Goal: Information Seeking & Learning: Learn about a topic

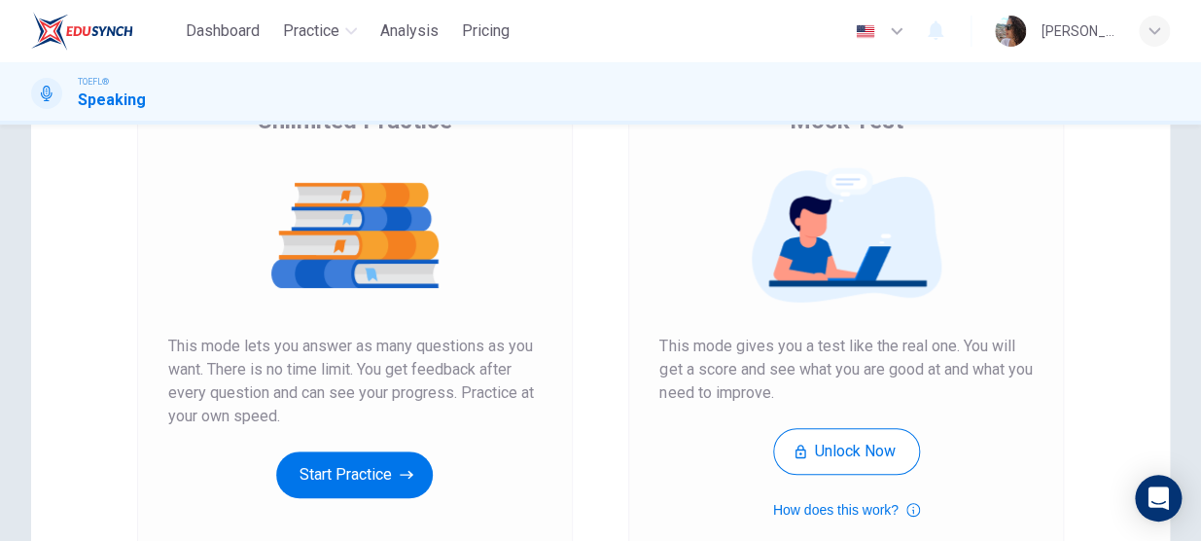
scroll to position [207, 0]
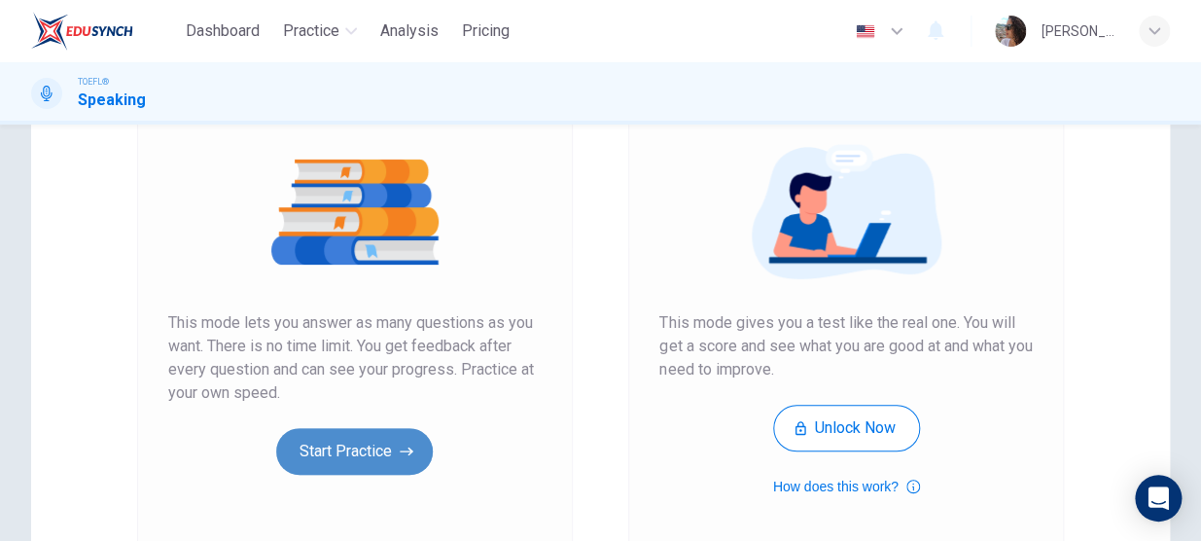
click at [370, 463] on button "Start Practice" at bounding box center [354, 451] width 157 height 47
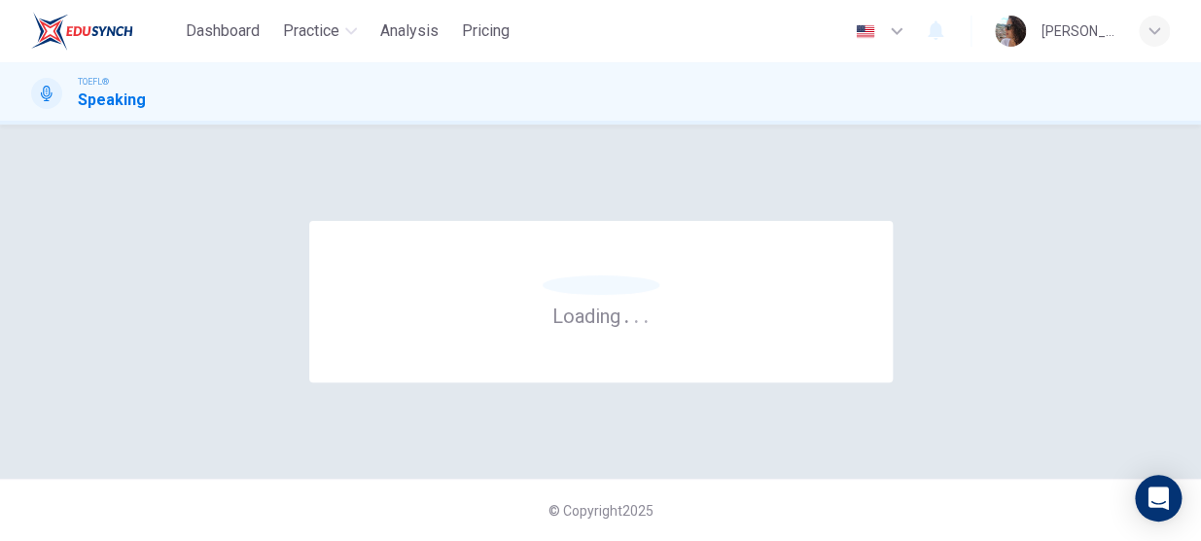
scroll to position [0, 0]
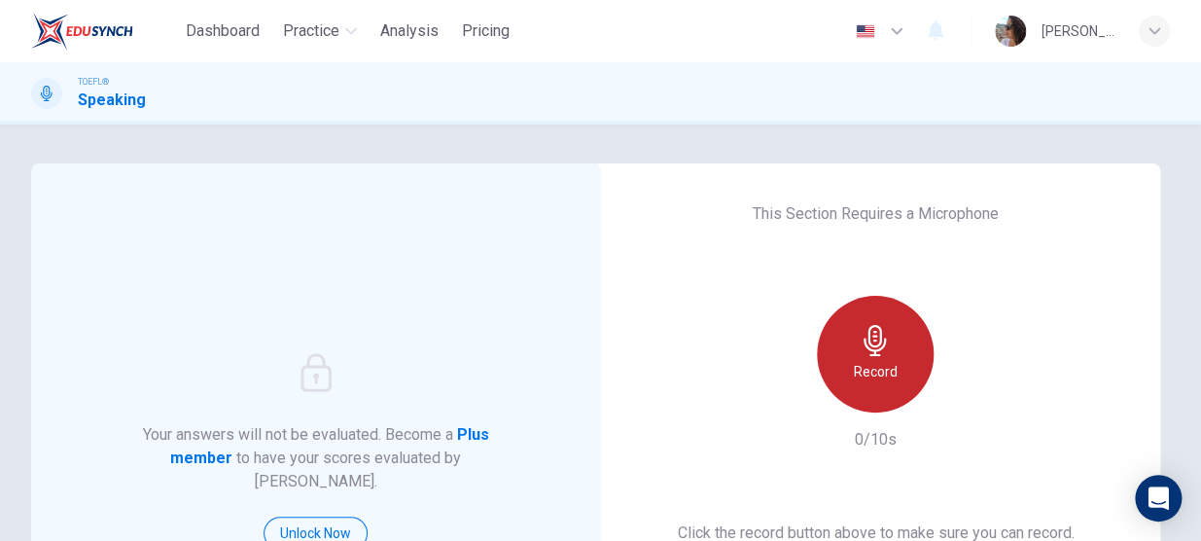
click at [871, 365] on h6 "Record" at bounding box center [876, 371] width 44 height 23
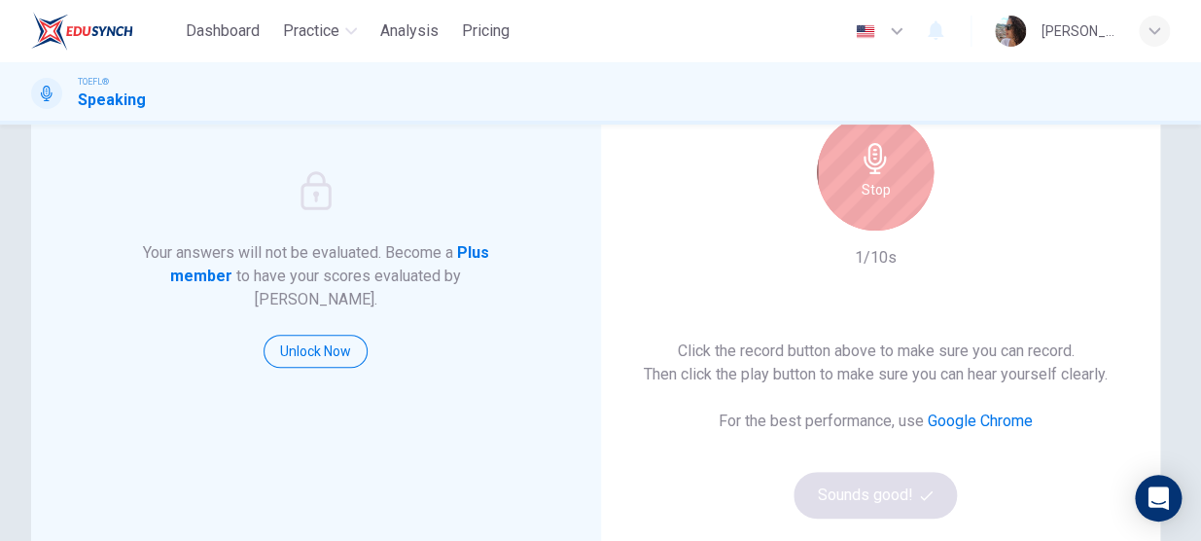
scroll to position [186, 0]
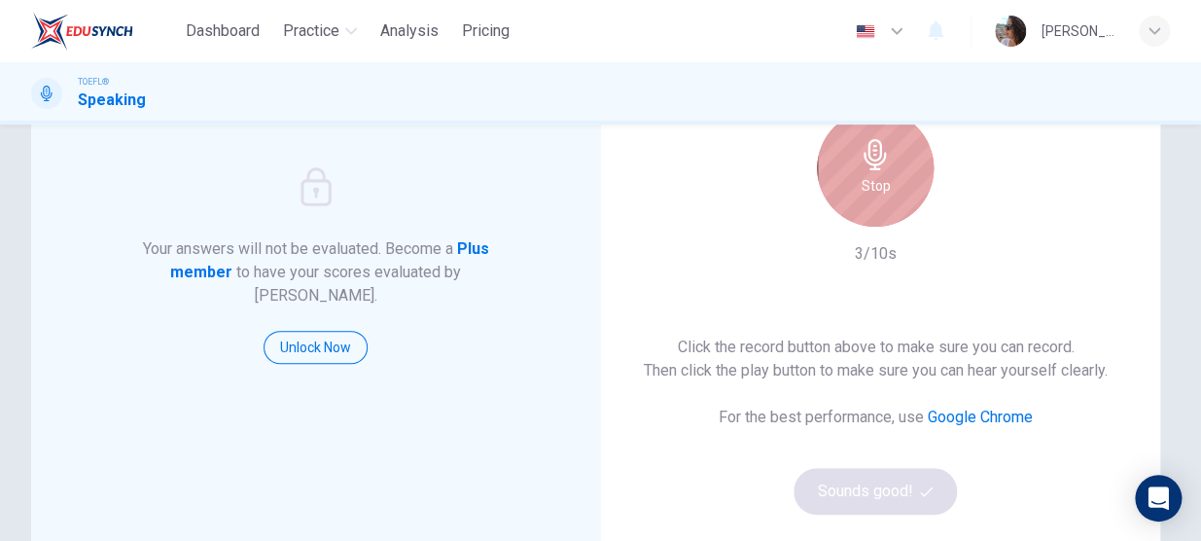
click at [873, 184] on h6 "Stop" at bounding box center [875, 185] width 29 height 23
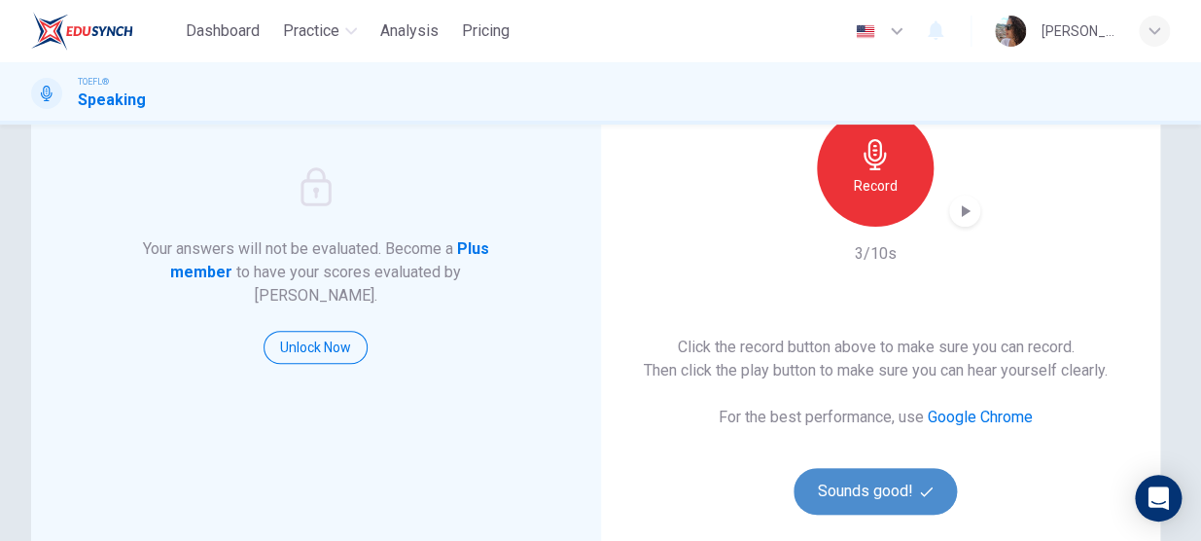
click at [875, 495] on button "Sounds good!" at bounding box center [875, 491] width 163 height 47
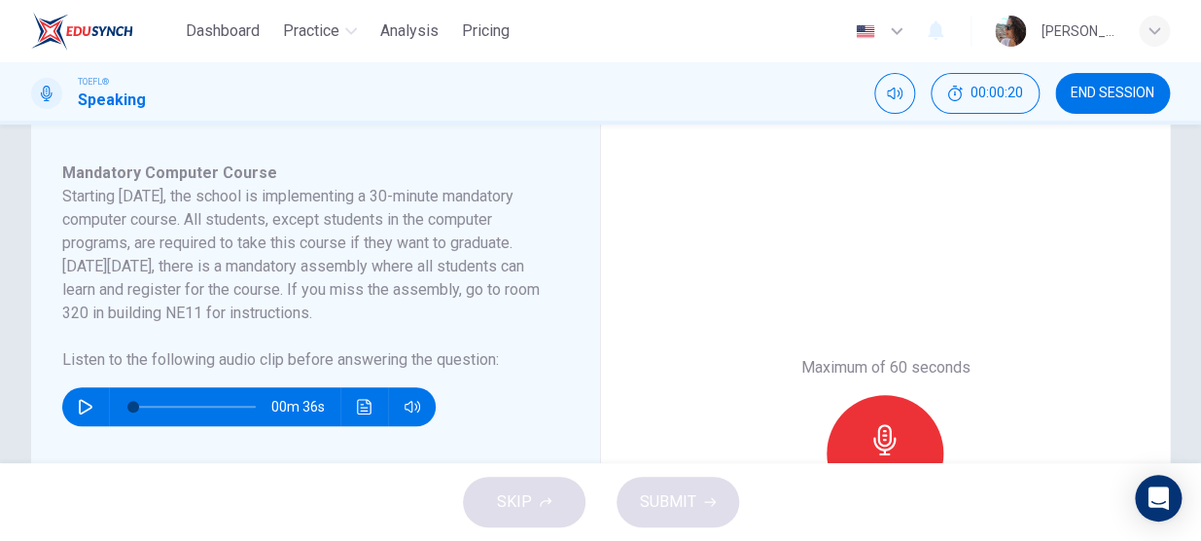
scroll to position [318, 0]
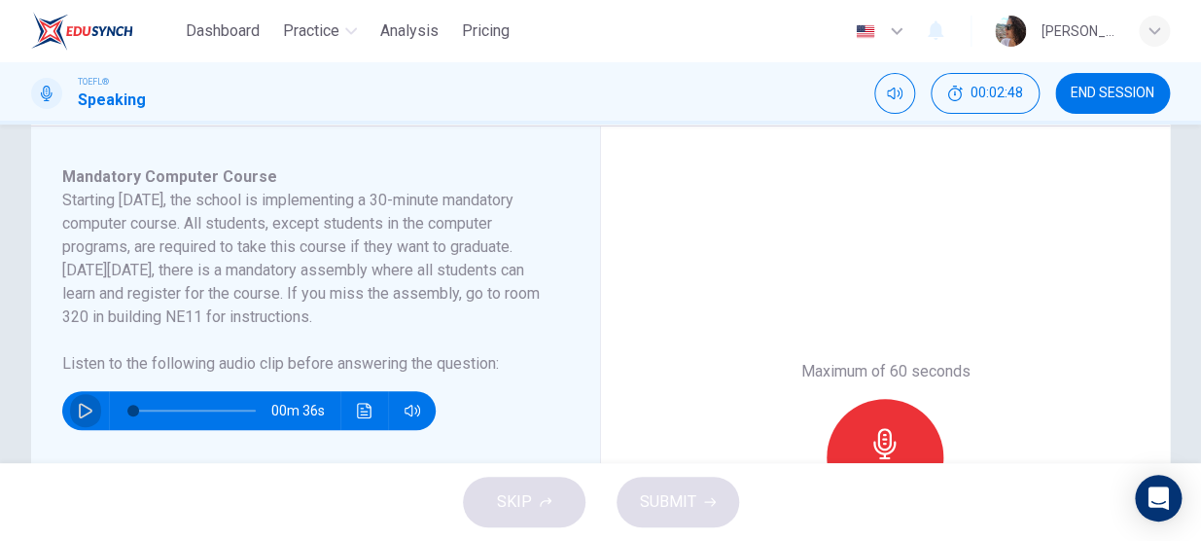
click at [89, 414] on icon "button" at bounding box center [86, 411] width 16 height 16
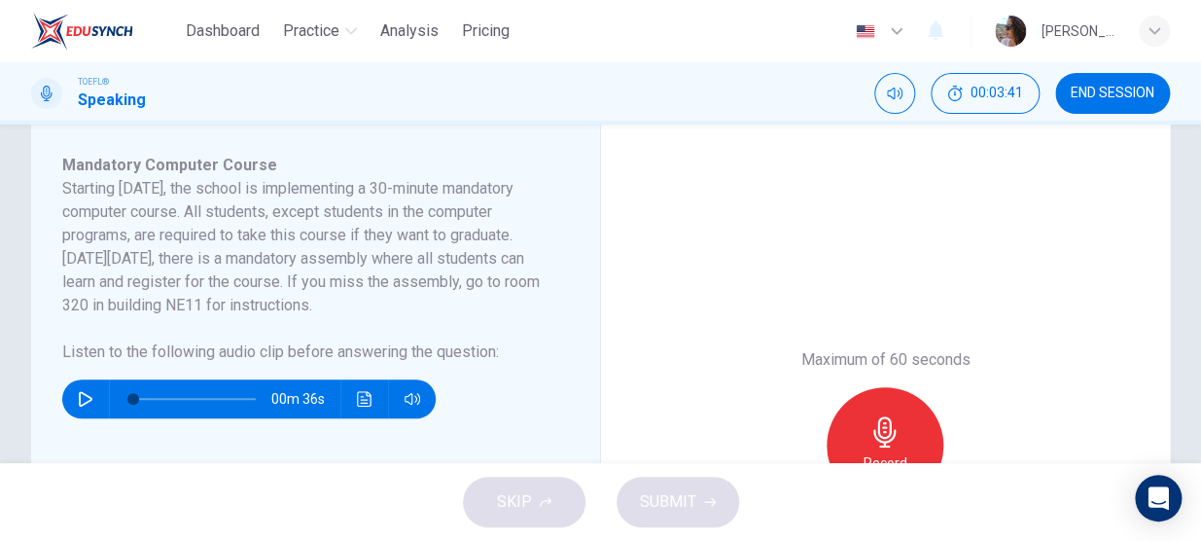
scroll to position [332, 0]
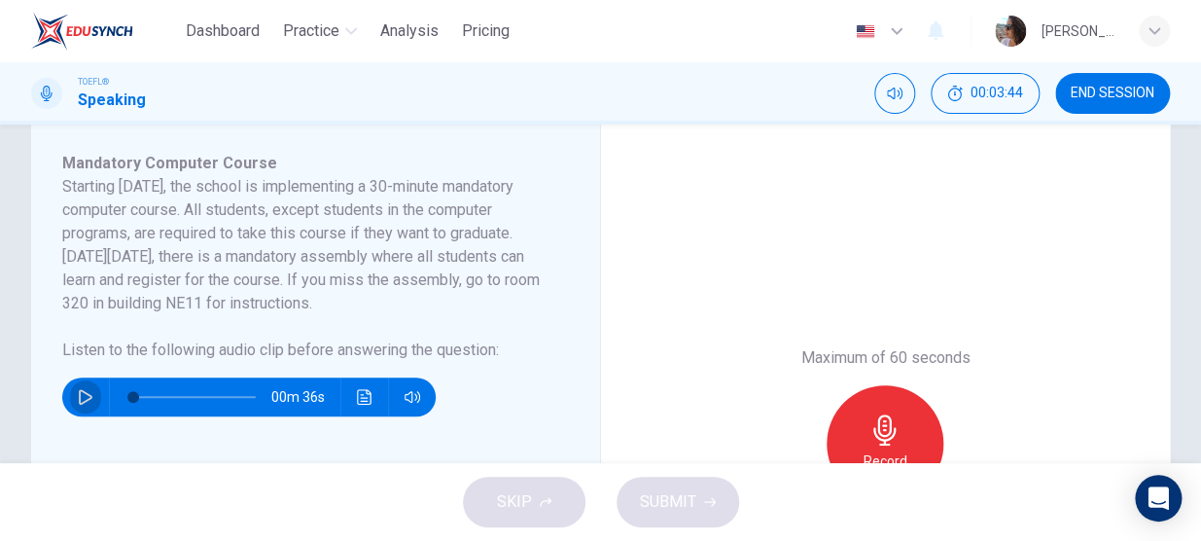
click at [79, 394] on icon "button" at bounding box center [86, 397] width 14 height 16
click at [86, 396] on icon "button" at bounding box center [86, 397] width 16 height 16
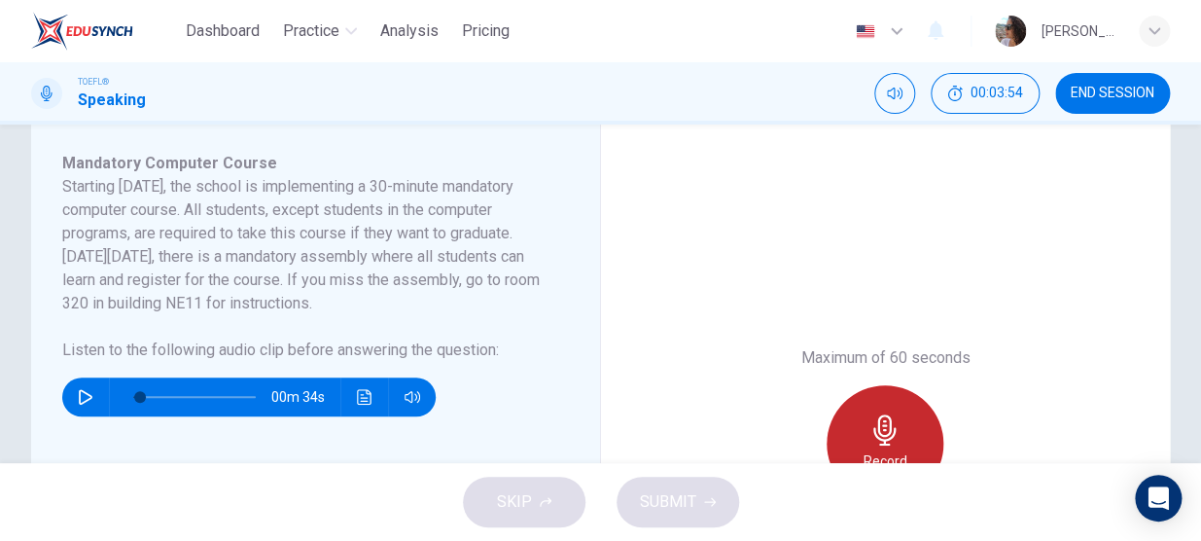
click at [882, 422] on icon "button" at bounding box center [885, 429] width 31 height 31
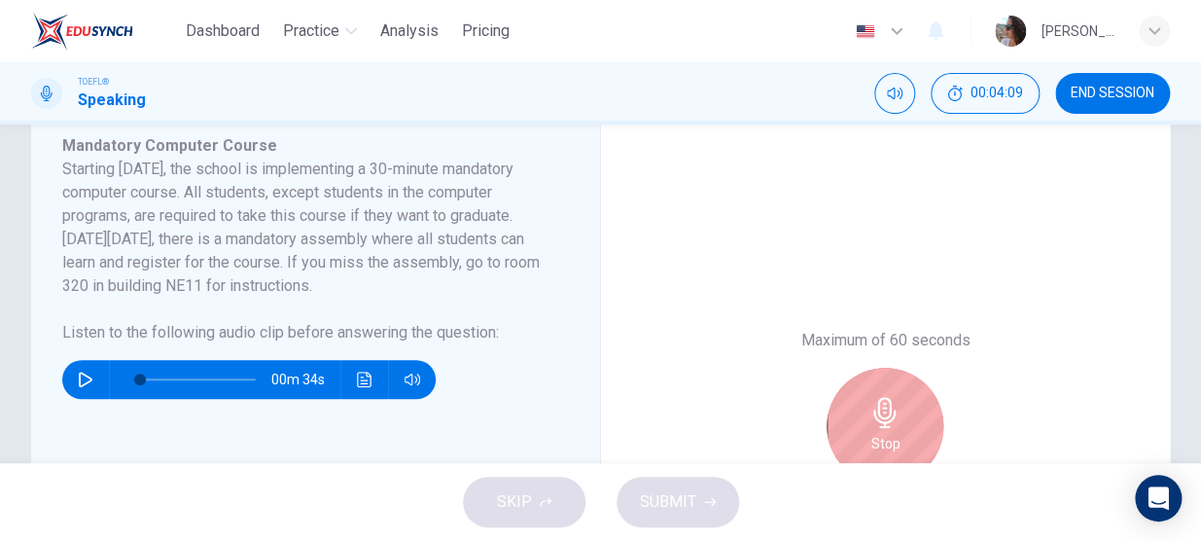
scroll to position [346, 0]
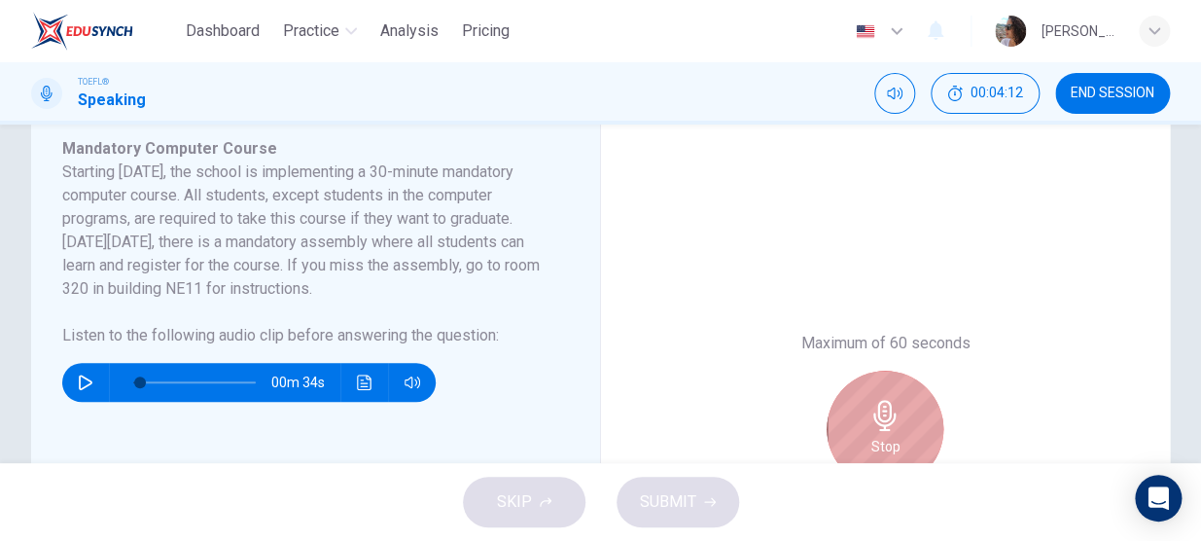
click at [906, 432] on div "Stop" at bounding box center [885, 429] width 117 height 117
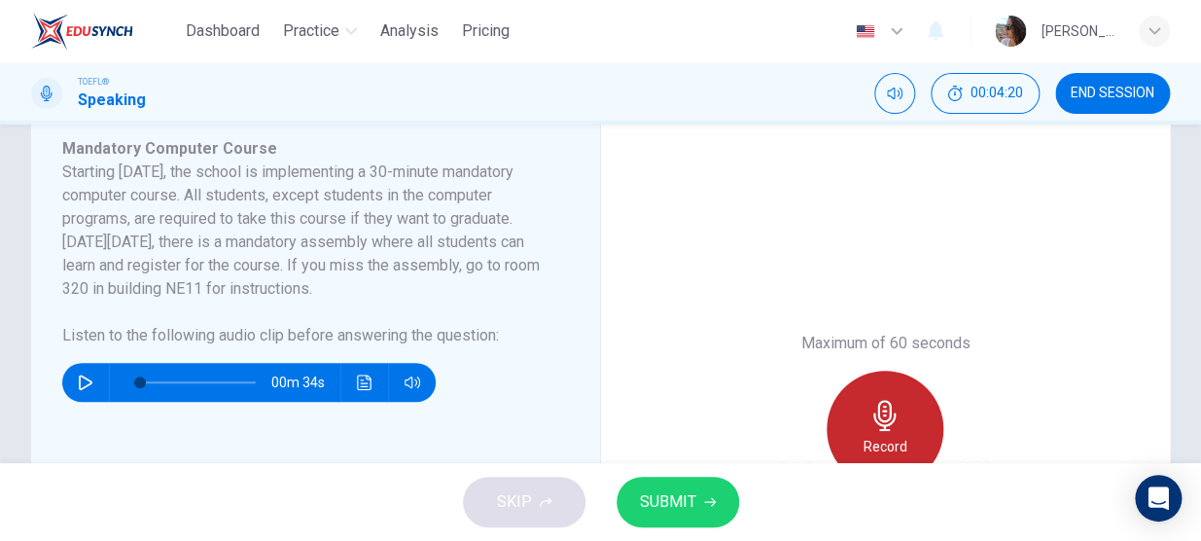
click at [905, 420] on div "Record" at bounding box center [885, 429] width 117 height 117
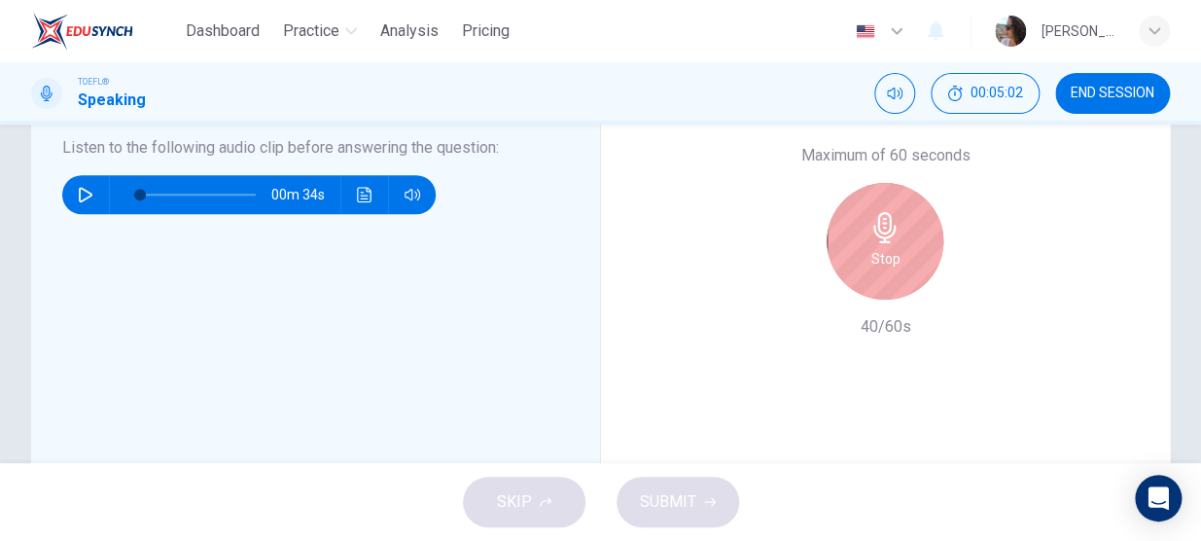
scroll to position [534, 0]
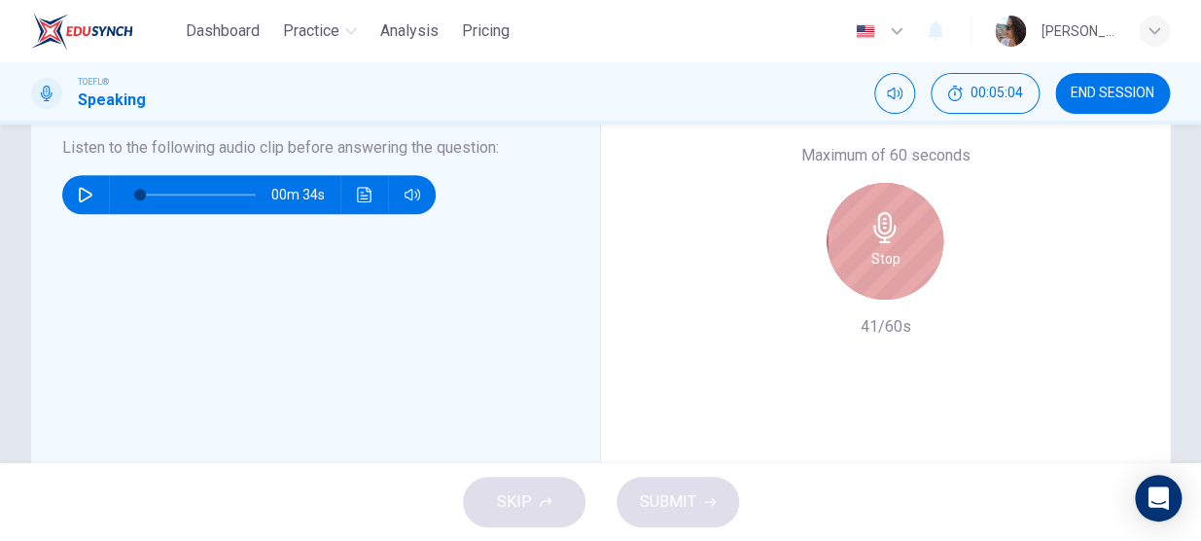
click at [887, 239] on icon "button" at bounding box center [885, 227] width 31 height 31
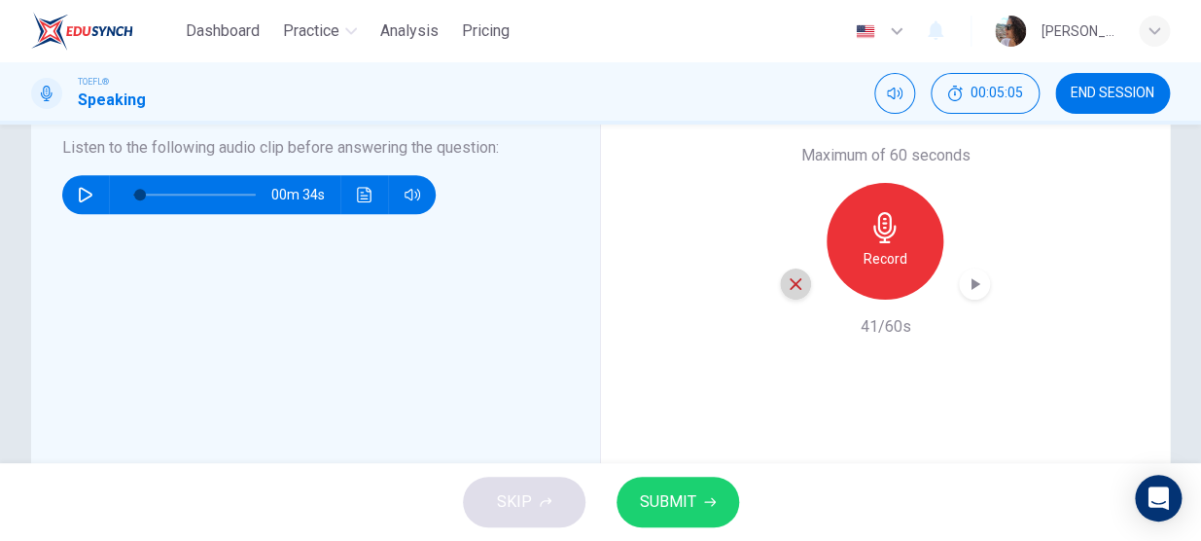
click at [787, 286] on icon "button" at bounding box center [796, 284] width 18 height 18
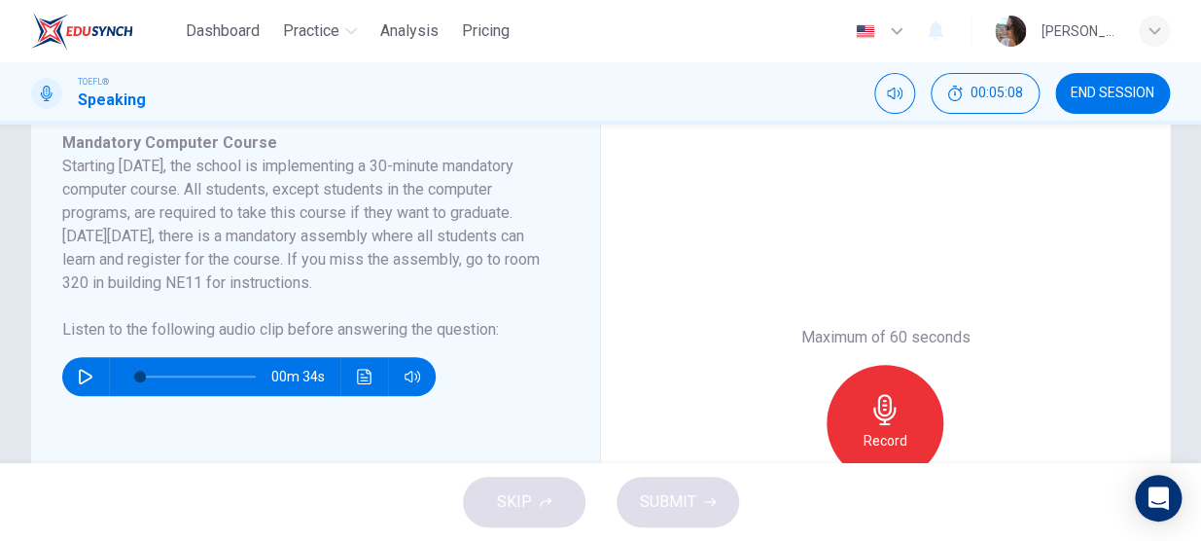
scroll to position [360, 0]
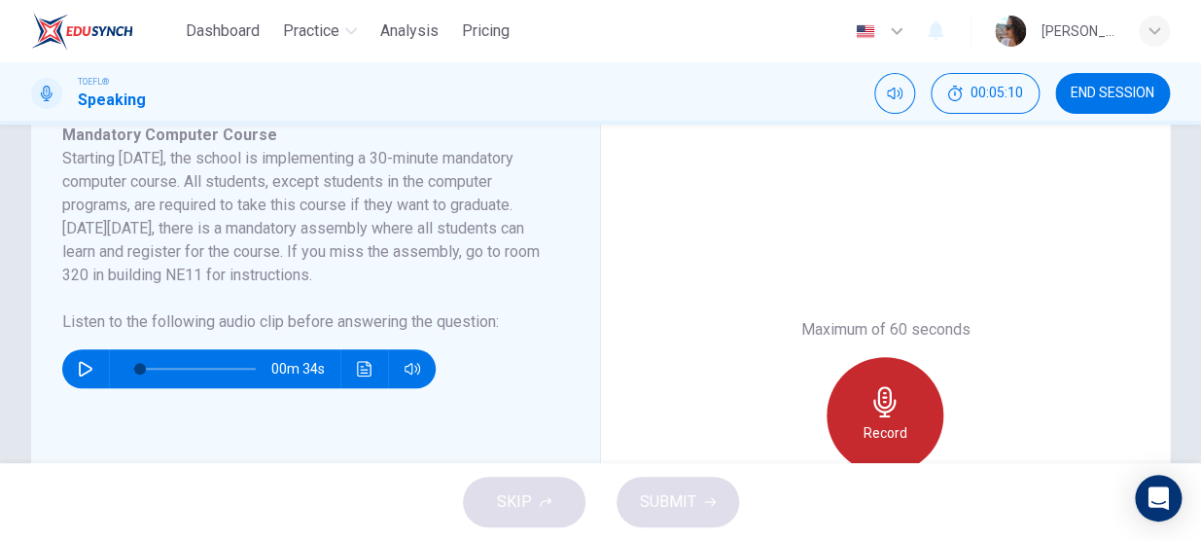
click at [892, 414] on icon "button" at bounding box center [885, 401] width 31 height 31
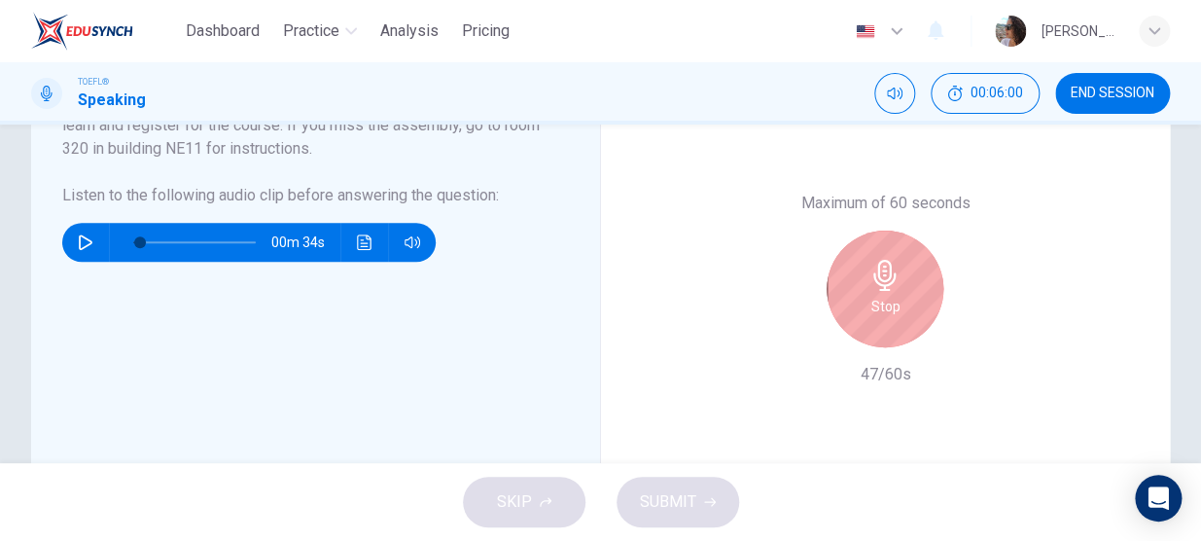
scroll to position [480, 0]
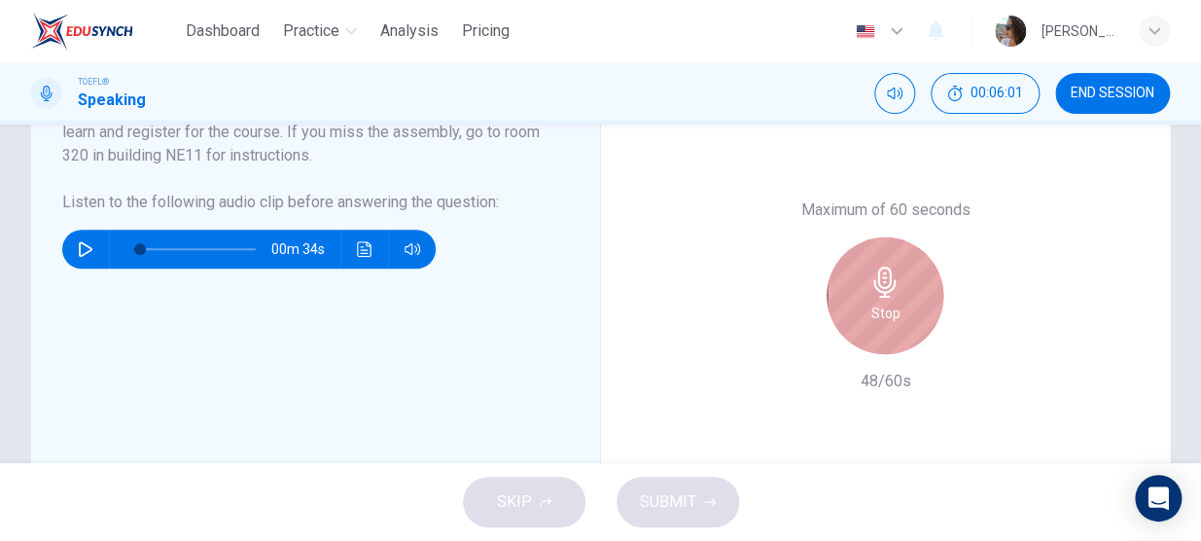
click at [889, 287] on icon "button" at bounding box center [885, 282] width 31 height 31
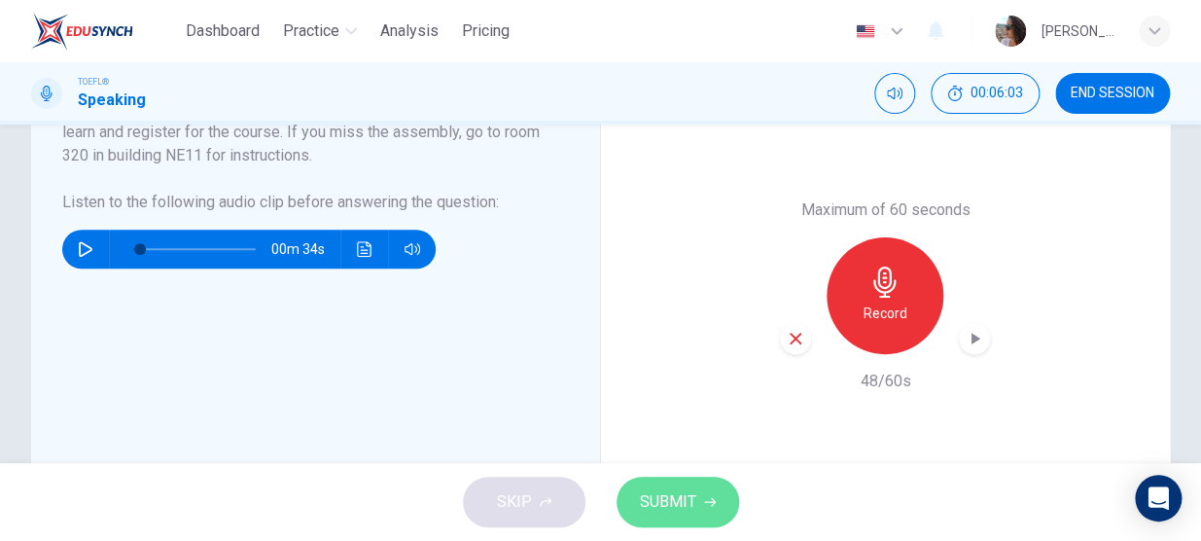
click at [695, 503] on button "SUBMIT" at bounding box center [678, 502] width 123 height 51
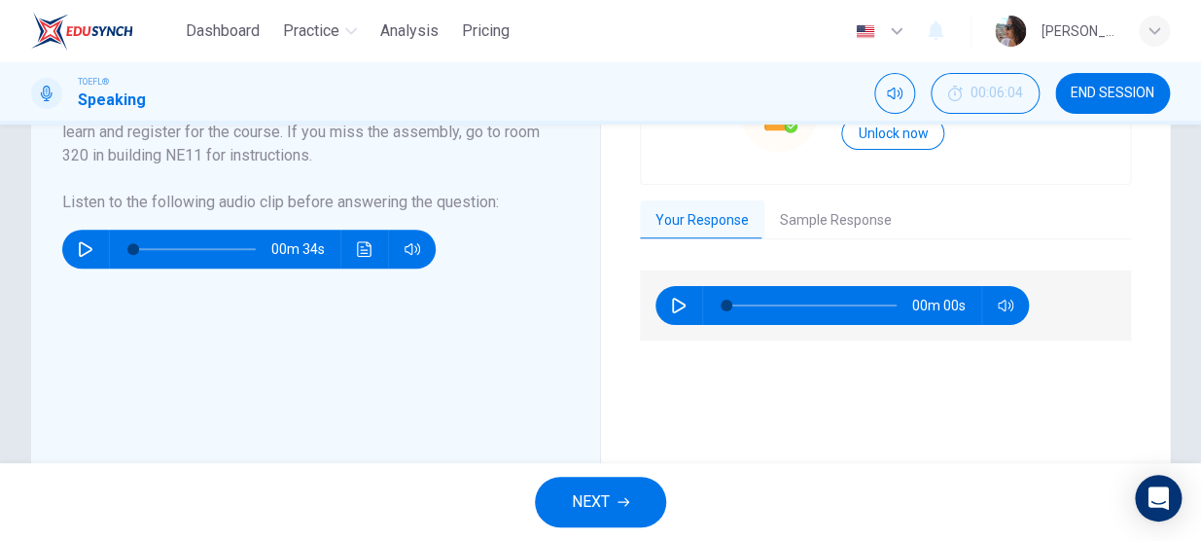
type input "0"
click at [623, 496] on icon "button" at bounding box center [624, 502] width 12 height 12
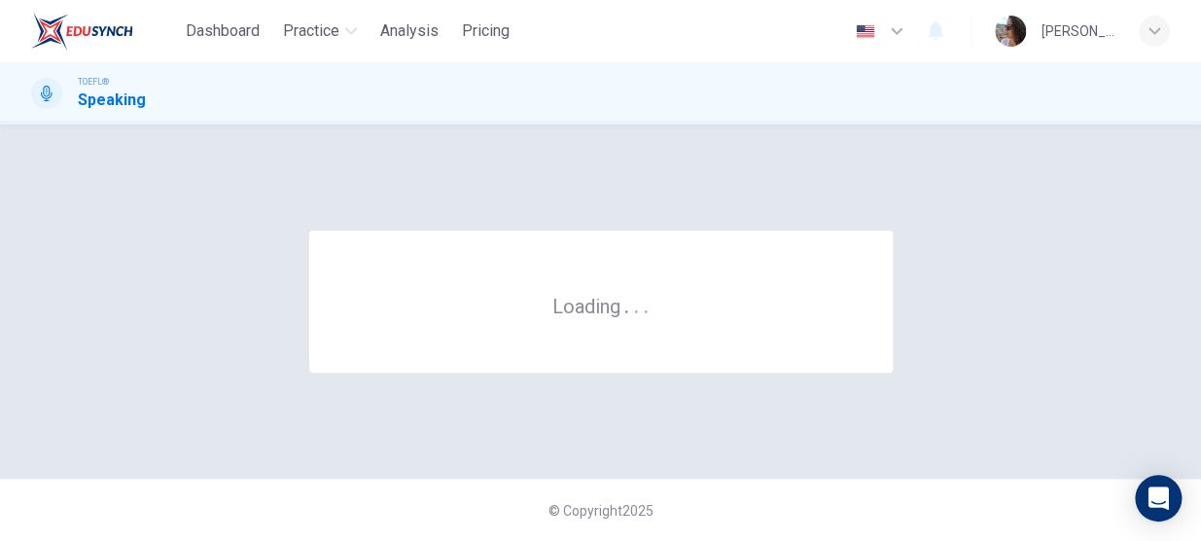
scroll to position [0, 0]
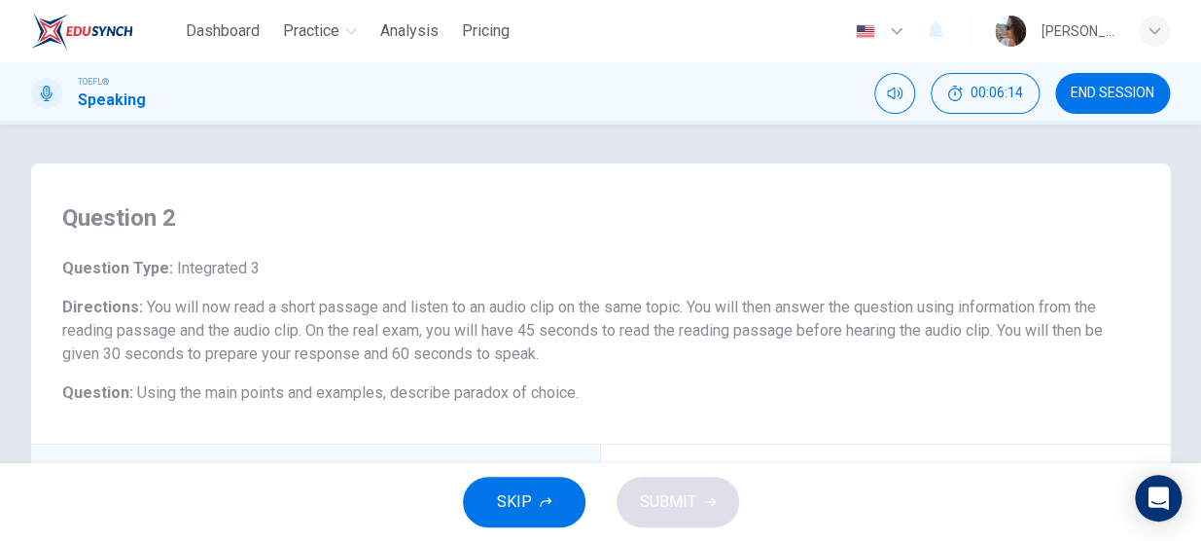
click at [31, 340] on div "Question 2 Question Type : Integrated 3 Directions : You will now read a short …" at bounding box center [600, 303] width 1139 height 281
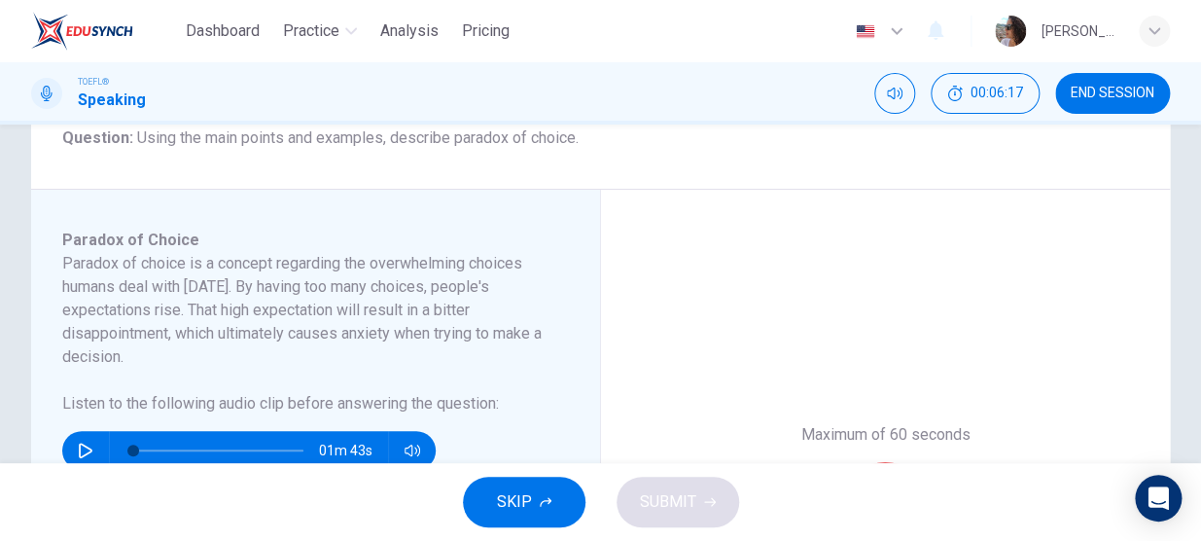
scroll to position [258, 0]
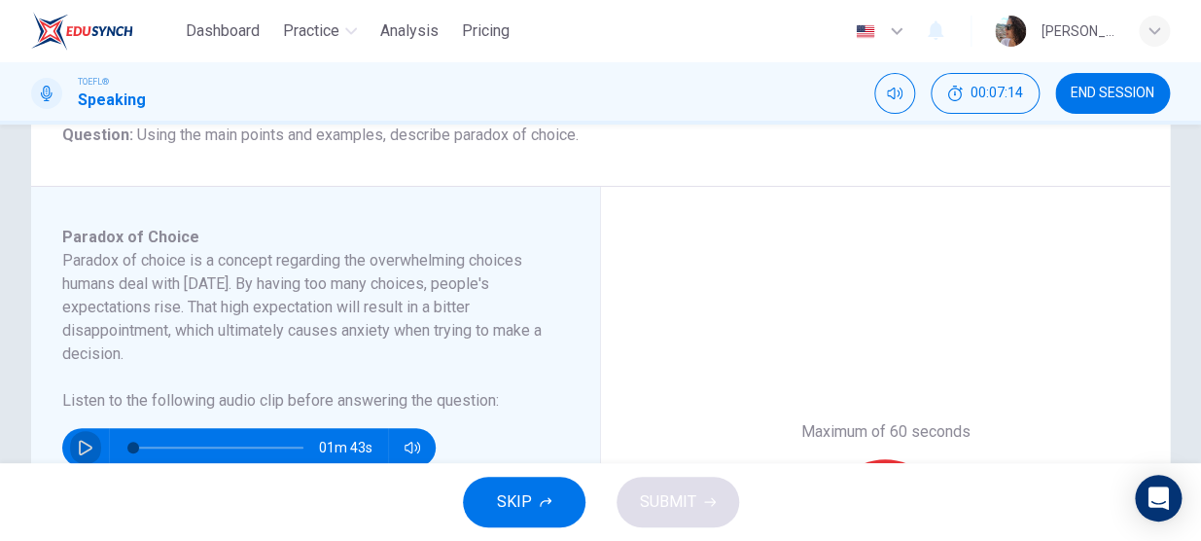
click at [78, 445] on icon "button" at bounding box center [86, 448] width 16 height 16
type input "0"
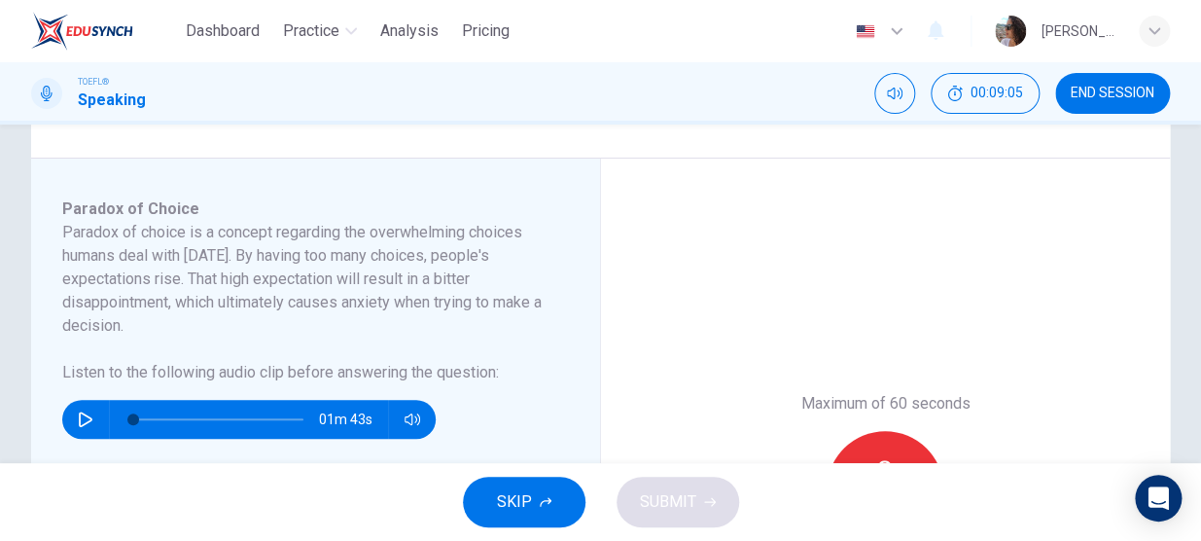
scroll to position [292, 0]
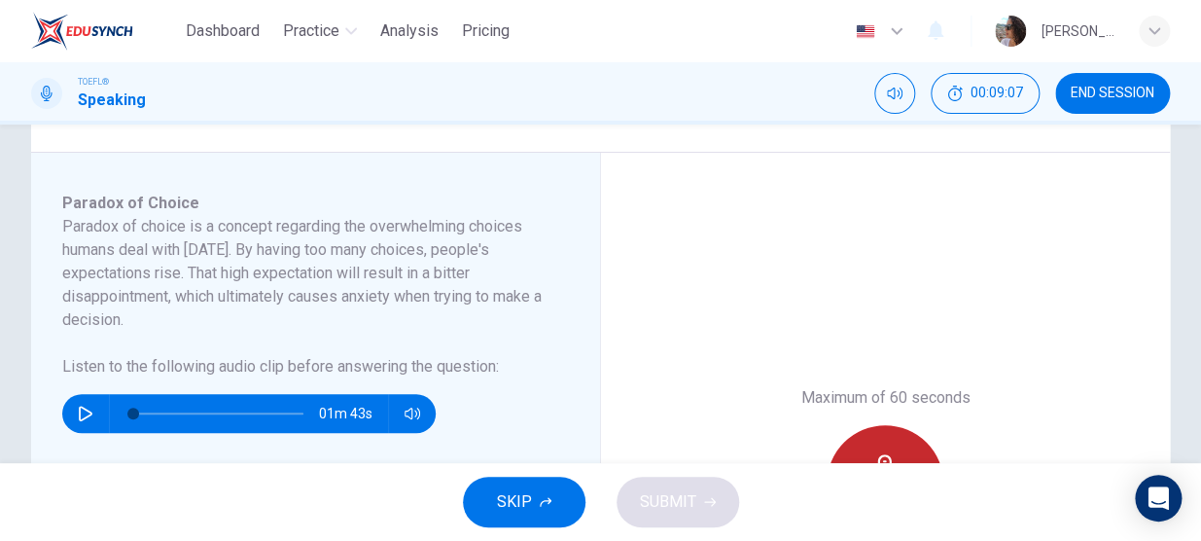
click at [905, 441] on div "Record" at bounding box center [885, 483] width 117 height 117
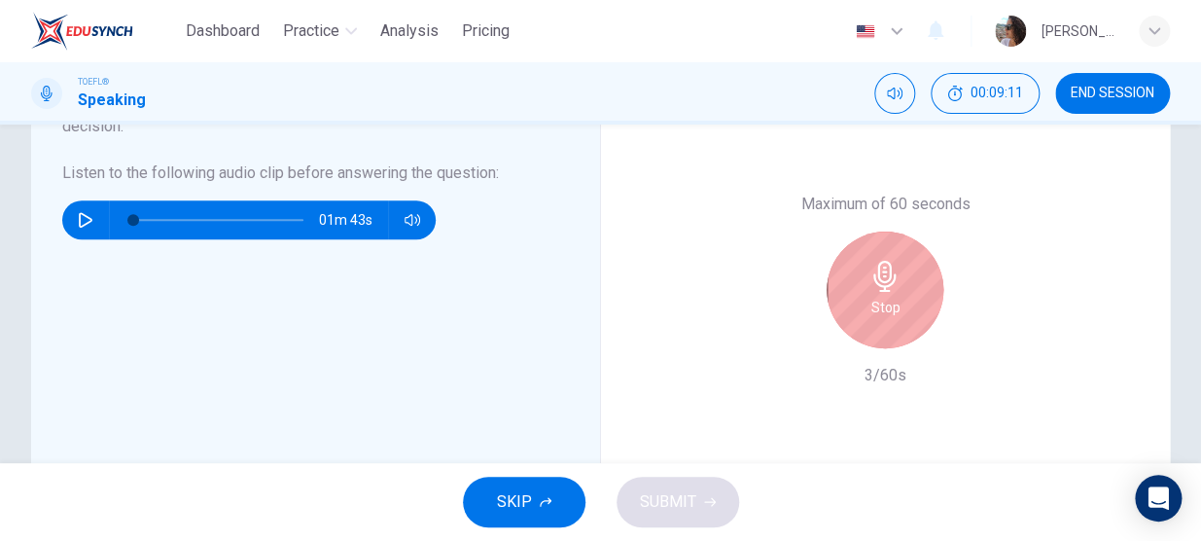
scroll to position [477, 0]
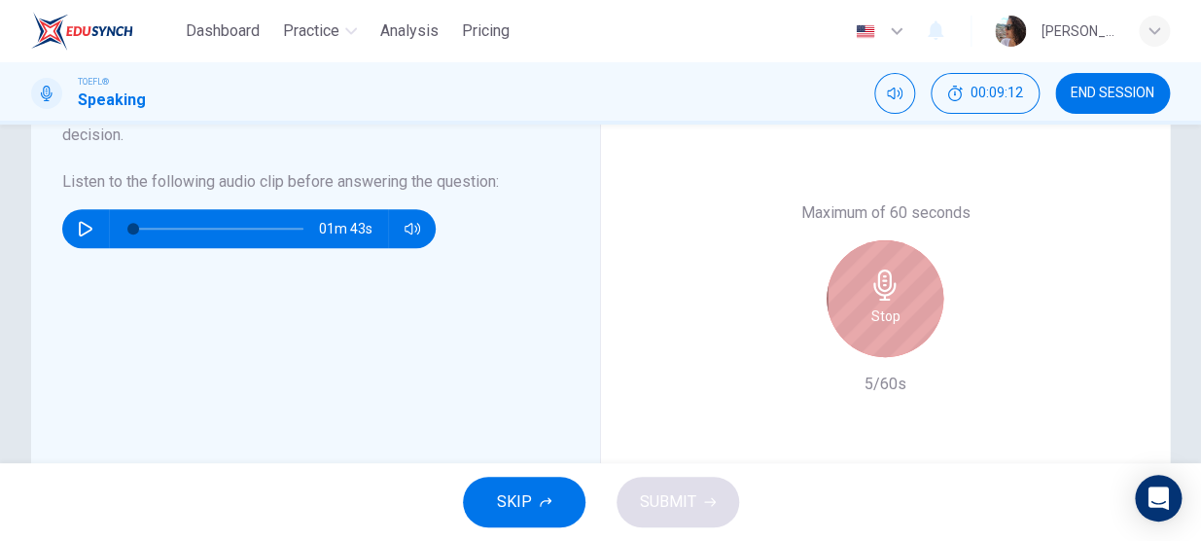
click at [874, 271] on icon "button" at bounding box center [885, 284] width 31 height 31
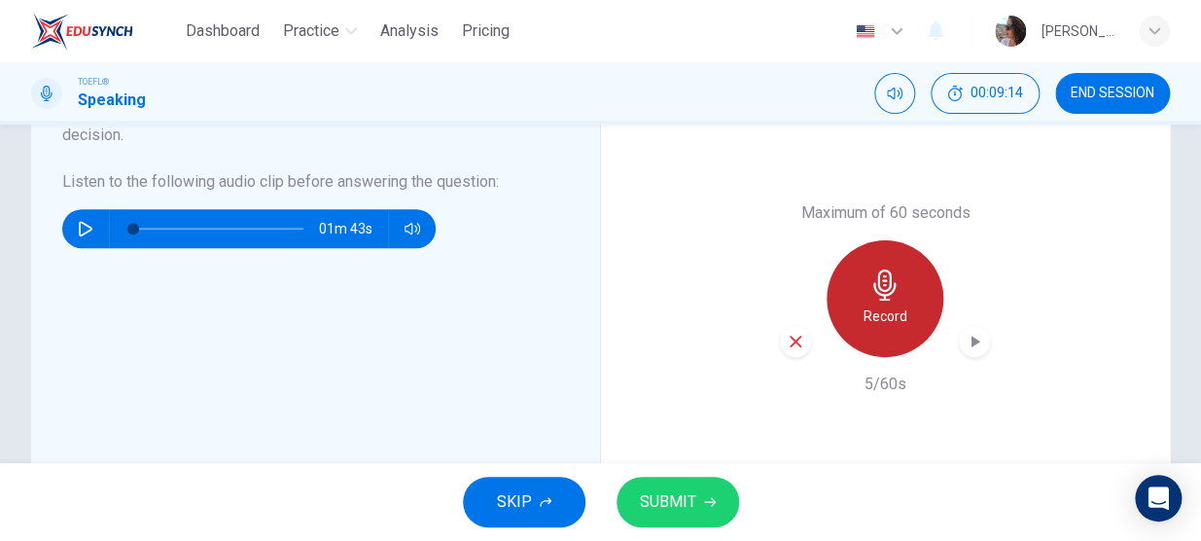
click at [874, 271] on icon "button" at bounding box center [885, 284] width 31 height 31
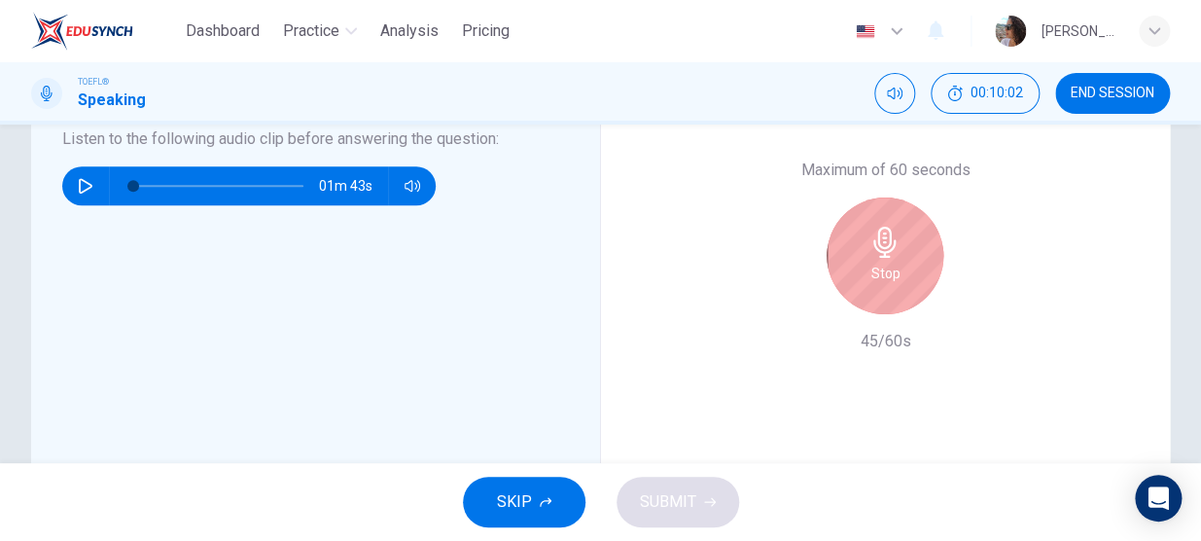
scroll to position [503, 0]
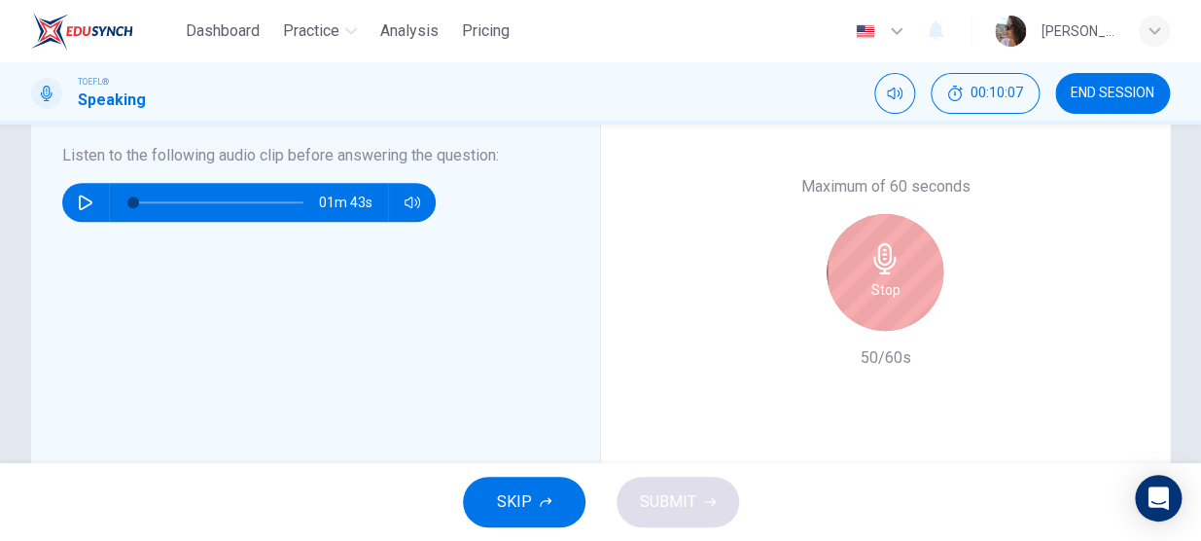
click at [874, 283] on h6 "Stop" at bounding box center [885, 289] width 29 height 23
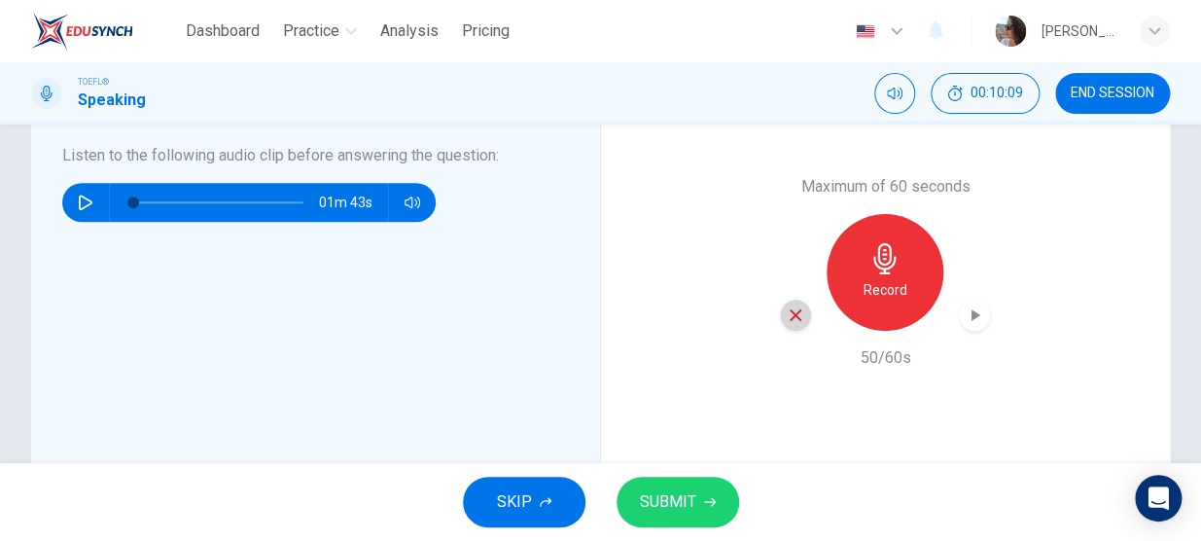
click at [787, 311] on icon "button" at bounding box center [796, 315] width 18 height 18
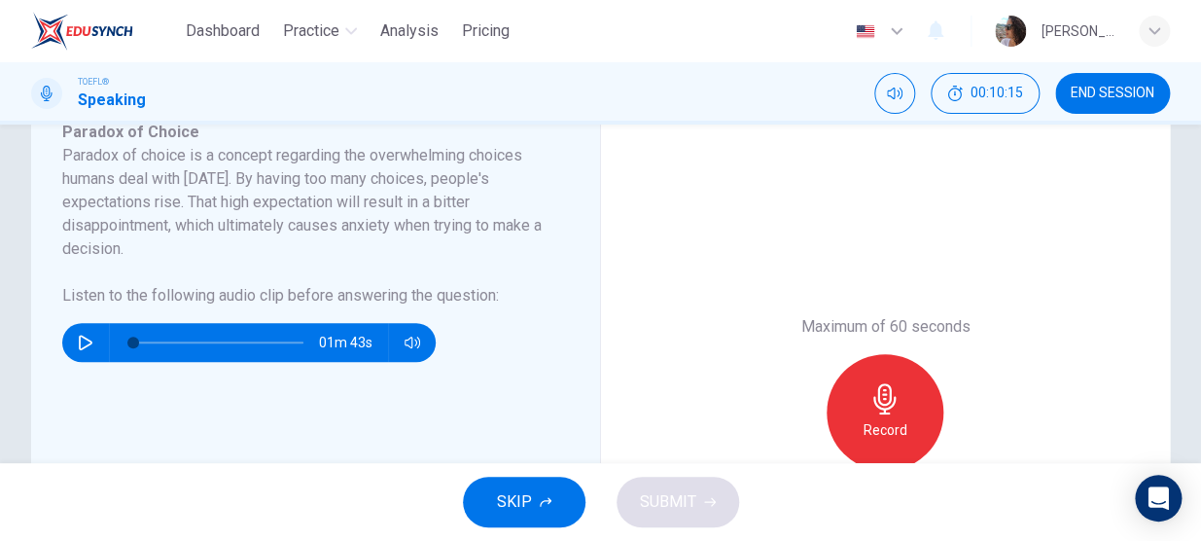
scroll to position [366, 0]
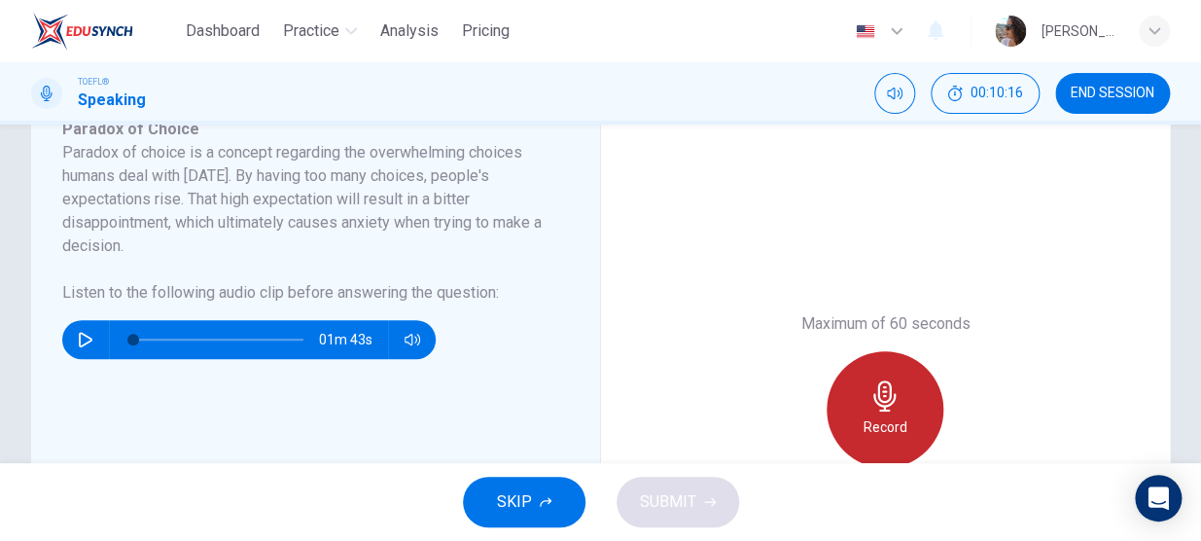
click at [884, 399] on icon "button" at bounding box center [885, 395] width 31 height 31
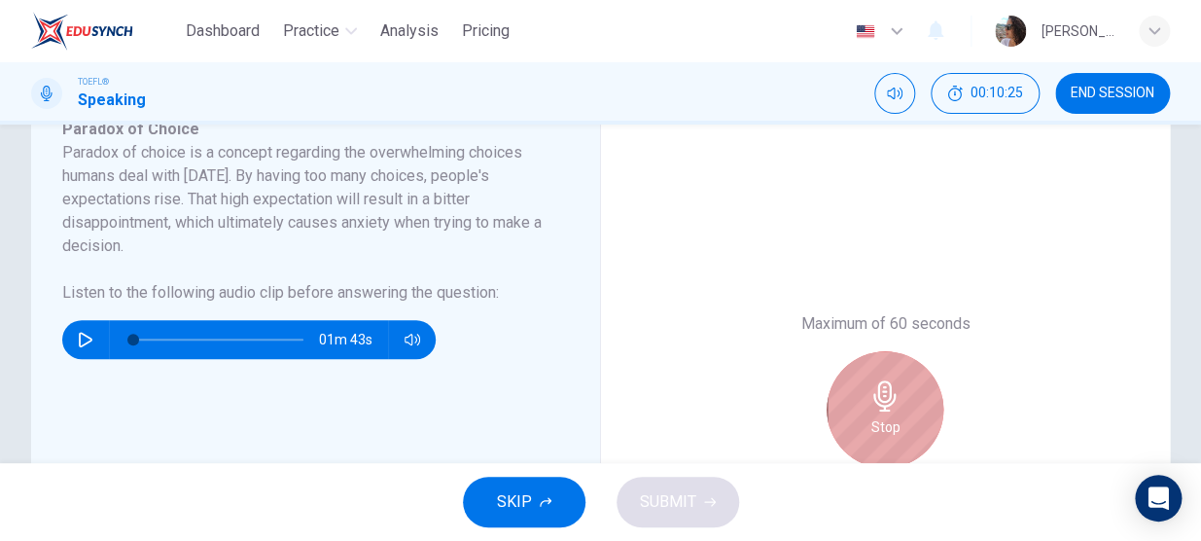
click at [884, 399] on icon "button" at bounding box center [885, 395] width 31 height 31
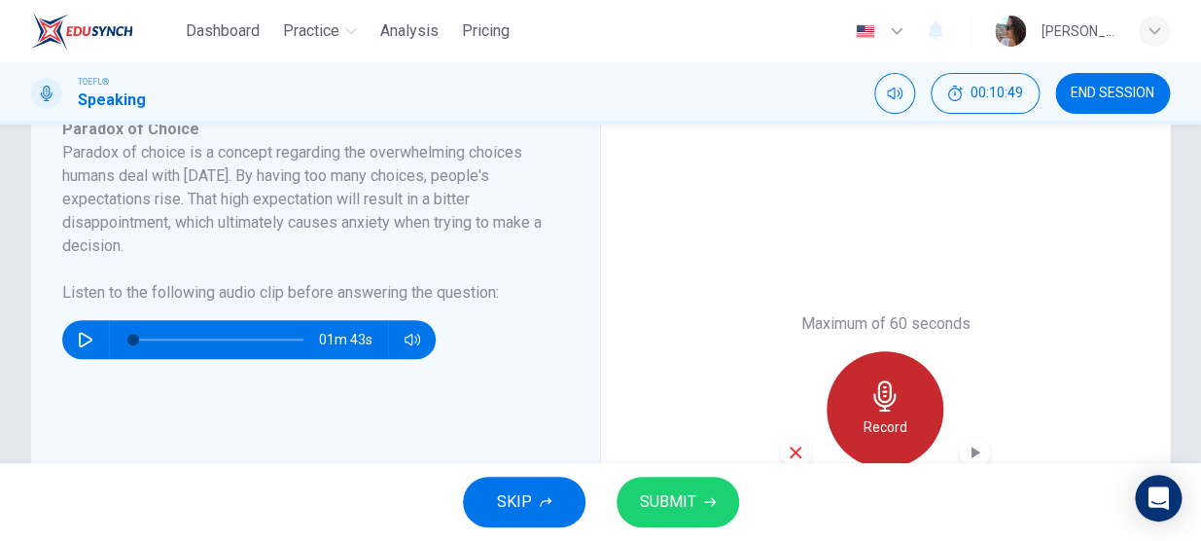
click at [877, 401] on icon "button" at bounding box center [884, 395] width 22 height 31
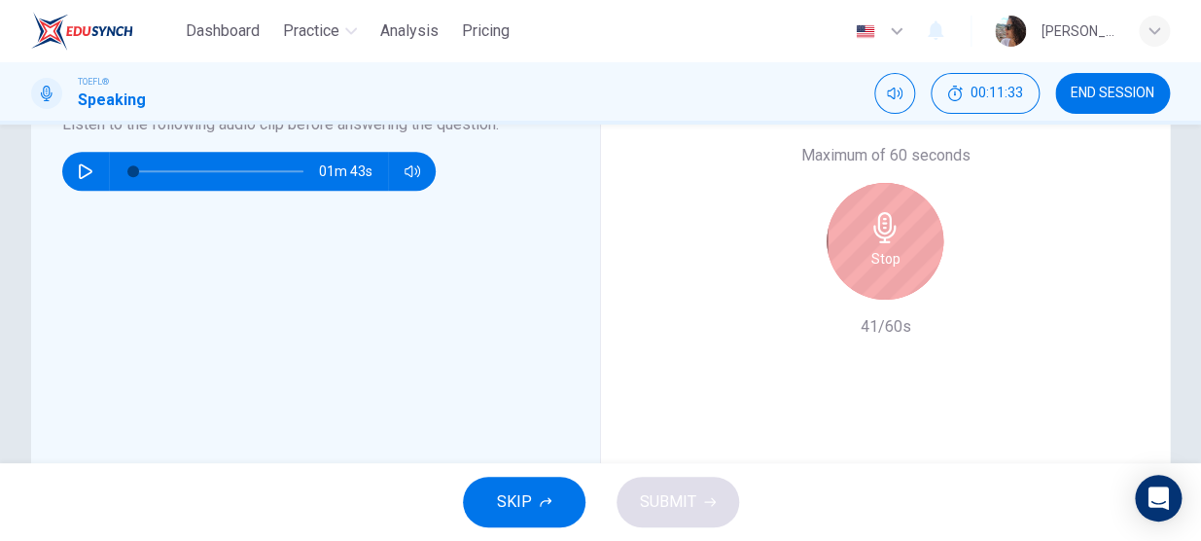
scroll to position [551, 0]
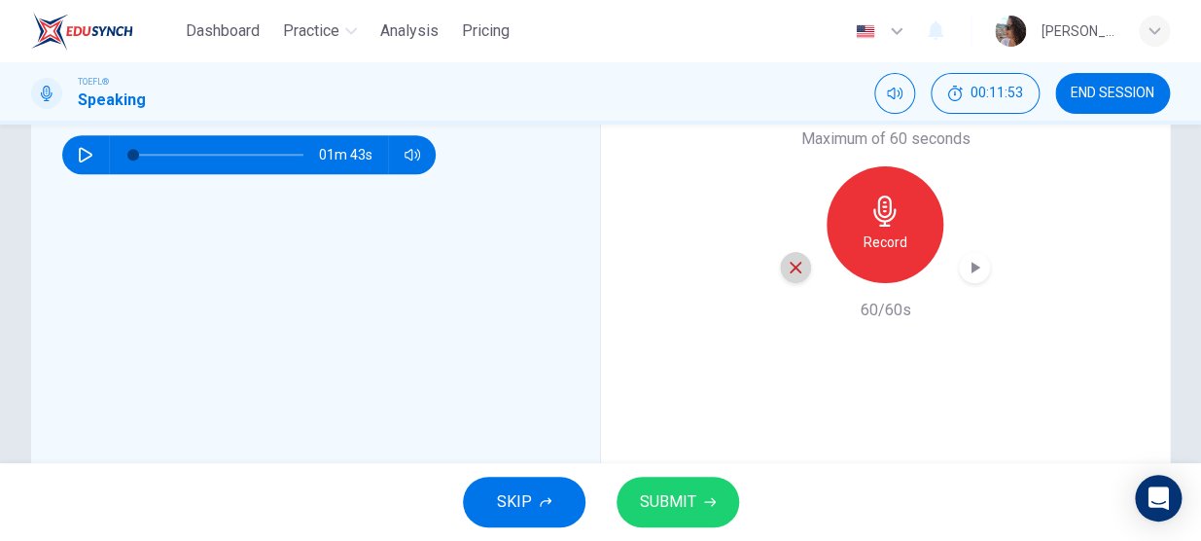
click at [792, 267] on icon "button" at bounding box center [796, 268] width 18 height 18
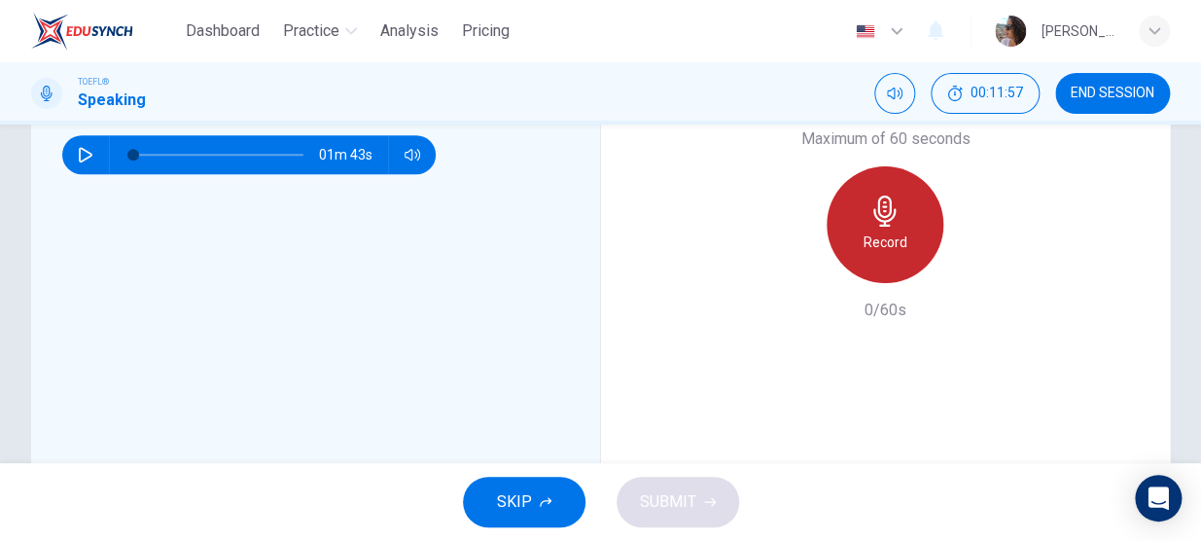
click at [899, 232] on h6 "Record" at bounding box center [886, 242] width 44 height 23
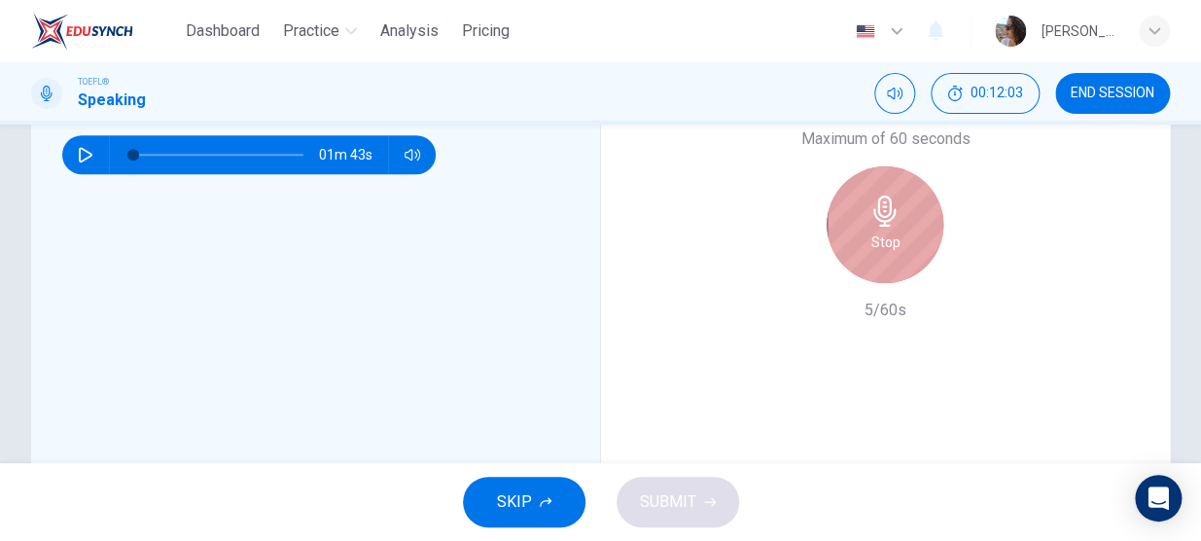
click at [899, 232] on div "Stop" at bounding box center [885, 224] width 117 height 117
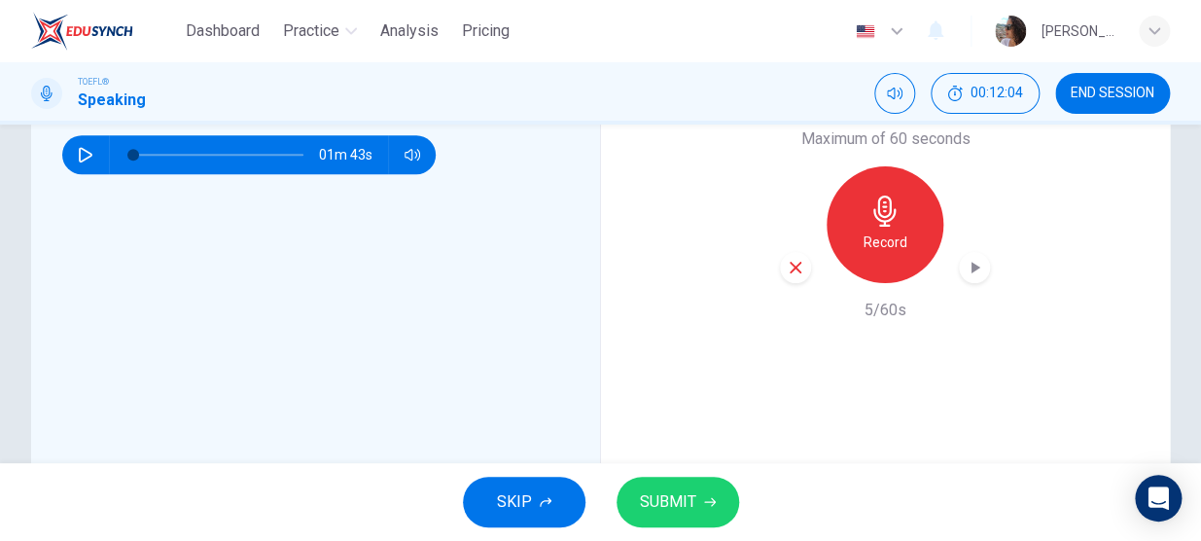
click at [787, 261] on icon "button" at bounding box center [796, 268] width 18 height 18
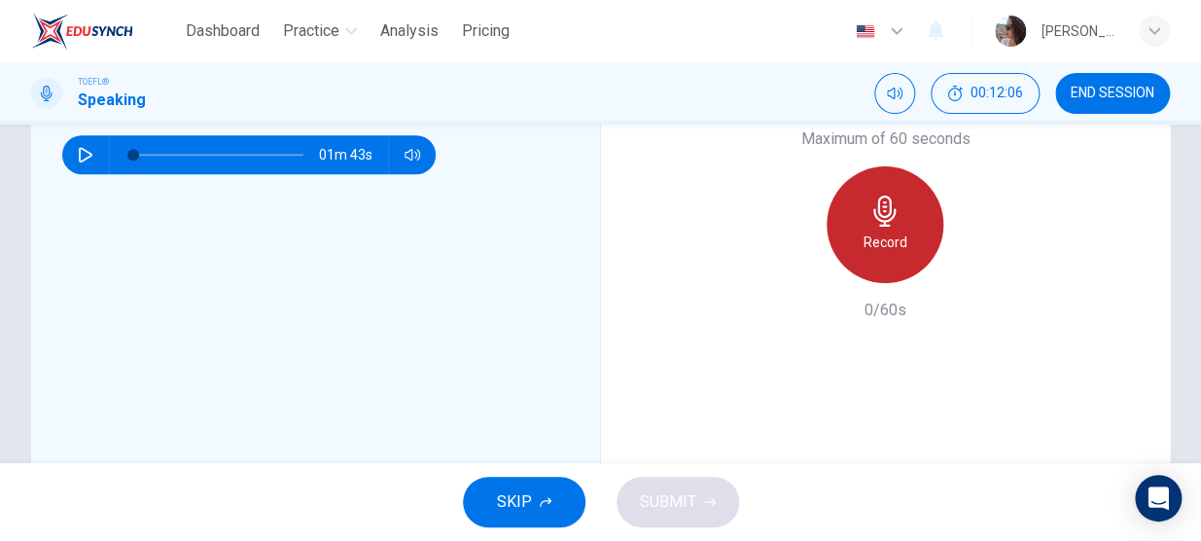
click at [885, 229] on div "Record" at bounding box center [885, 224] width 117 height 117
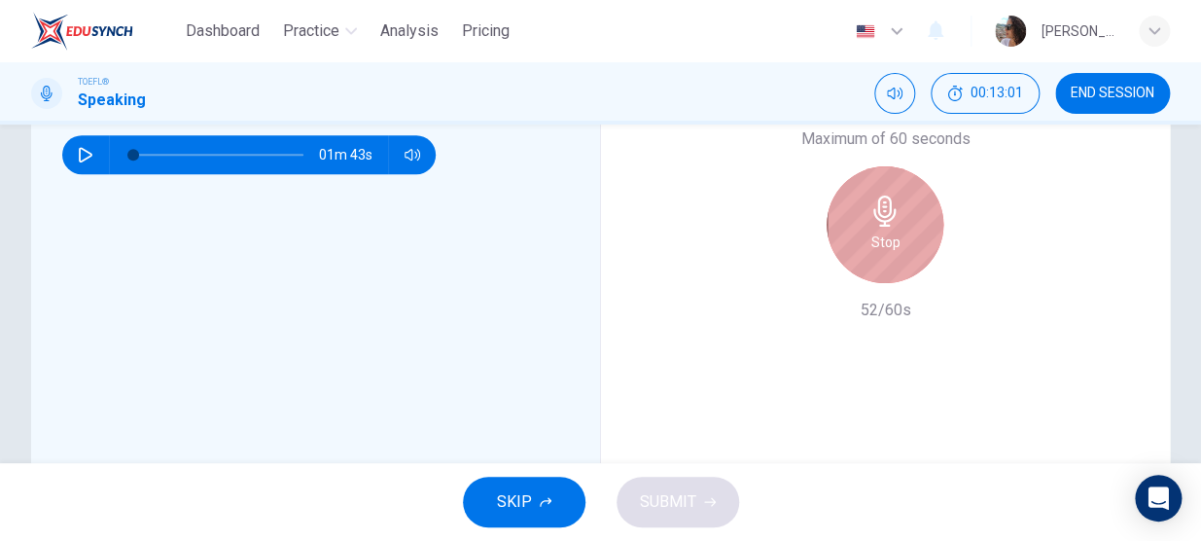
click at [885, 229] on div "Stop" at bounding box center [885, 224] width 117 height 117
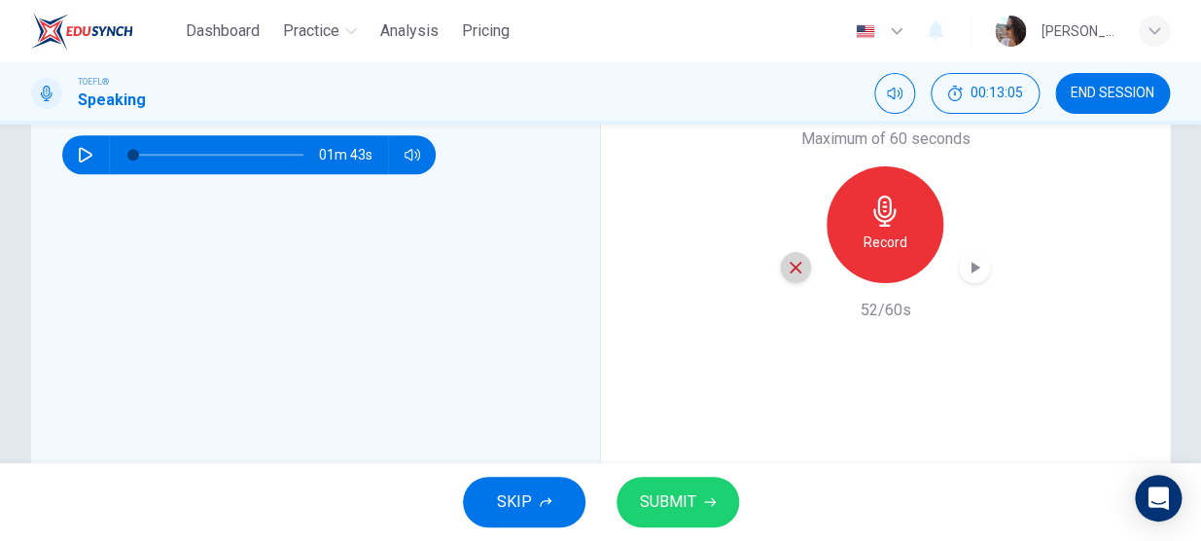
click at [791, 272] on icon "button" at bounding box center [796, 268] width 18 height 18
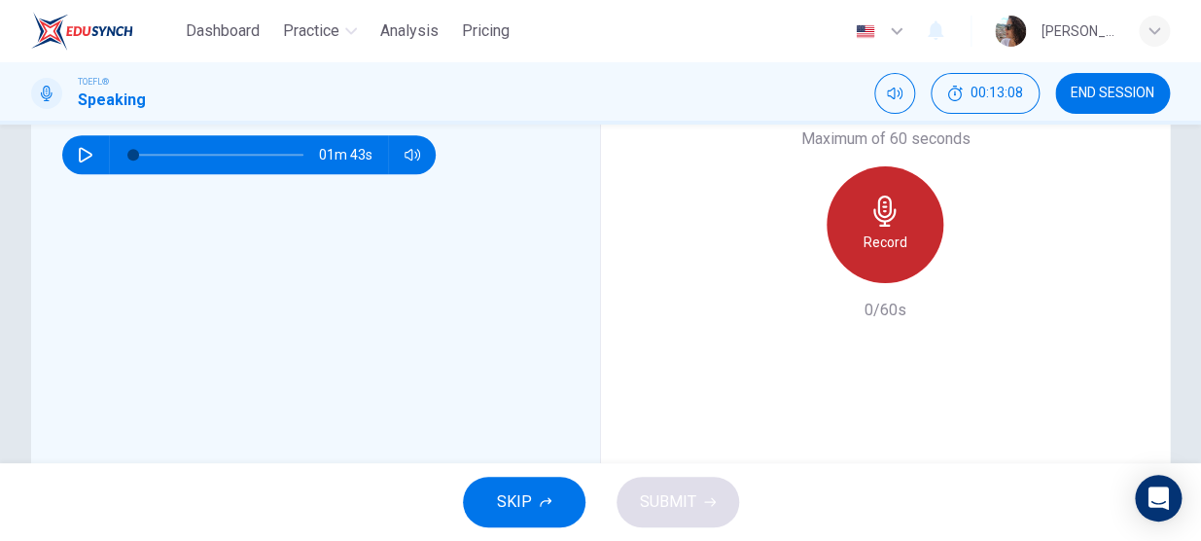
click at [882, 250] on h6 "Record" at bounding box center [886, 242] width 44 height 23
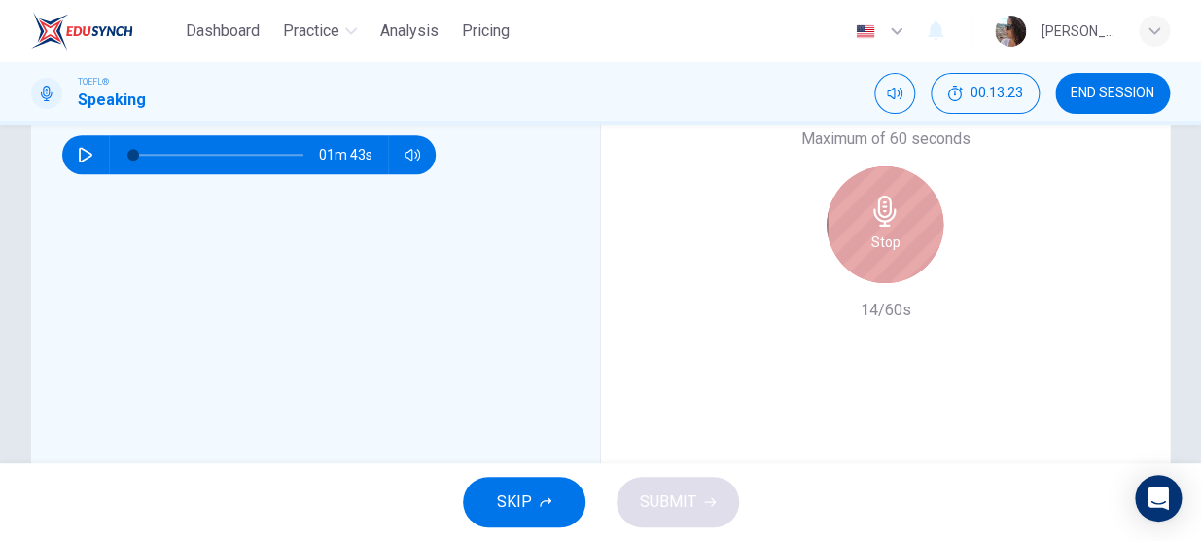
click at [882, 250] on h6 "Stop" at bounding box center [885, 242] width 29 height 23
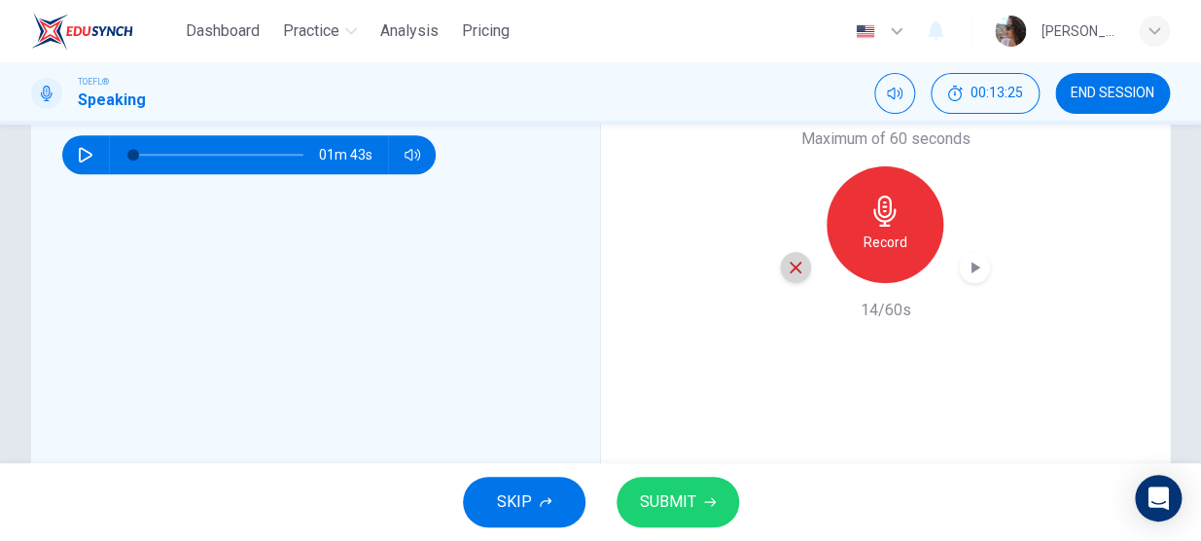
click at [797, 267] on icon "button" at bounding box center [796, 268] width 18 height 18
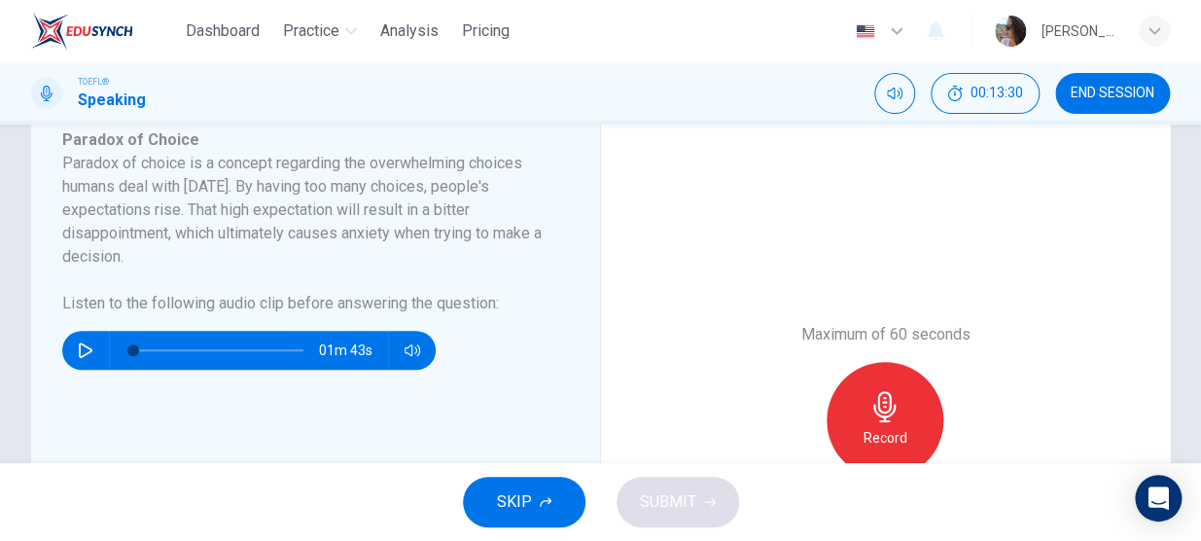
scroll to position [363, 0]
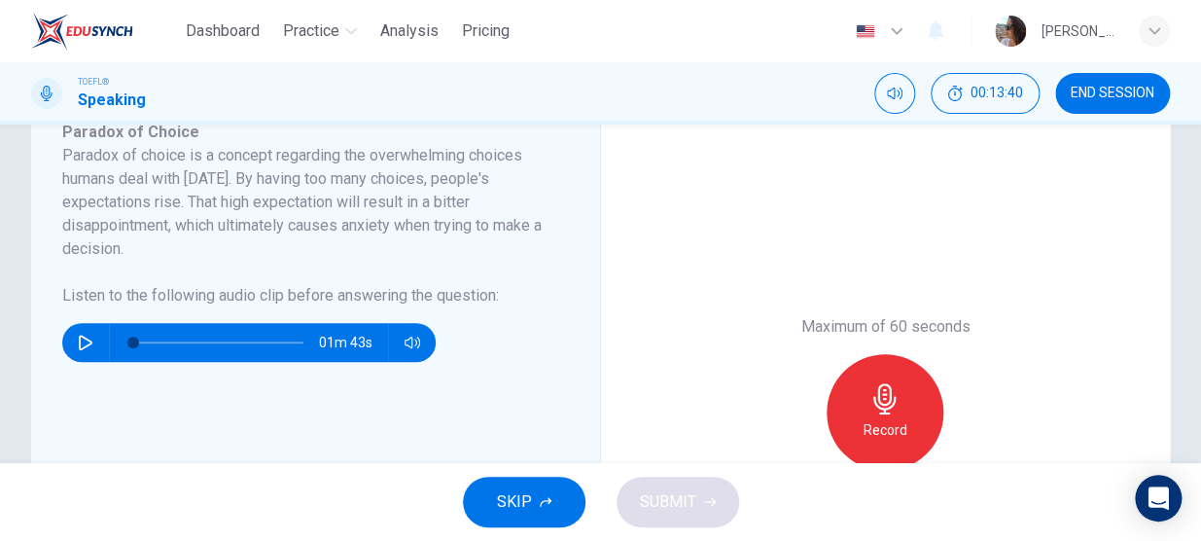
click at [906, 407] on div "Record" at bounding box center [885, 412] width 117 height 117
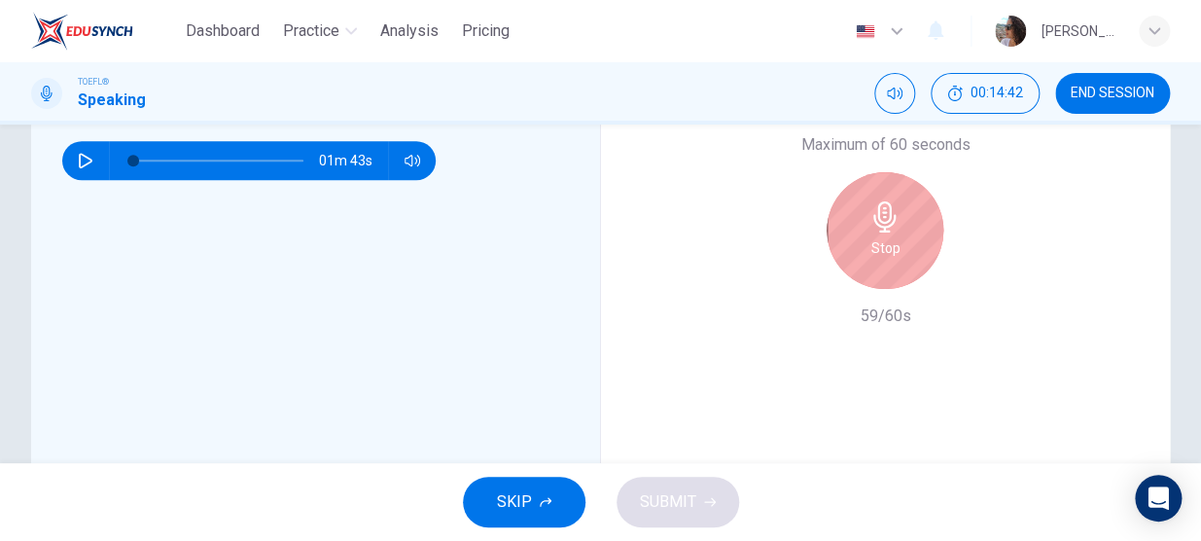
scroll to position [511, 0]
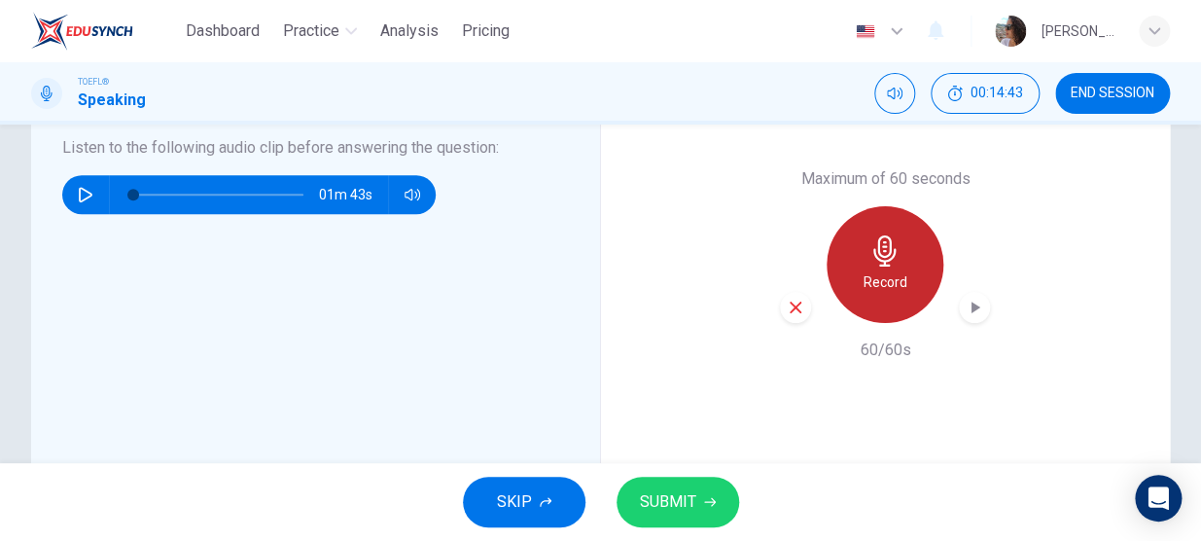
click at [857, 266] on div "Record" at bounding box center [885, 264] width 117 height 117
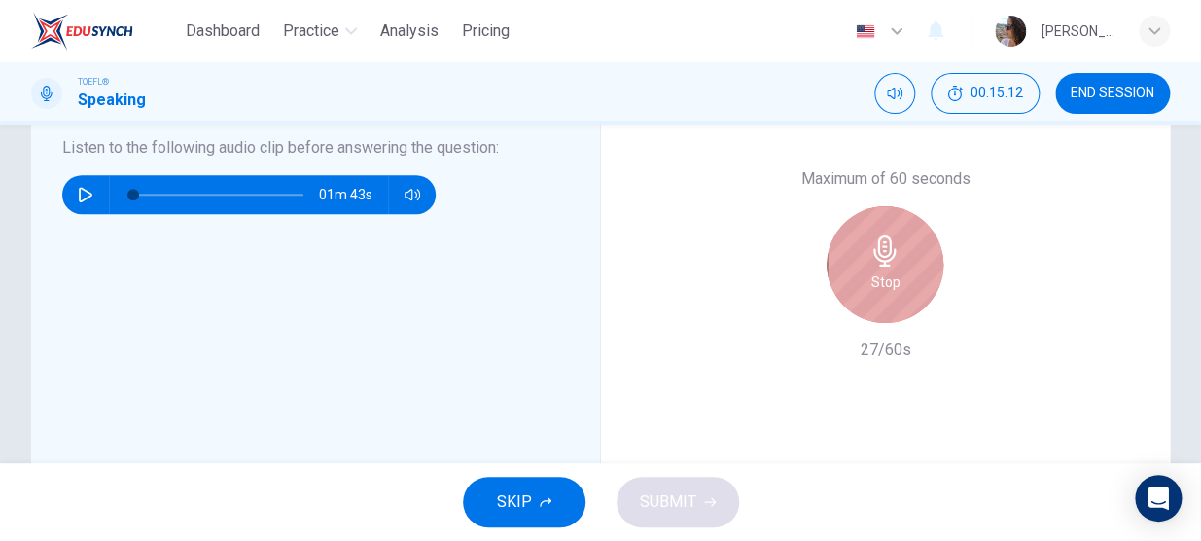
click at [912, 238] on div "Stop" at bounding box center [885, 264] width 117 height 117
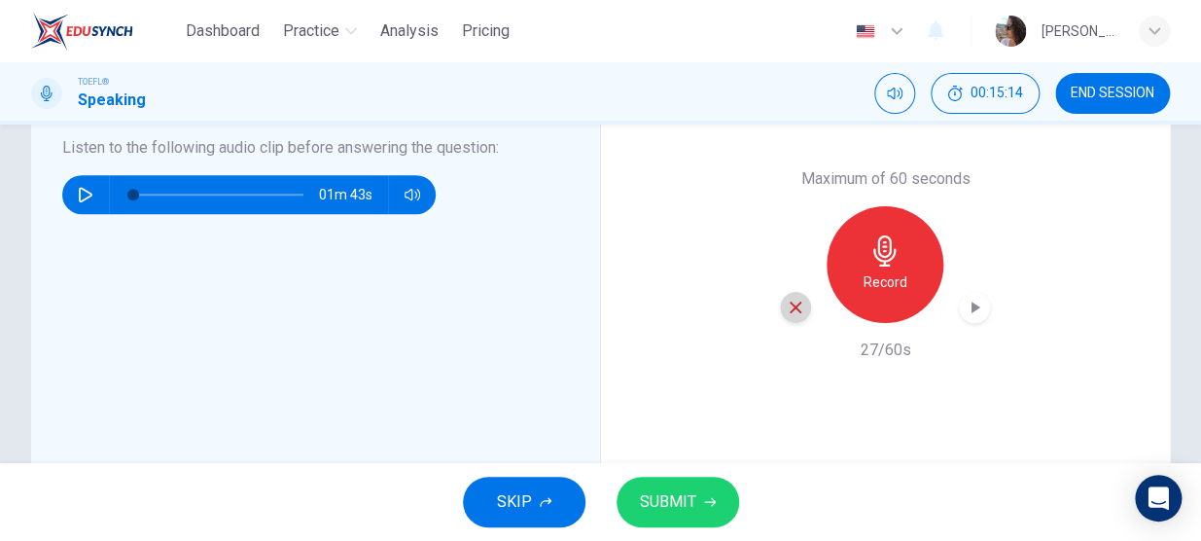
click at [790, 308] on icon "button" at bounding box center [796, 308] width 12 height 12
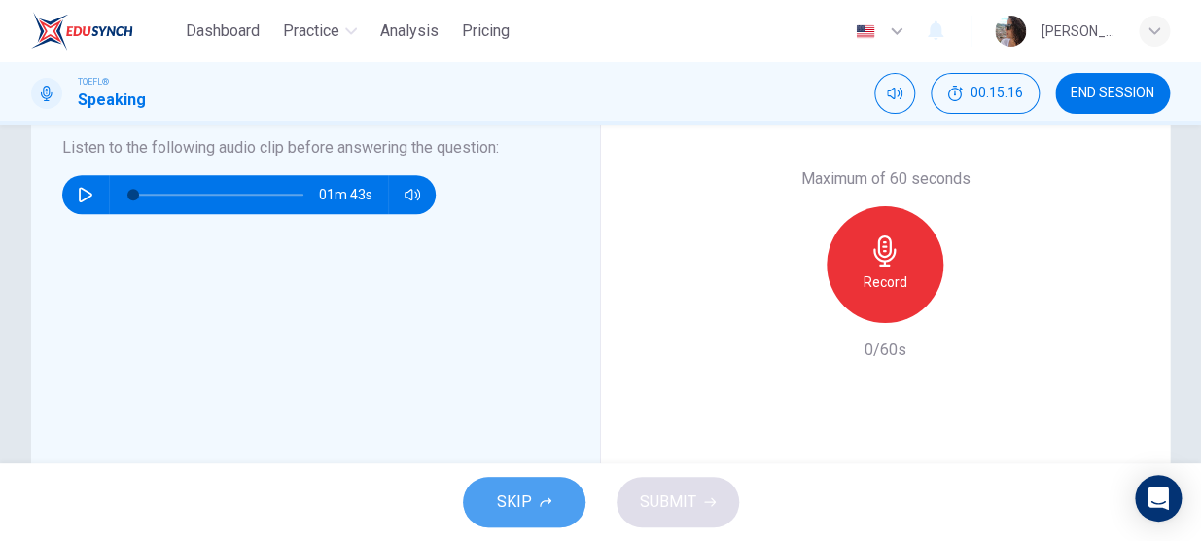
click at [493, 516] on button "SKIP" at bounding box center [524, 502] width 123 height 51
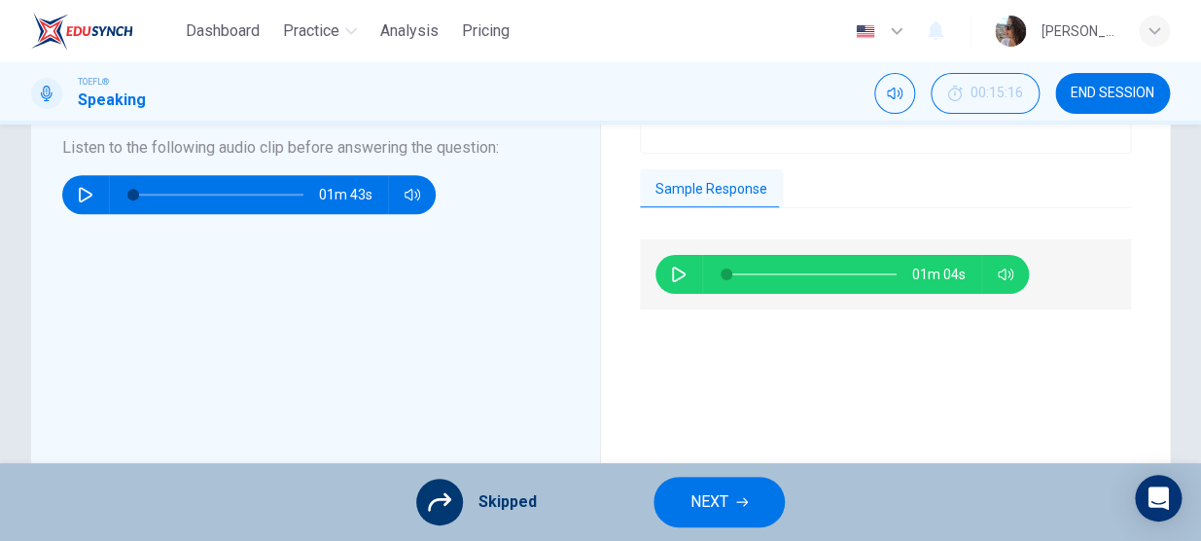
click at [676, 288] on button "button" at bounding box center [678, 274] width 31 height 39
type input "0"
click at [724, 518] on button "NEXT" at bounding box center [719, 502] width 131 height 51
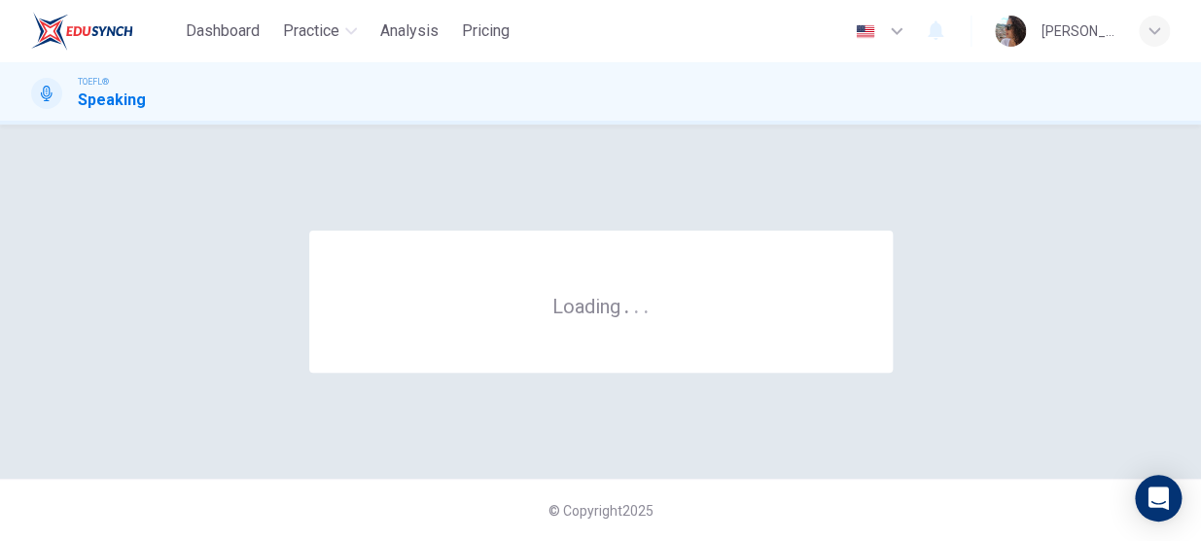
scroll to position [0, 0]
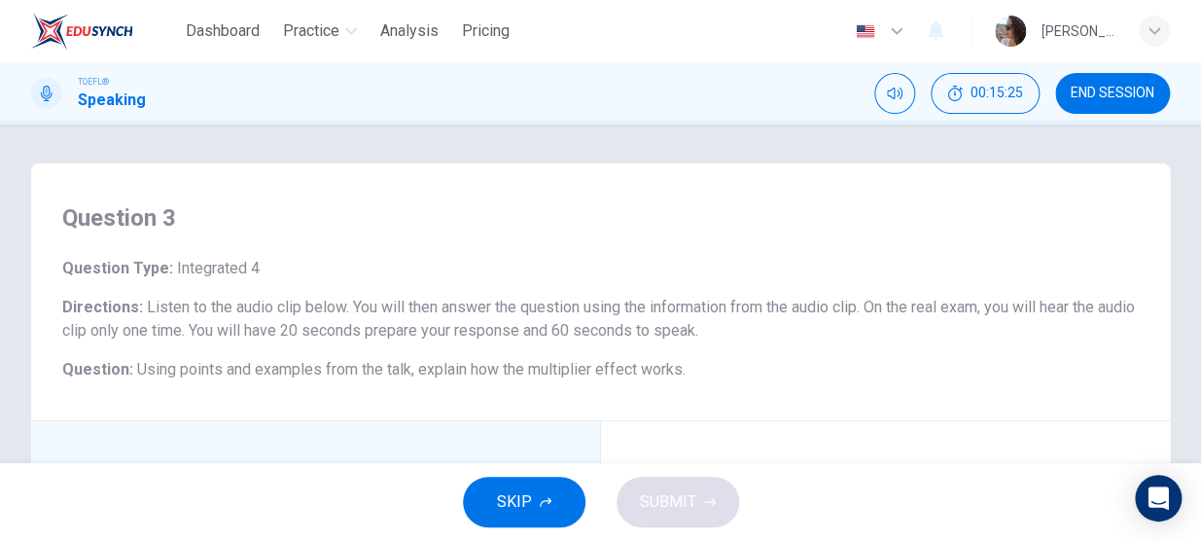
click at [49, 370] on div "Question 3 Question Type : Integrated 4 Directions : Listen to the audio clip b…" at bounding box center [600, 292] width 1139 height 258
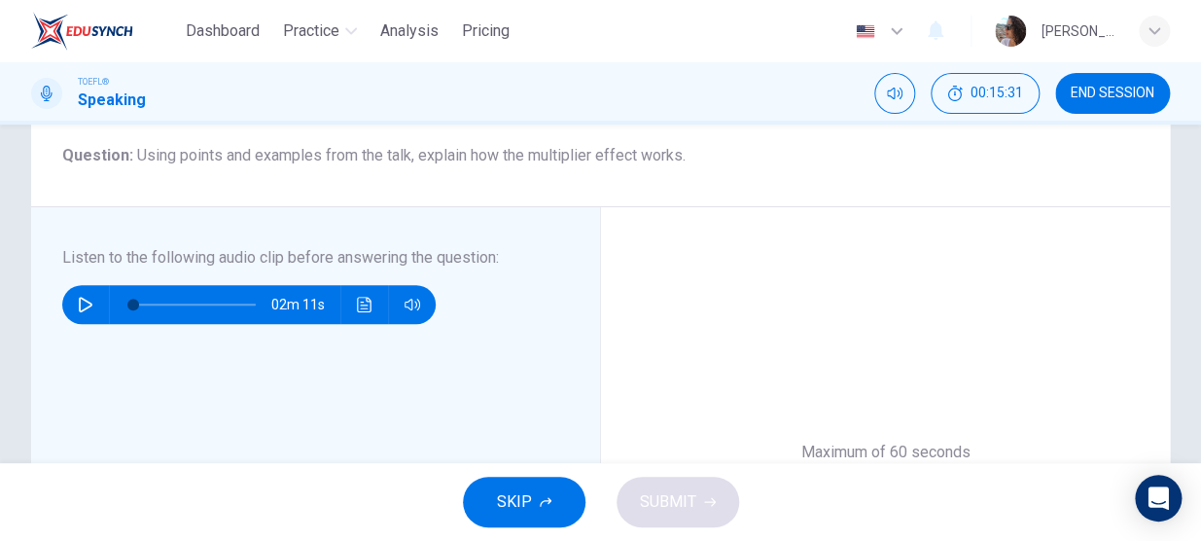
scroll to position [212, 0]
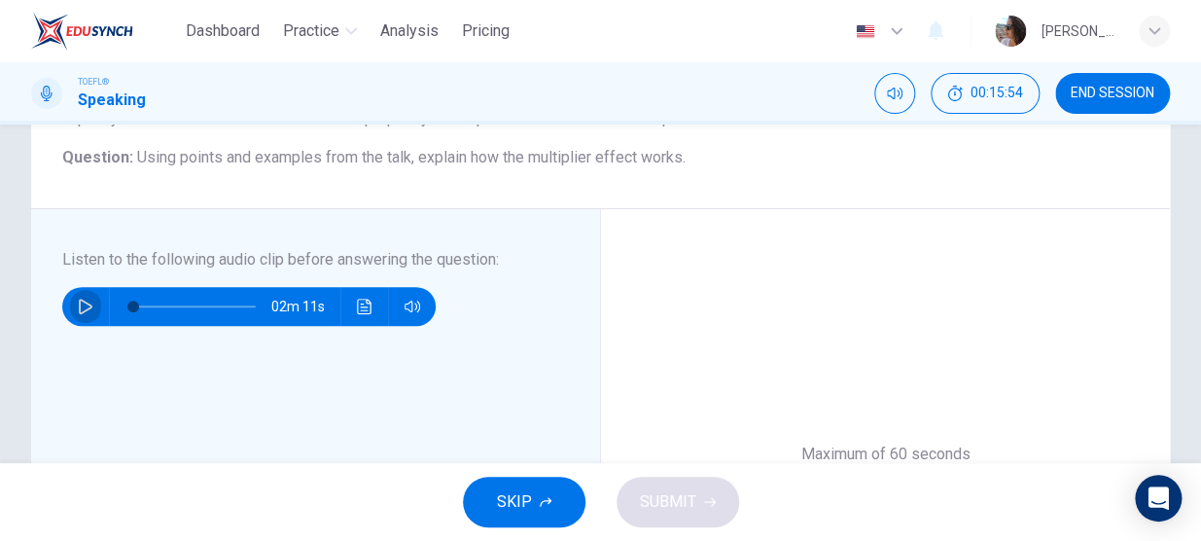
click at [78, 310] on icon "button" at bounding box center [86, 307] width 16 height 16
click at [414, 305] on icon "button" at bounding box center [413, 307] width 16 height 16
click at [83, 303] on icon "button" at bounding box center [85, 307] width 11 height 12
drag, startPoint x: 163, startPoint y: 303, endPoint x: 96, endPoint y: 298, distance: 67.3
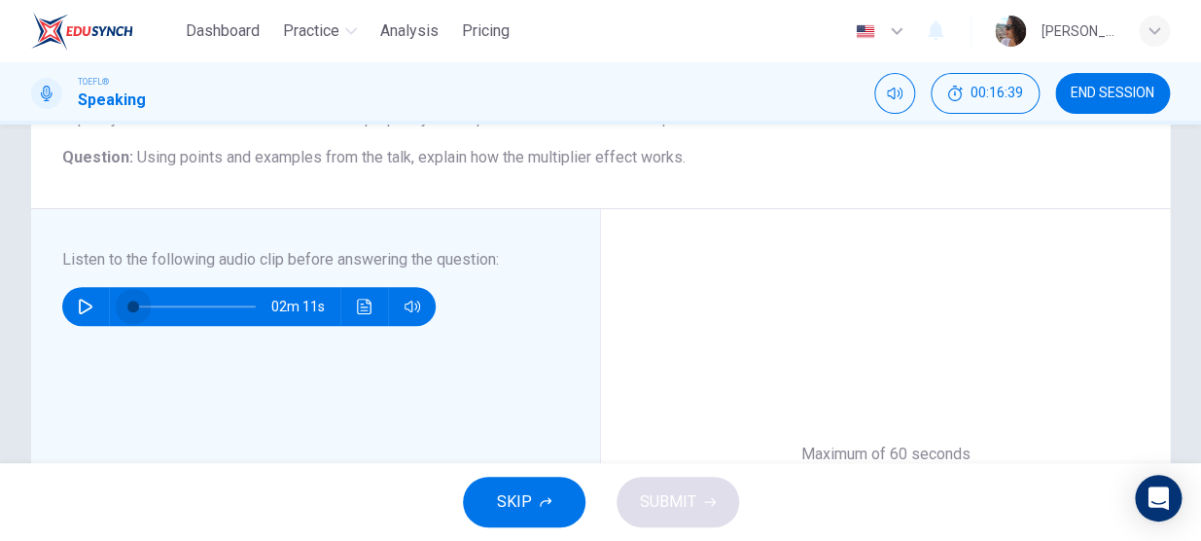
click at [96, 298] on div "02m 11s" at bounding box center [249, 306] width 374 height 39
click at [73, 302] on button "button" at bounding box center [85, 306] width 31 height 39
type input "0"
click at [73, 302] on button "button" at bounding box center [85, 306] width 31 height 39
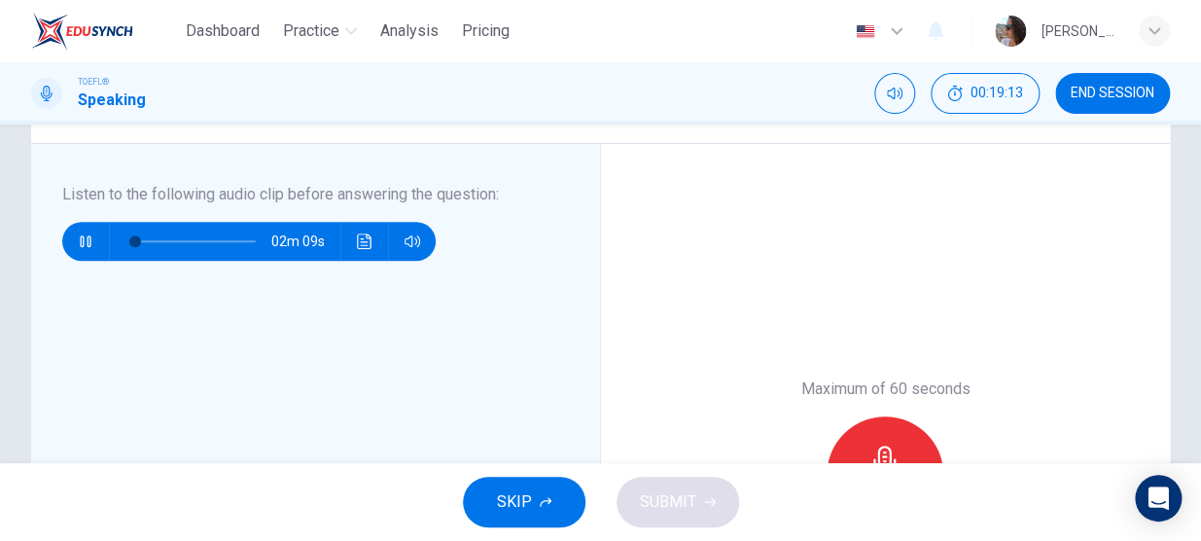
scroll to position [282, 0]
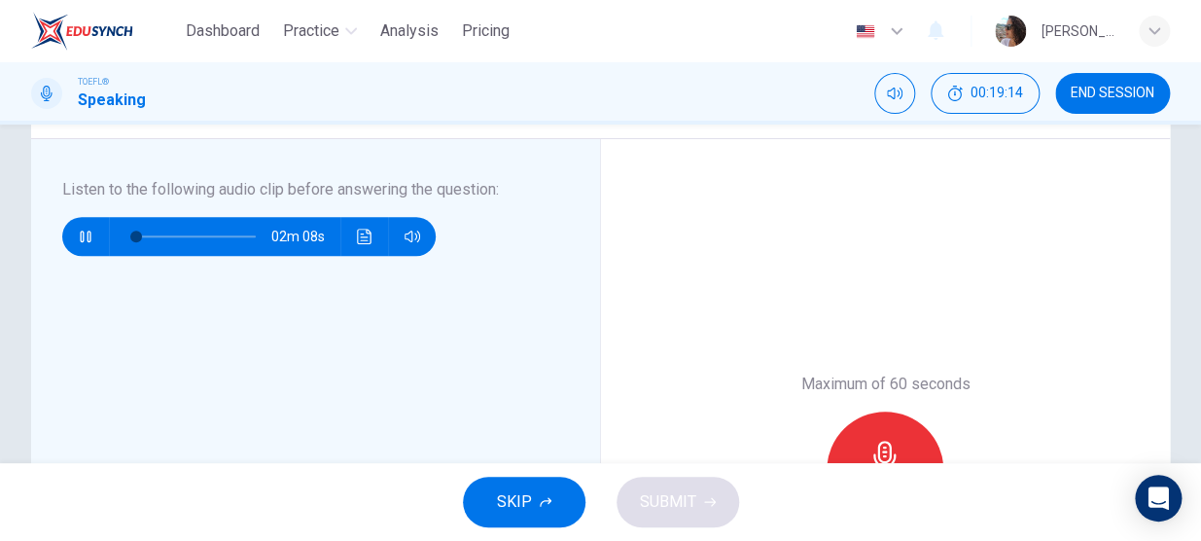
click at [81, 232] on icon "button" at bounding box center [85, 237] width 11 height 12
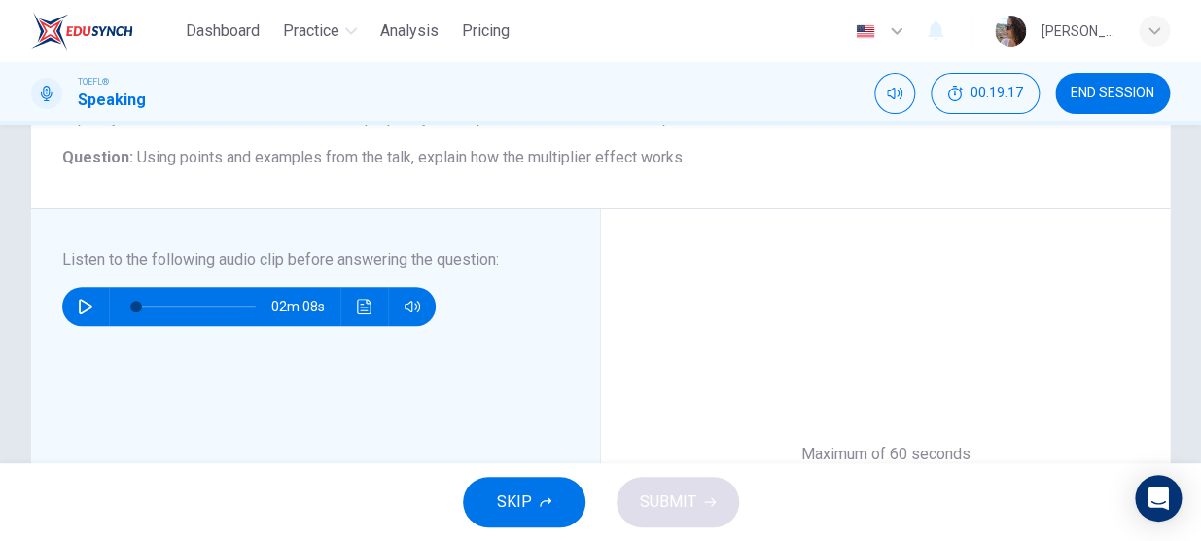
scroll to position [176, 0]
click at [81, 232] on div "Question 3 Question Type : Integrated 4 Directions : Listen to the audio clip b…" at bounding box center [600, 410] width 1139 height 919
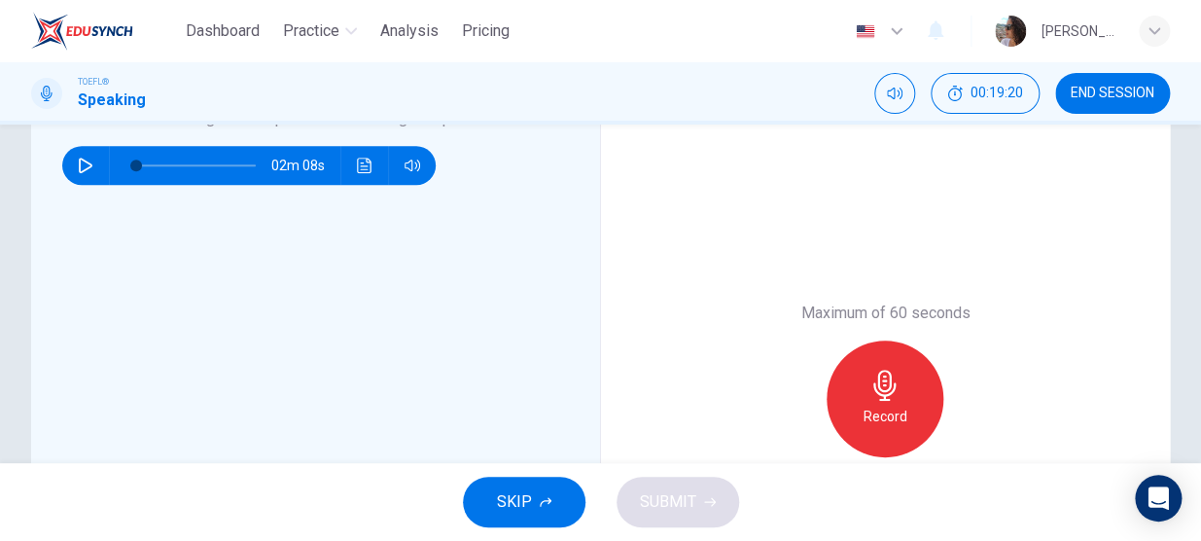
scroll to position [389, 0]
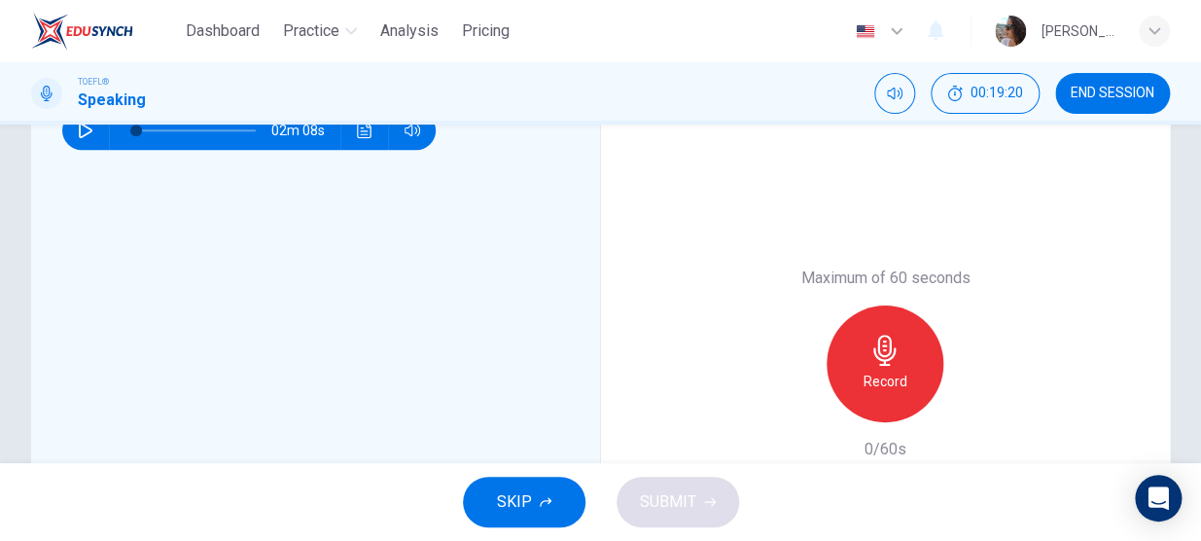
click at [81, 232] on div "Listen to the following audio clip before answering the question : 02m 08s" at bounding box center [323, 364] width 522 height 584
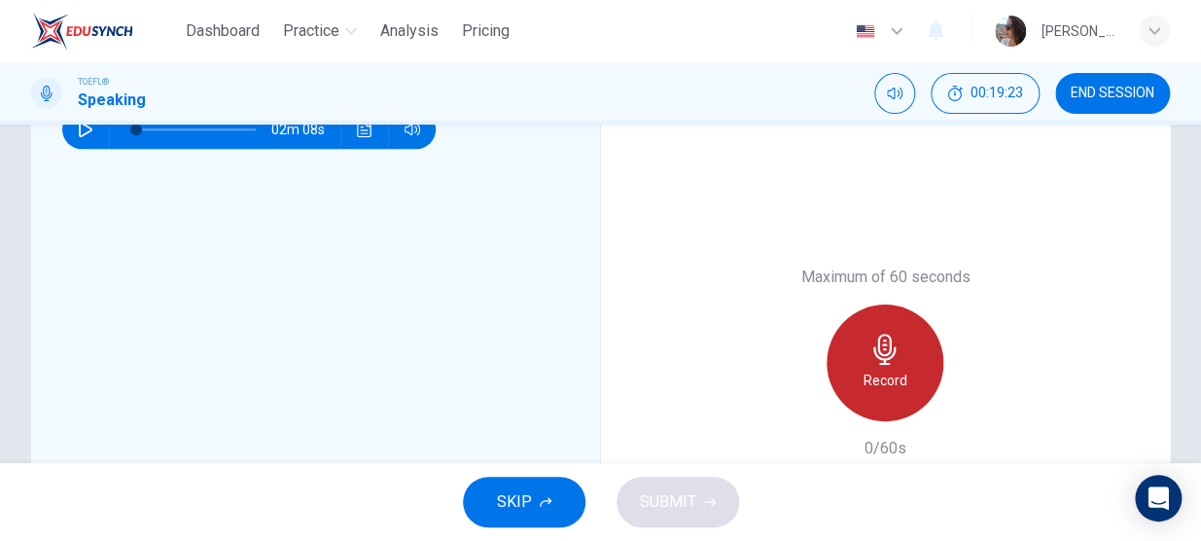
click at [892, 374] on h6 "Record" at bounding box center [886, 380] width 44 height 23
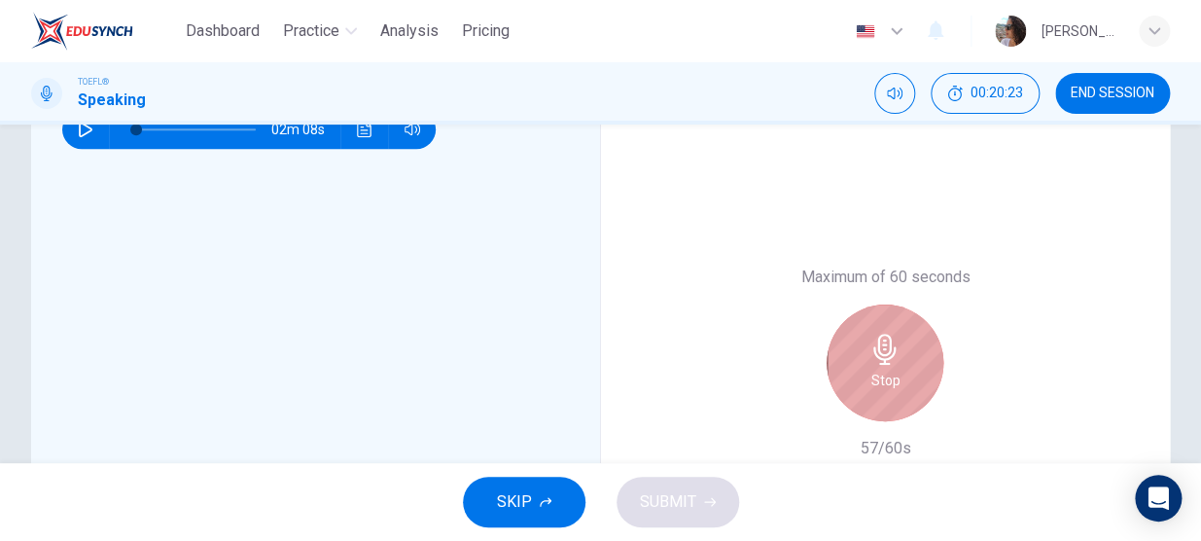
click at [892, 374] on h6 "Stop" at bounding box center [885, 380] width 29 height 23
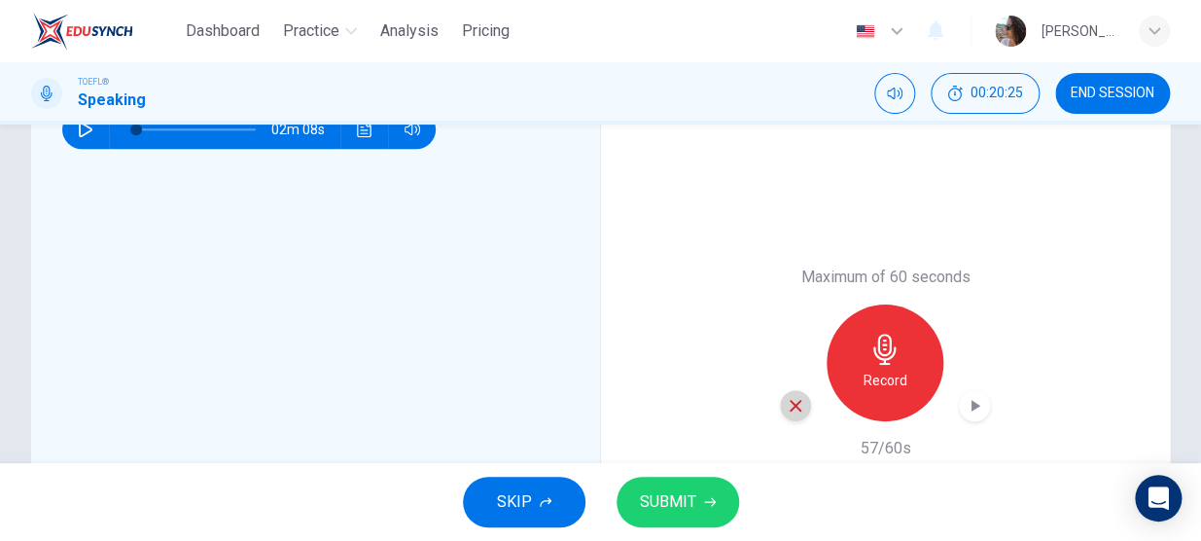
click at [788, 409] on icon "button" at bounding box center [796, 406] width 18 height 18
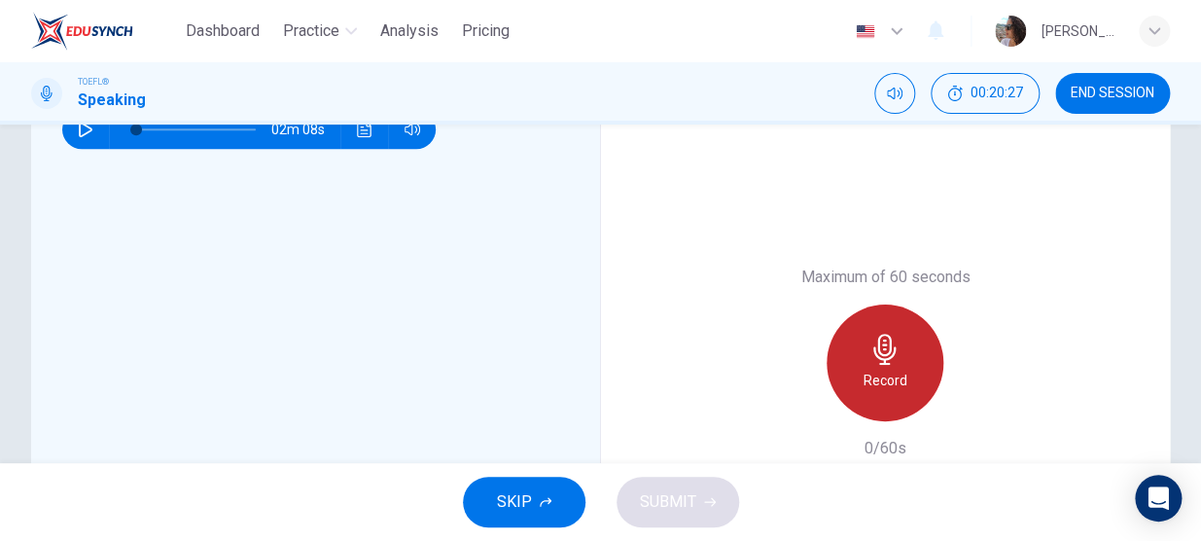
click at [870, 360] on icon "button" at bounding box center [885, 349] width 31 height 31
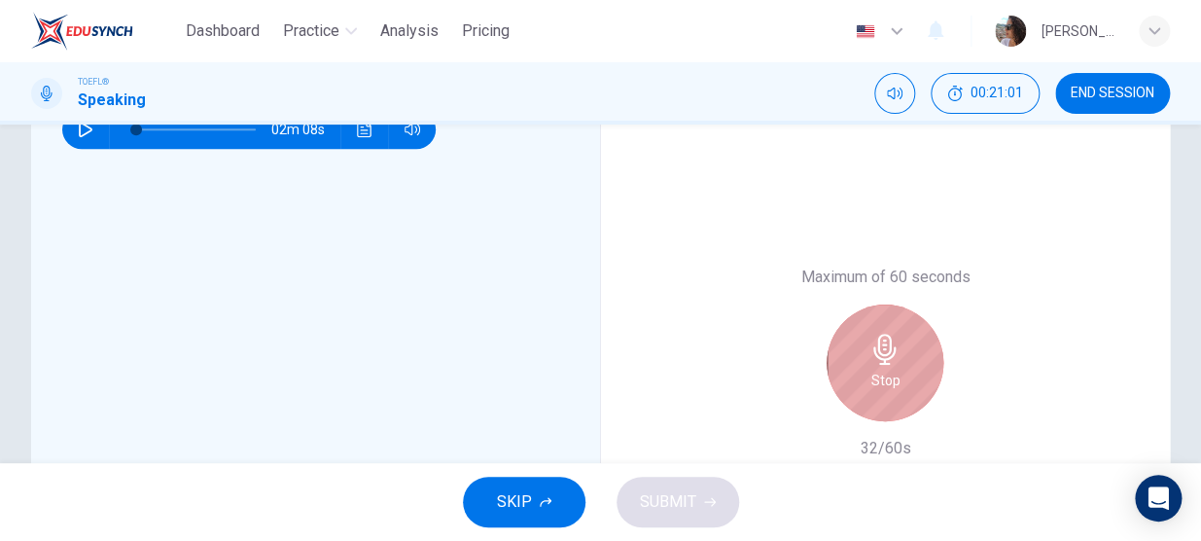
click at [870, 360] on icon "button" at bounding box center [885, 349] width 31 height 31
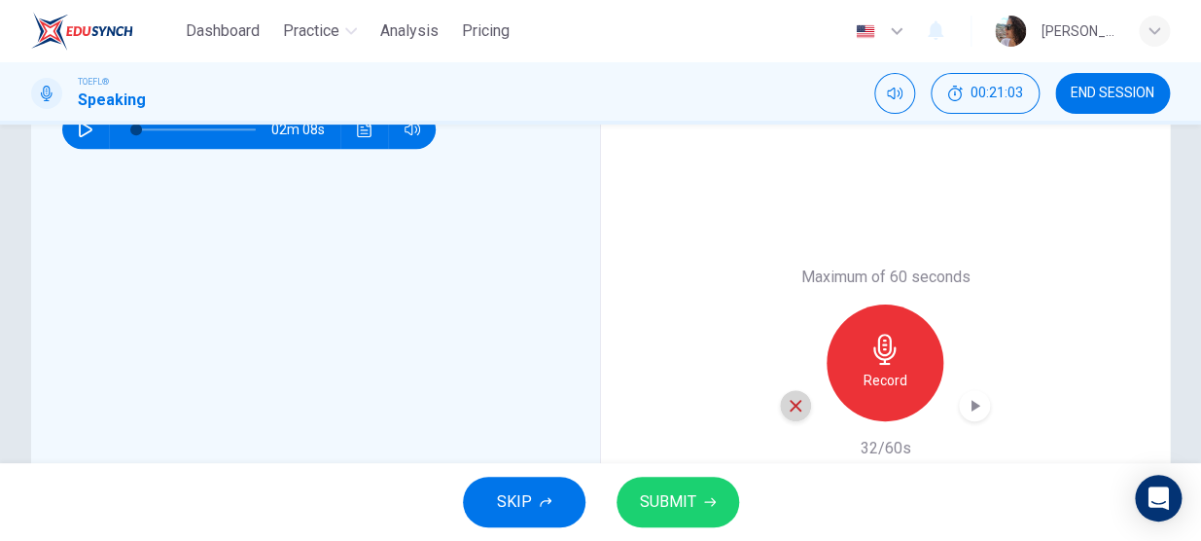
click at [790, 400] on icon "button" at bounding box center [796, 406] width 12 height 12
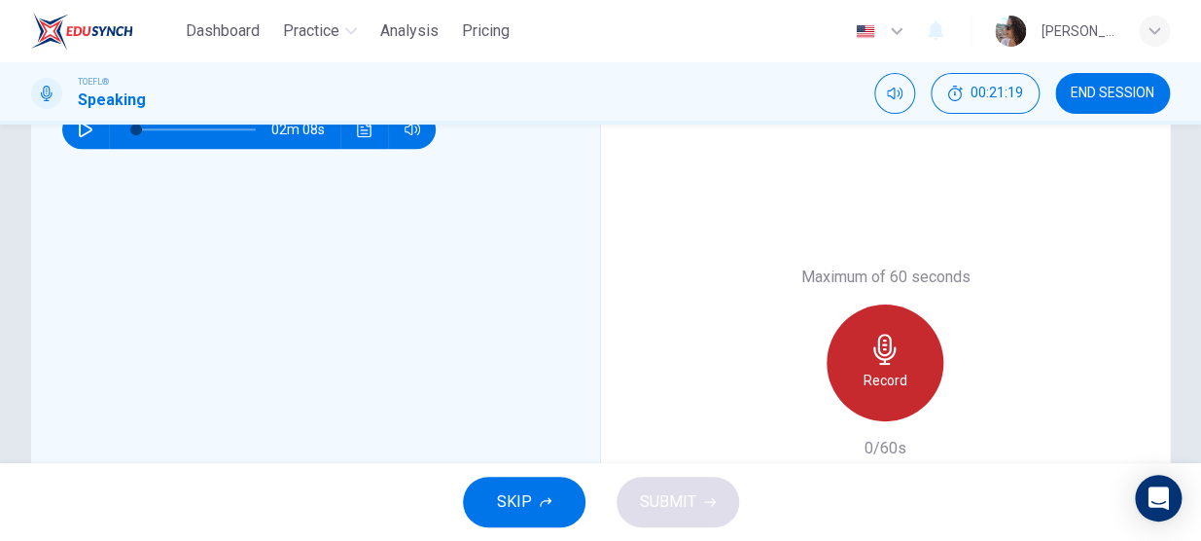
click at [892, 357] on icon "button" at bounding box center [885, 349] width 31 height 31
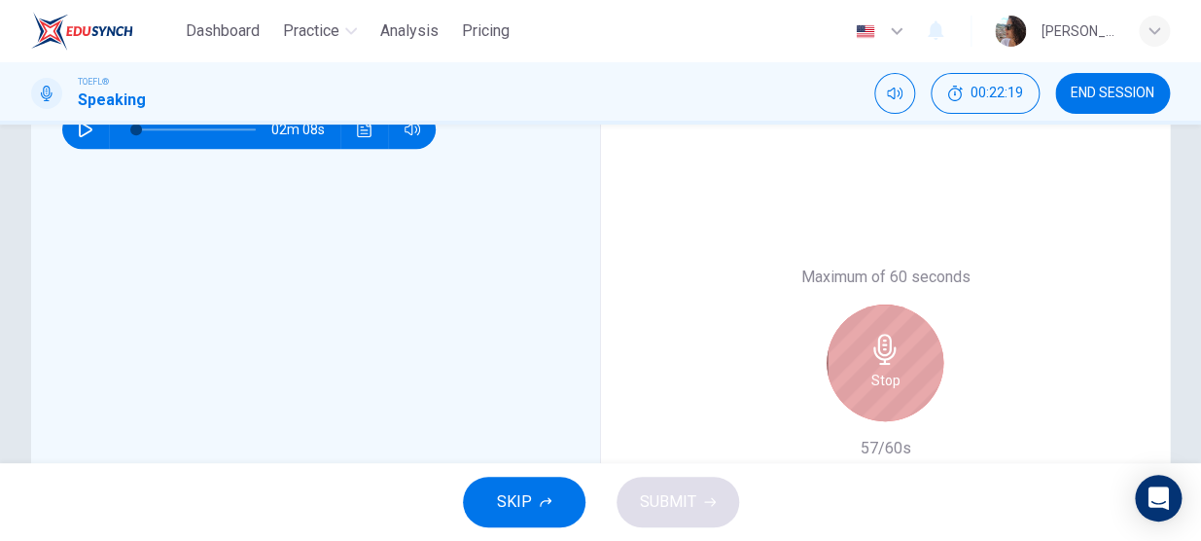
click at [892, 357] on icon "button" at bounding box center [885, 349] width 31 height 31
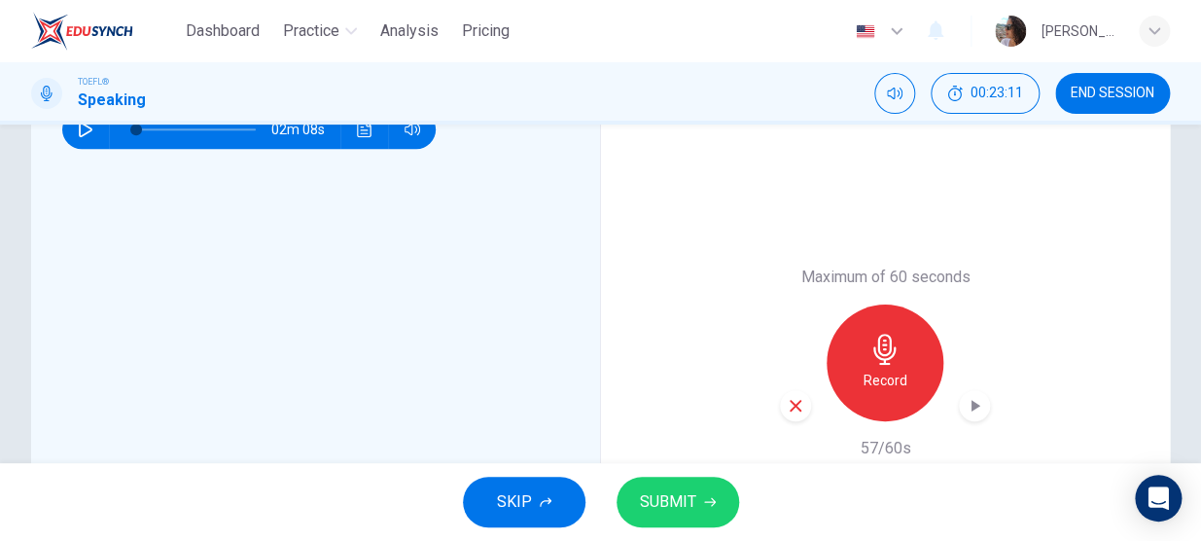
click at [787, 406] on icon "button" at bounding box center [796, 406] width 18 height 18
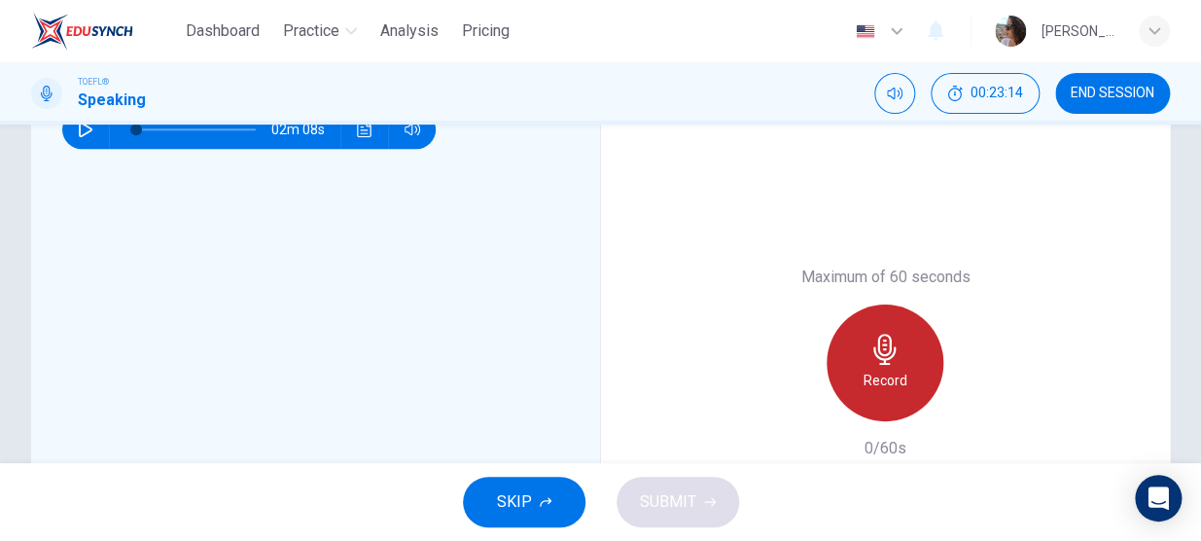
click at [873, 351] on icon "button" at bounding box center [884, 349] width 22 height 31
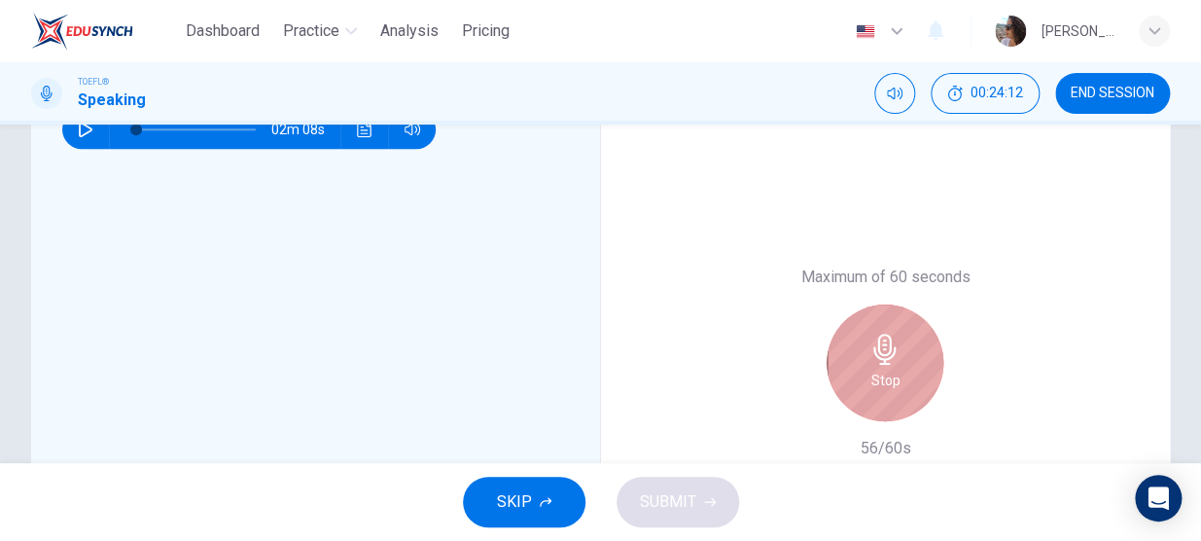
click at [873, 351] on icon "button" at bounding box center [884, 349] width 22 height 31
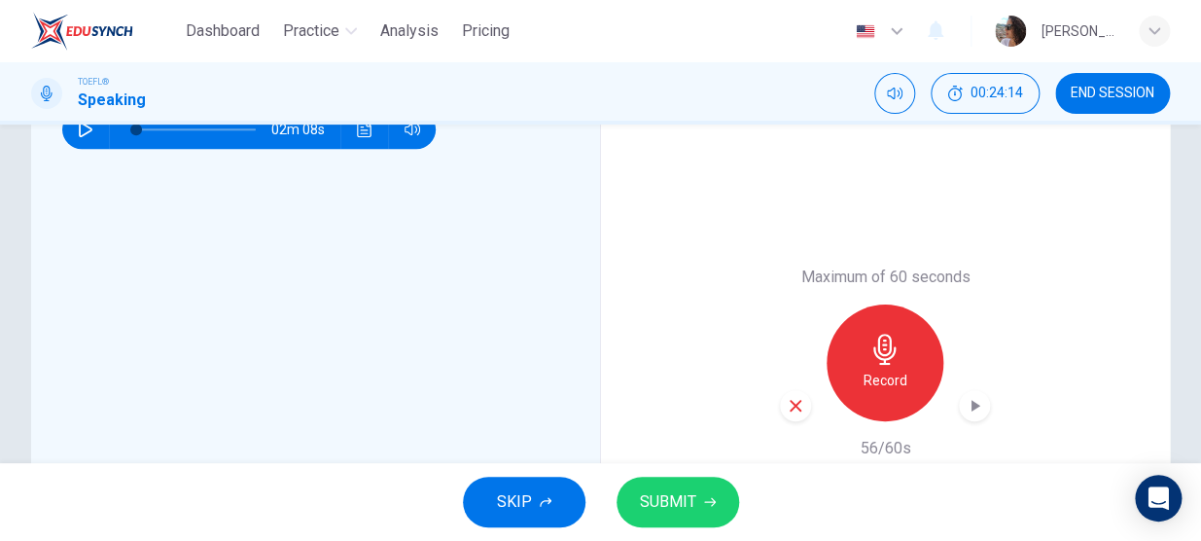
click at [687, 510] on span "SUBMIT" at bounding box center [668, 501] width 56 height 27
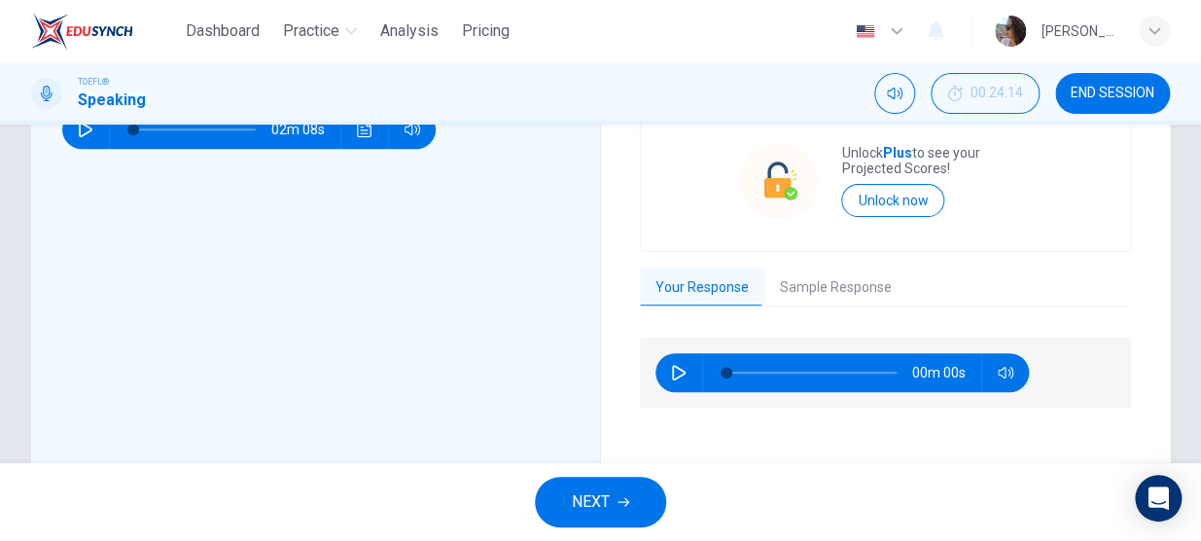
type input "0"
click at [815, 296] on button "Sample Response" at bounding box center [836, 287] width 143 height 41
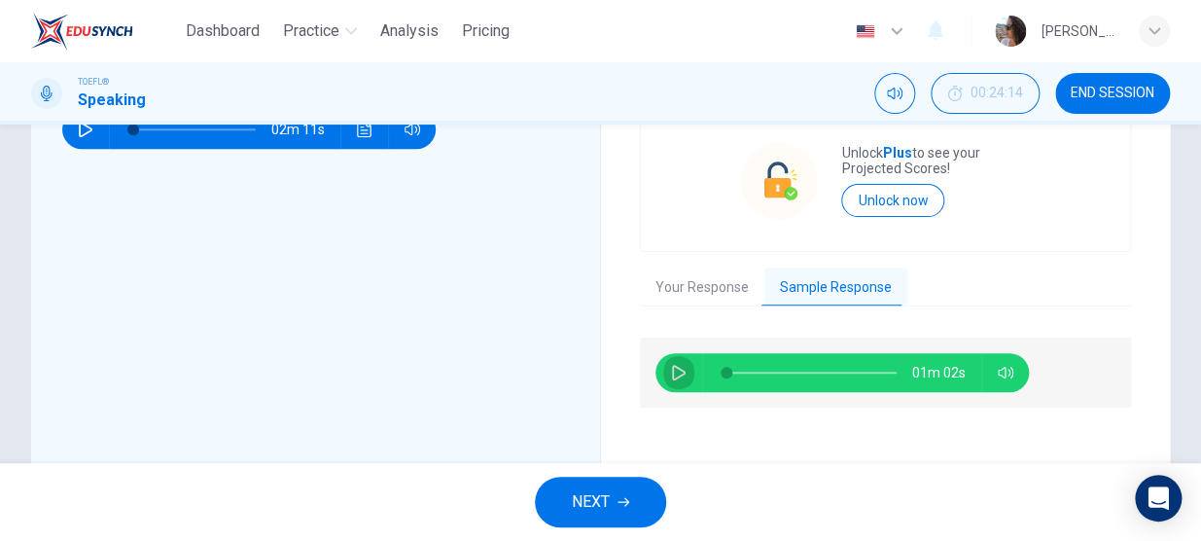
click at [663, 374] on button "button" at bounding box center [678, 372] width 31 height 39
click at [679, 362] on button "button" at bounding box center [678, 372] width 31 height 39
drag, startPoint x: 880, startPoint y: 373, endPoint x: 617, endPoint y: 379, distance: 263.7
click at [617, 379] on div "Grade by Category Unlock Plus to see your Projected Scores! Unlock now Your Res…" at bounding box center [886, 362] width 570 height 661
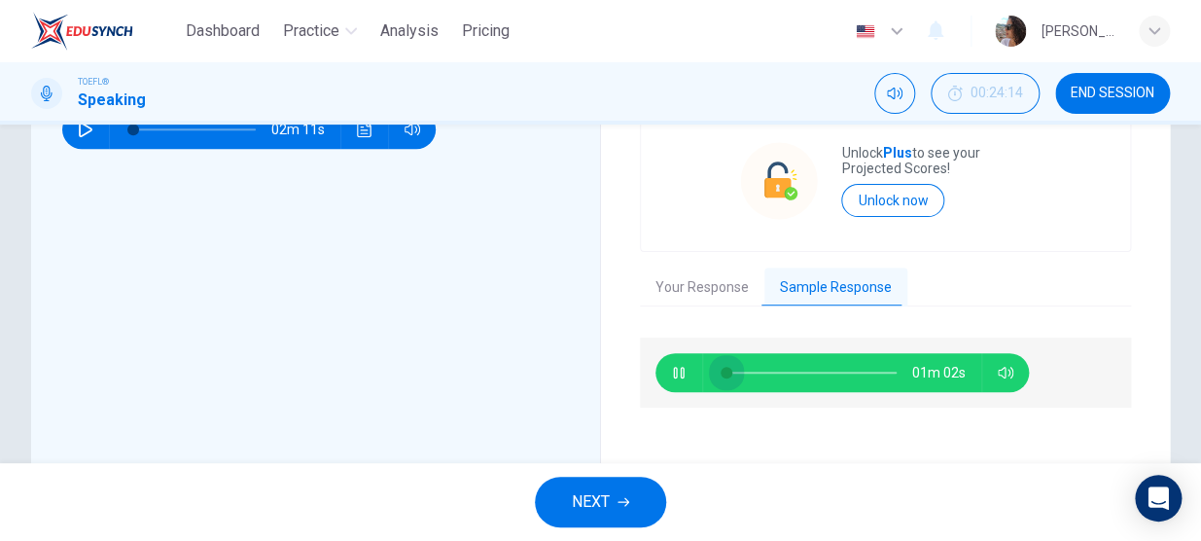
drag, startPoint x: 719, startPoint y: 371, endPoint x: 677, endPoint y: 374, distance: 42.0
click at [677, 374] on div "01m 02s" at bounding box center [843, 372] width 374 height 39
click at [674, 371] on icon "button" at bounding box center [679, 373] width 16 height 16
drag, startPoint x: 739, startPoint y: 370, endPoint x: 674, endPoint y: 371, distance: 65.2
click at [674, 371] on div "01m 02s" at bounding box center [843, 372] width 374 height 39
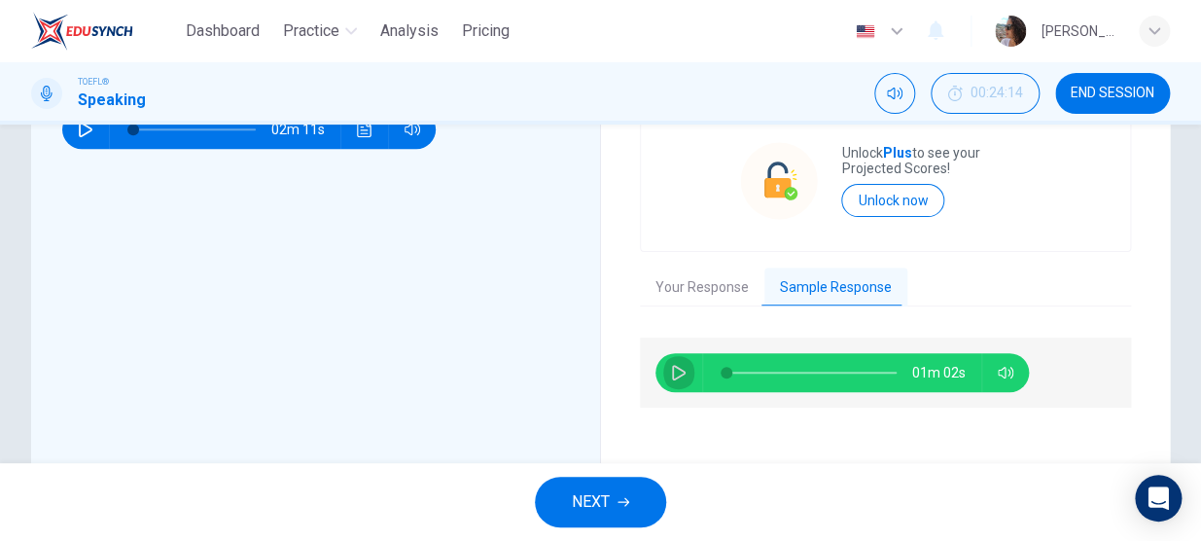
click at [672, 367] on icon "button" at bounding box center [679, 373] width 14 height 16
drag, startPoint x: 782, startPoint y: 374, endPoint x: 749, endPoint y: 370, distance: 33.4
click at [775, 370] on span at bounding box center [781, 373] width 12 height 12
click at [671, 370] on icon "button" at bounding box center [679, 373] width 16 height 16
type input "97"
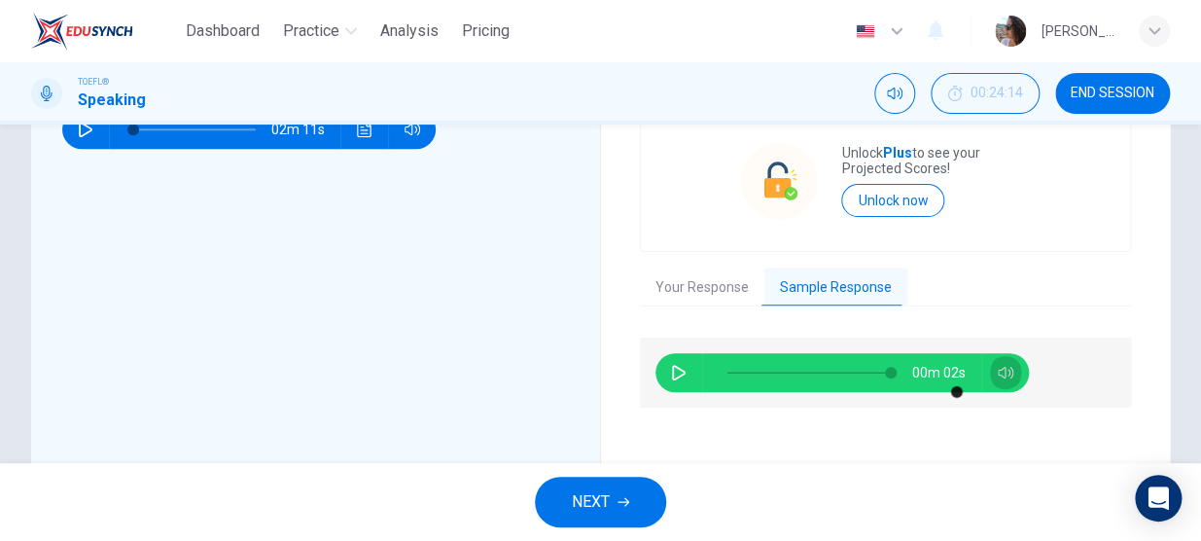
drag, startPoint x: 1007, startPoint y: 373, endPoint x: 717, endPoint y: 469, distance: 305.4
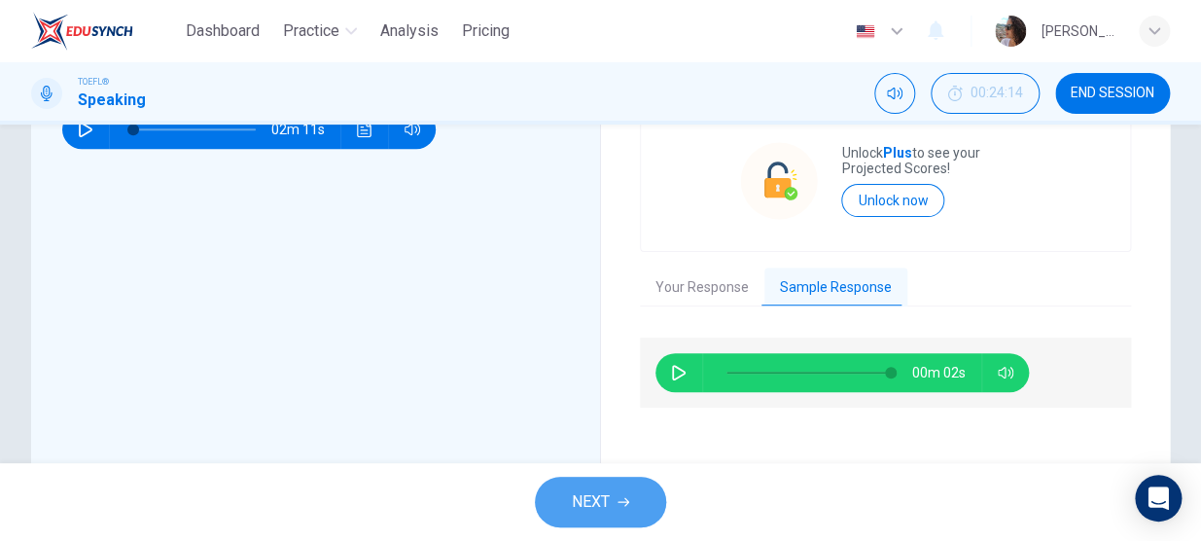
click at [627, 485] on button "NEXT" at bounding box center [600, 502] width 131 height 51
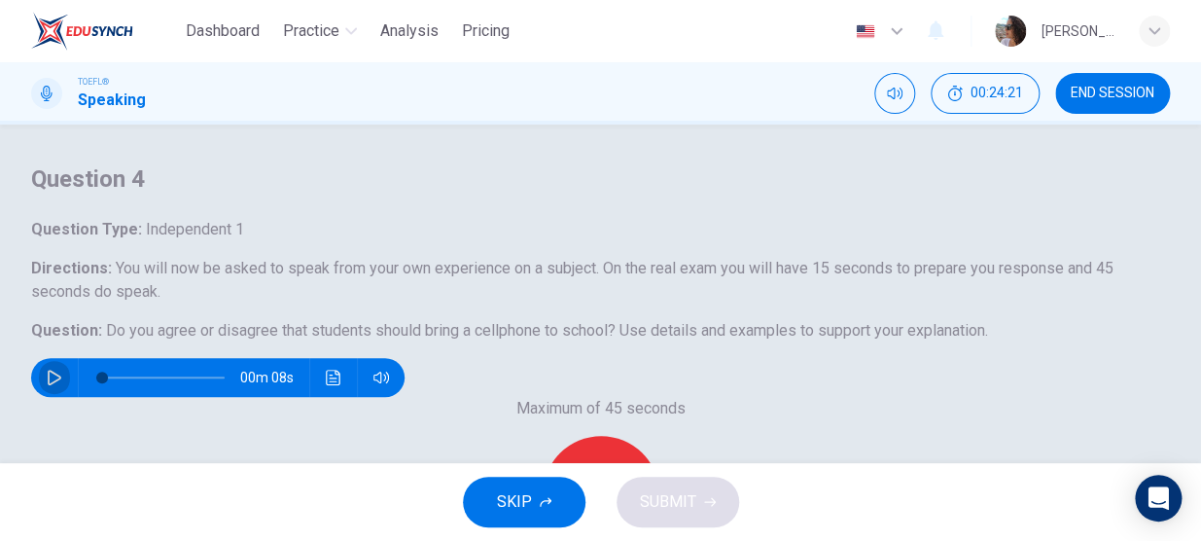
click at [70, 397] on button "button" at bounding box center [54, 377] width 31 height 39
type input "0"
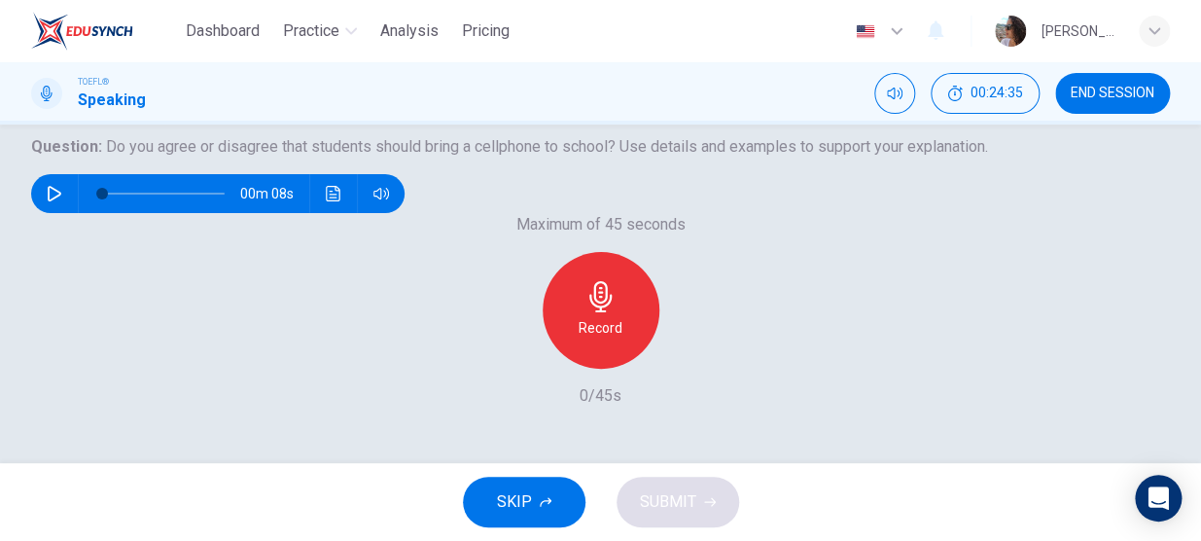
scroll to position [293, 0]
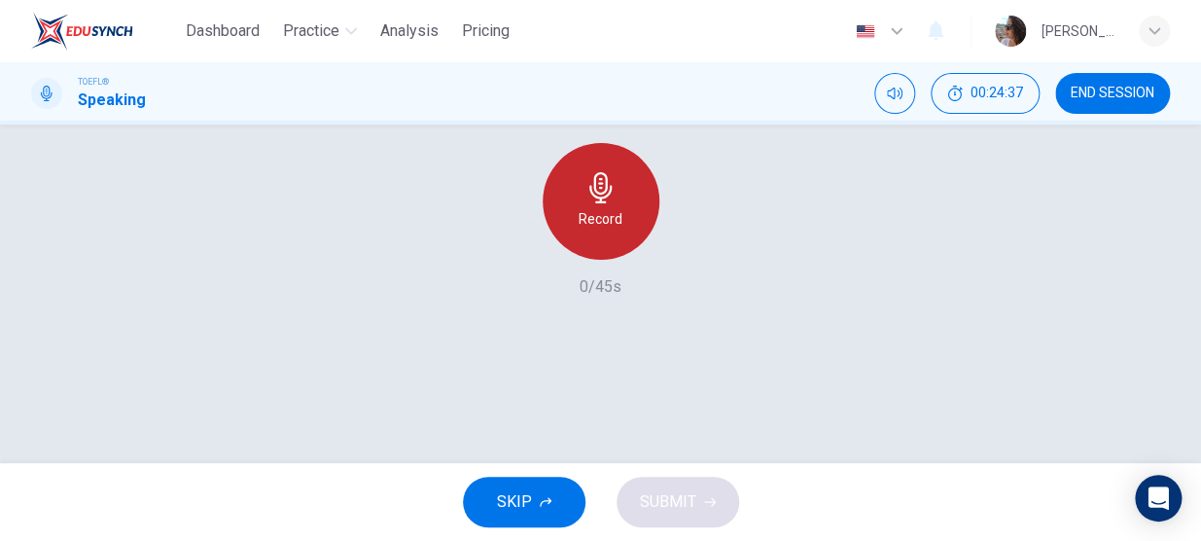
click at [618, 260] on div "Record" at bounding box center [601, 201] width 117 height 117
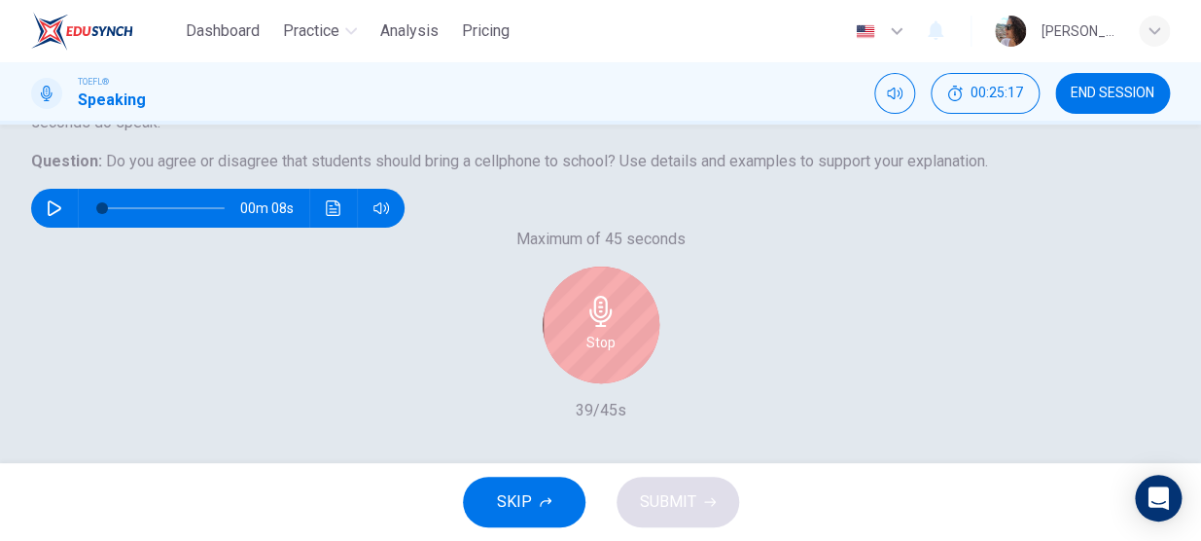
scroll to position [414, 0]
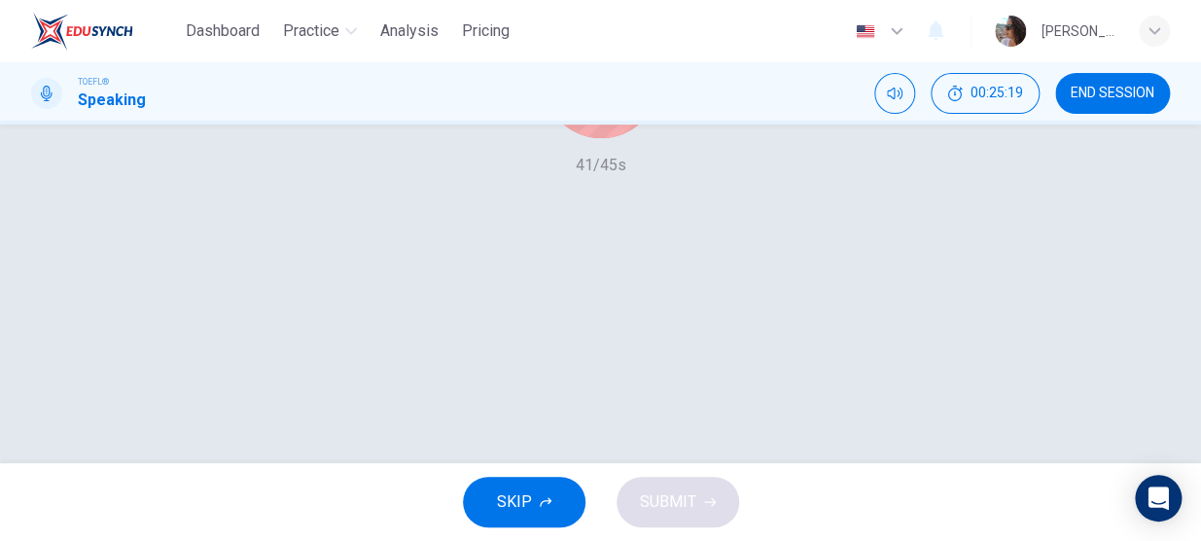
click at [577, 138] on div "Stop" at bounding box center [601, 79] width 117 height 117
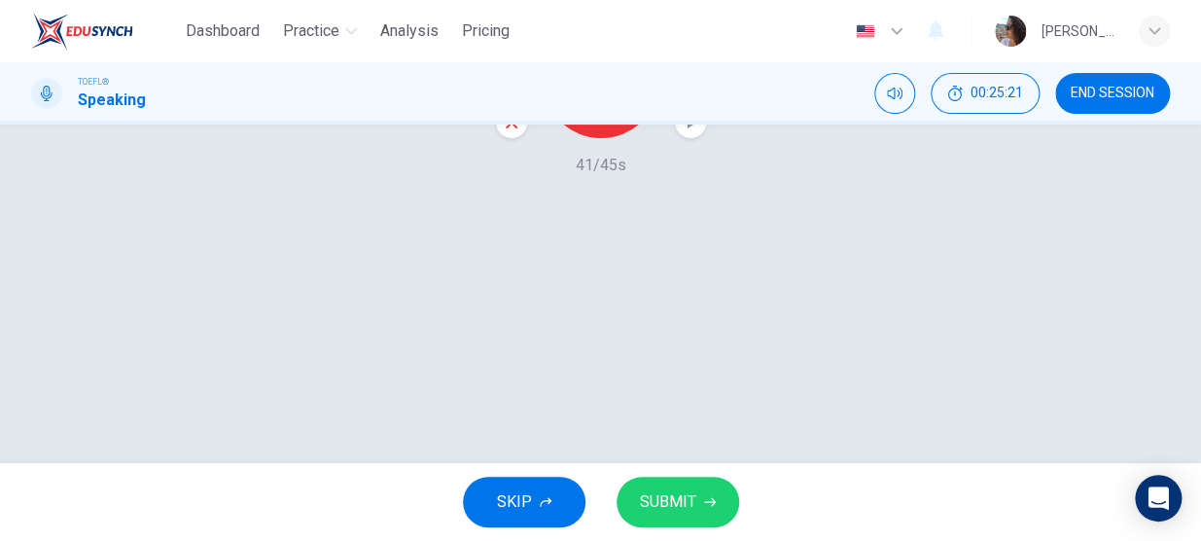
click at [504, 131] on icon "button" at bounding box center [512, 123] width 18 height 18
drag, startPoint x: 1191, startPoint y: 334, endPoint x: 1203, endPoint y: 239, distance: 95.2
click at [1200, 239] on html "Dashboard Practice Analysis Pricing English en ​ [PERSON_NAME] TOEFL® Speaking …" at bounding box center [600, 270] width 1201 height 541
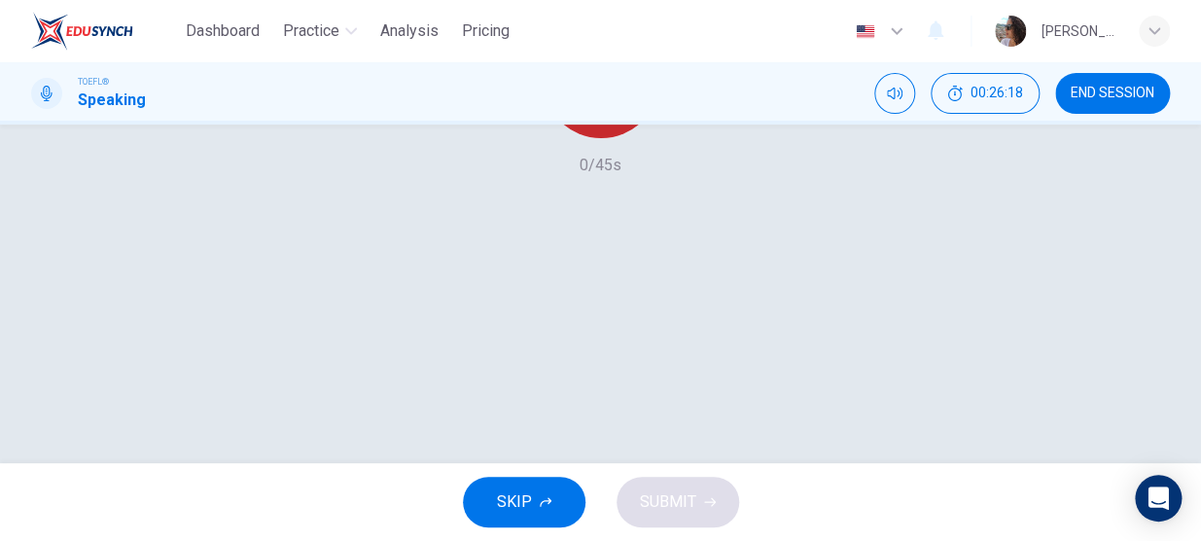
click at [587, 82] on icon "button" at bounding box center [601, 66] width 31 height 31
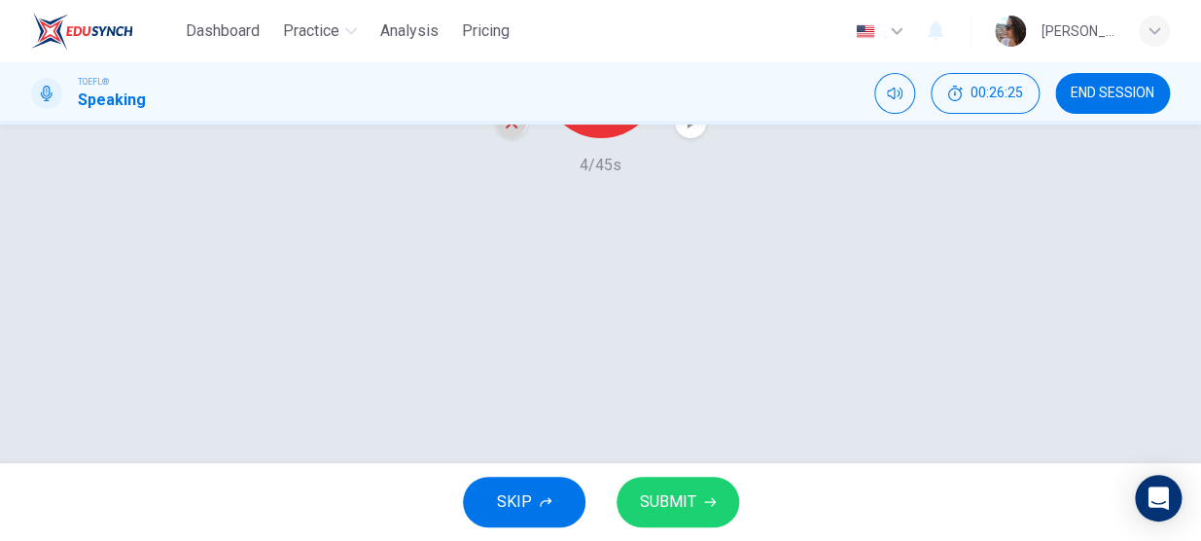
click at [503, 131] on icon "button" at bounding box center [512, 123] width 18 height 18
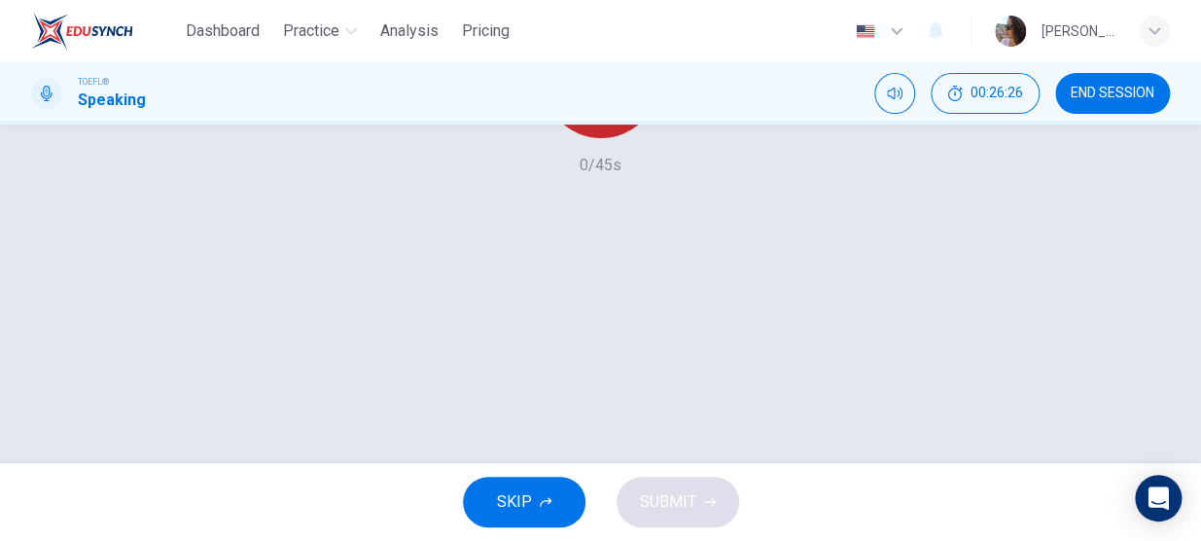
click at [587, 82] on icon "button" at bounding box center [601, 66] width 31 height 31
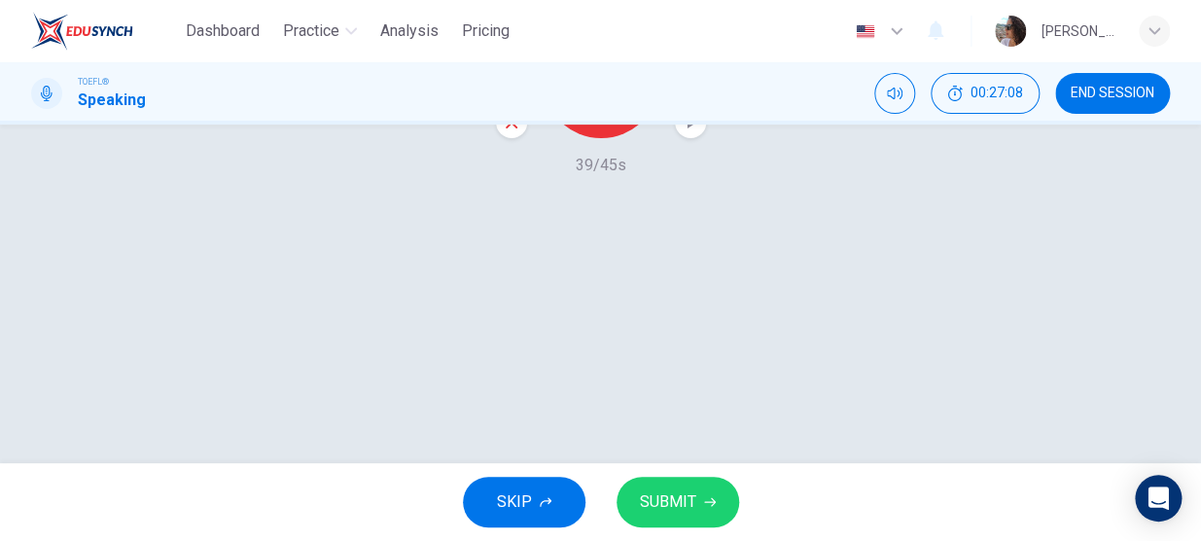
click at [503, 131] on icon "button" at bounding box center [512, 123] width 18 height 18
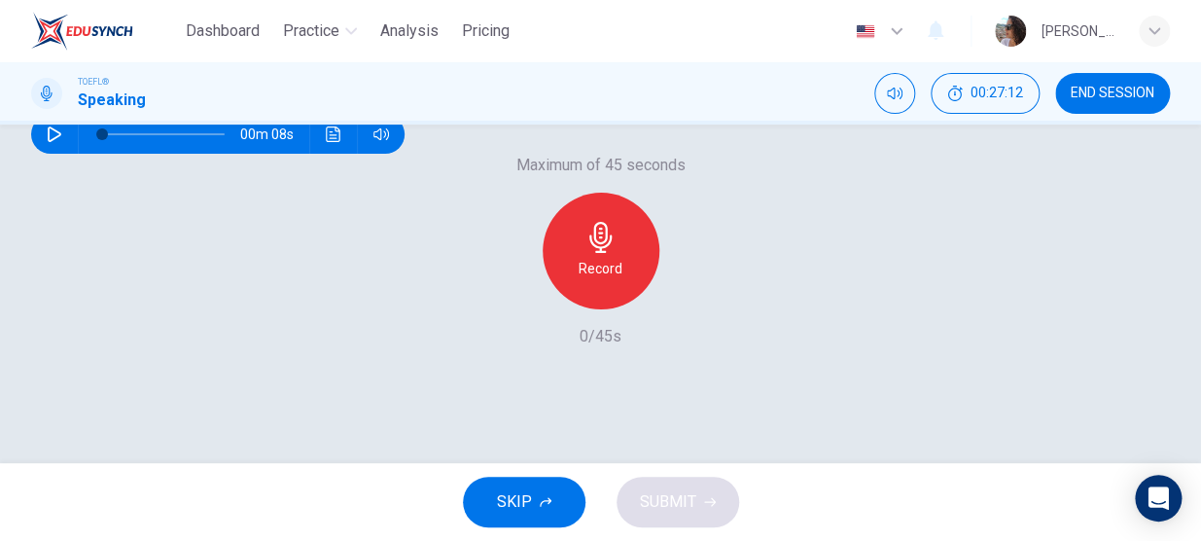
scroll to position [266, 0]
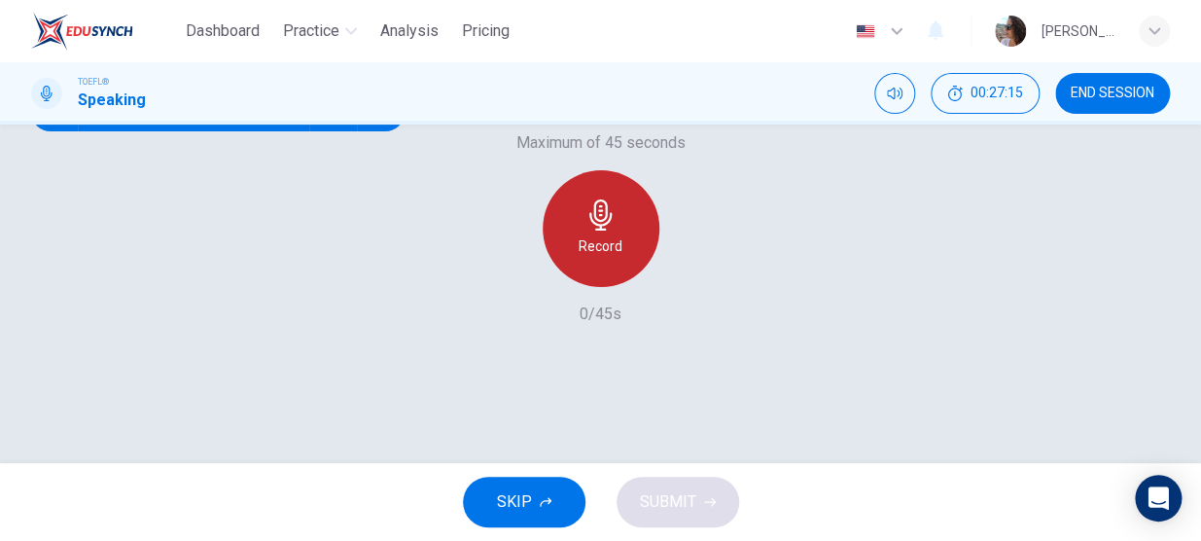
click at [632, 287] on div "Record" at bounding box center [601, 228] width 117 height 117
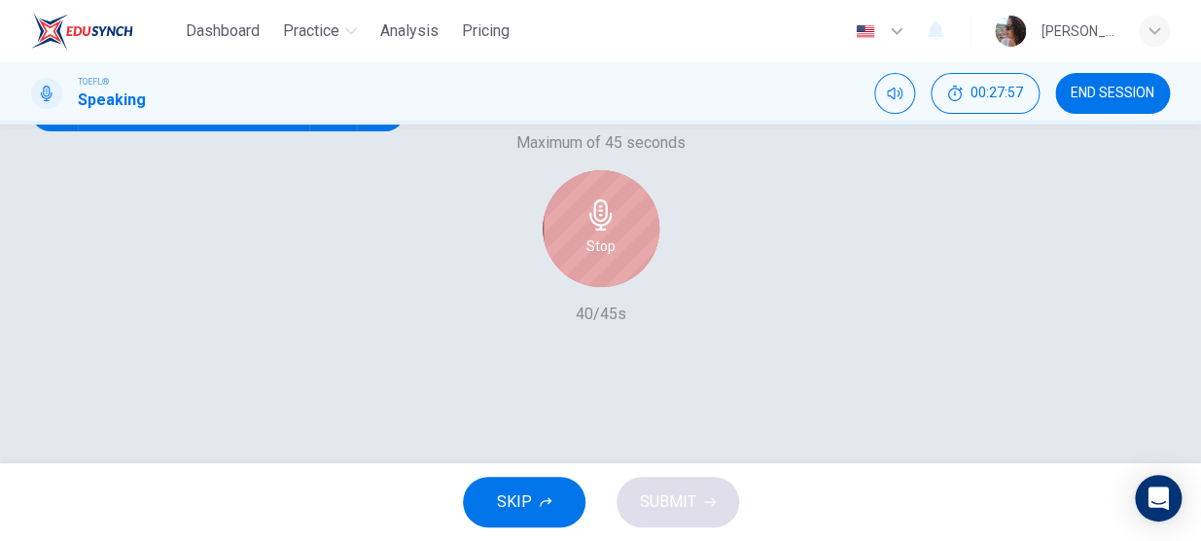
click at [632, 287] on div "Stop" at bounding box center [601, 228] width 117 height 117
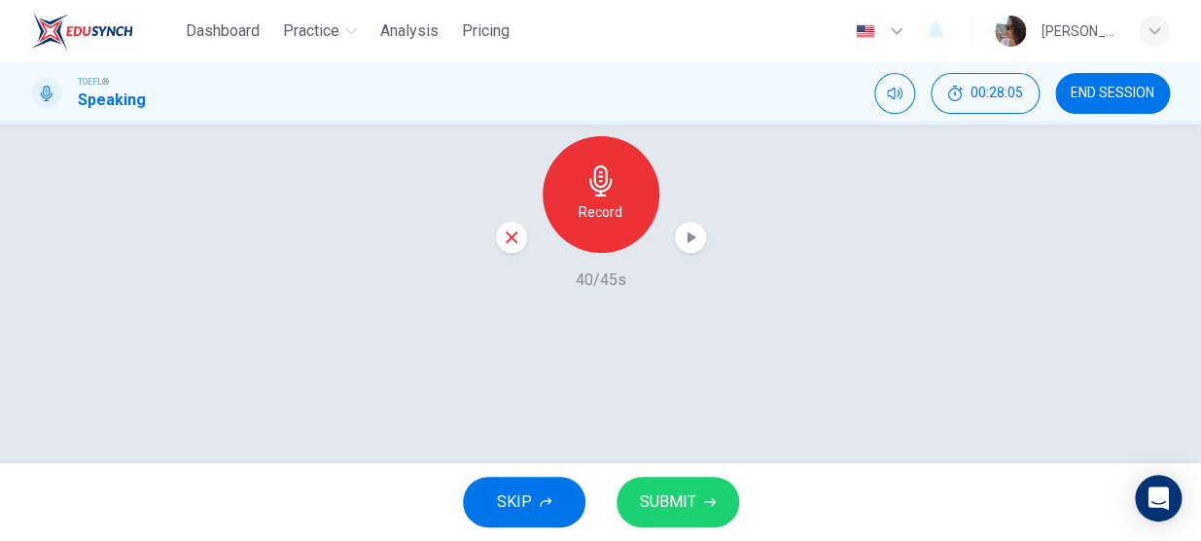
scroll to position [369, 0]
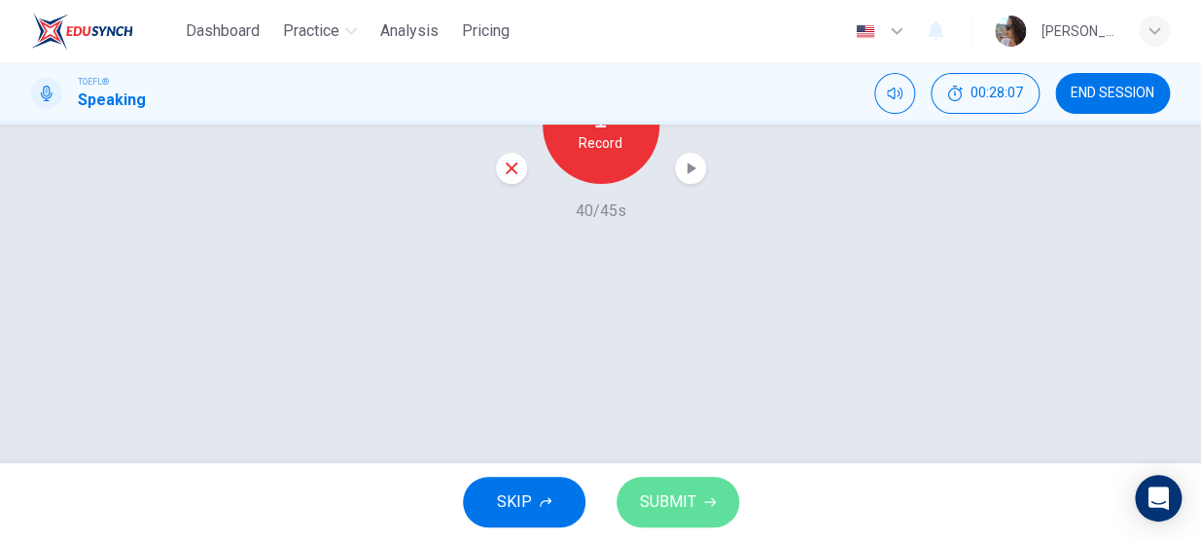
click at [691, 506] on span "SUBMIT" at bounding box center [668, 501] width 56 height 27
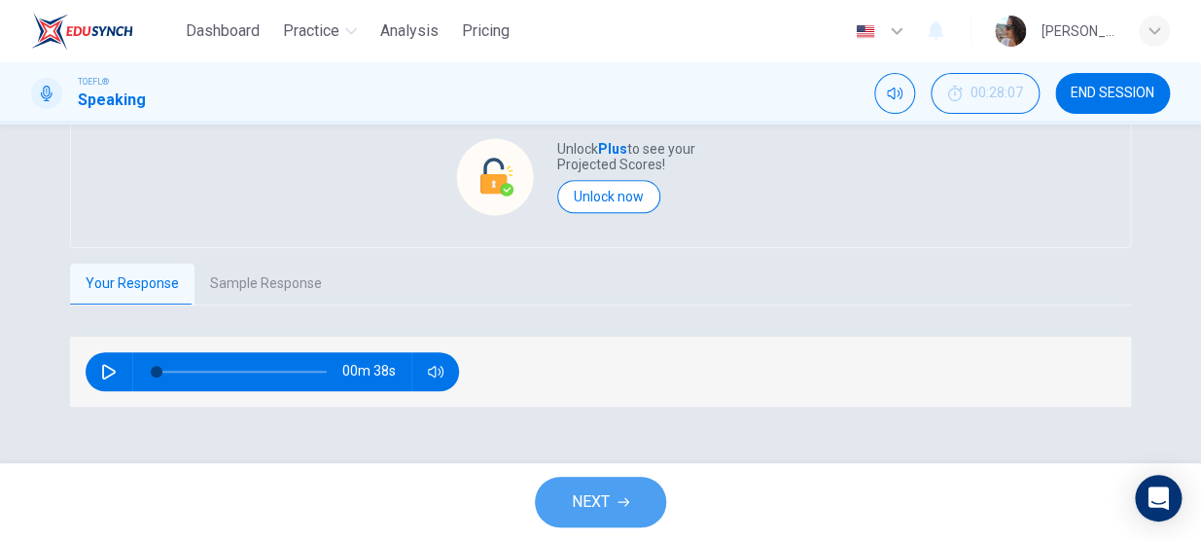
click at [578, 480] on button "NEXT" at bounding box center [600, 502] width 131 height 51
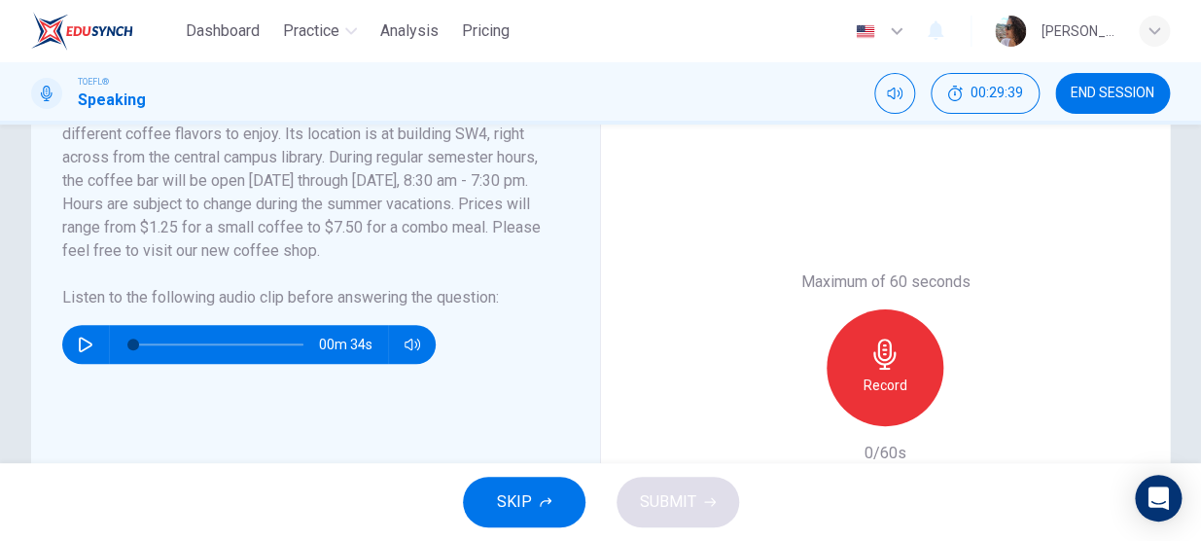
scroll to position [408, 0]
click at [85, 352] on icon "button" at bounding box center [86, 345] width 16 height 16
type input "0"
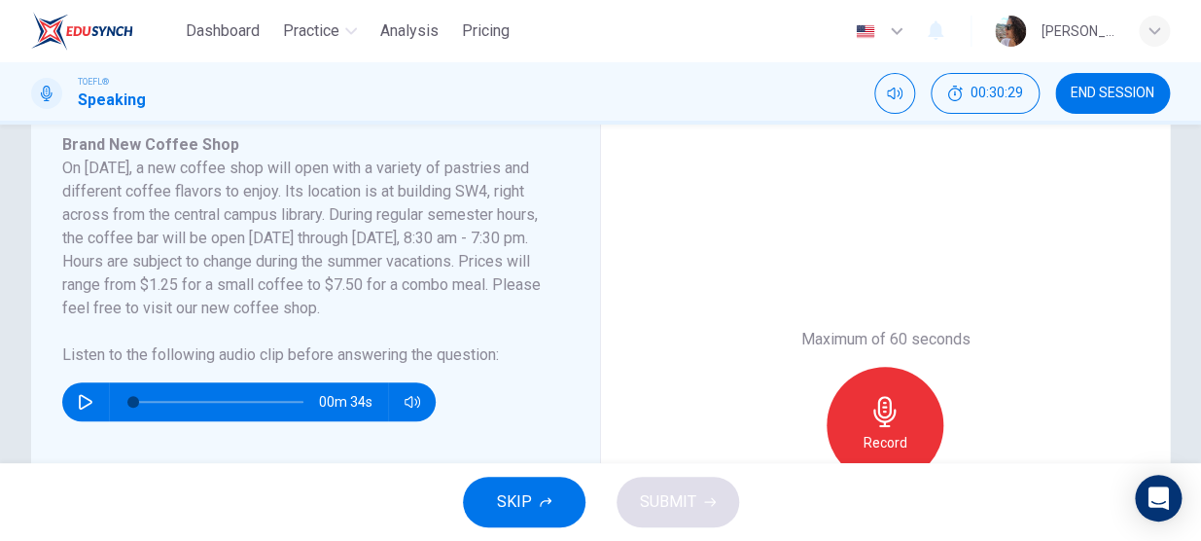
scroll to position [385, 0]
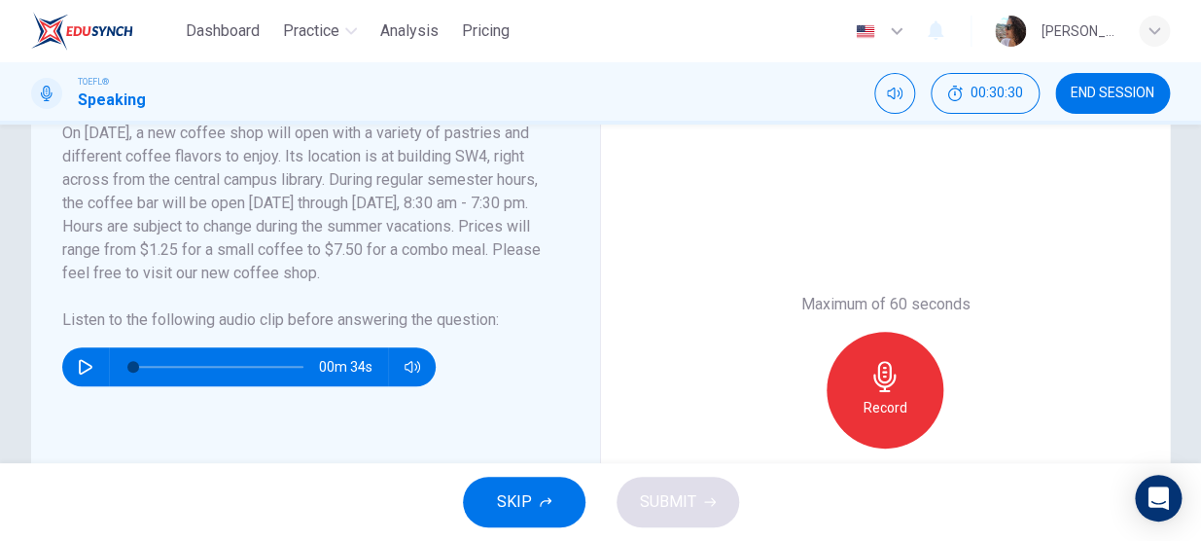
click at [872, 403] on h6 "Record" at bounding box center [886, 407] width 44 height 23
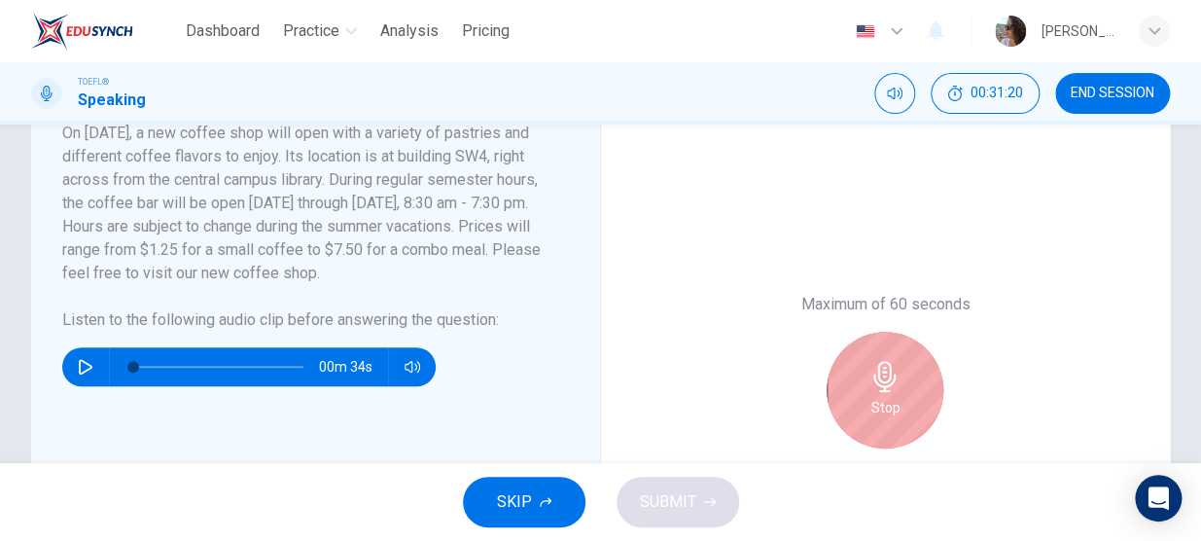
drag, startPoint x: 1160, startPoint y: 303, endPoint x: 1200, endPoint y: 298, distance: 40.3
click at [1200, 298] on html "Dashboard Practice Analysis Pricing English en ​ [PERSON_NAME] TOEFL® Speaking …" at bounding box center [600, 270] width 1201 height 541
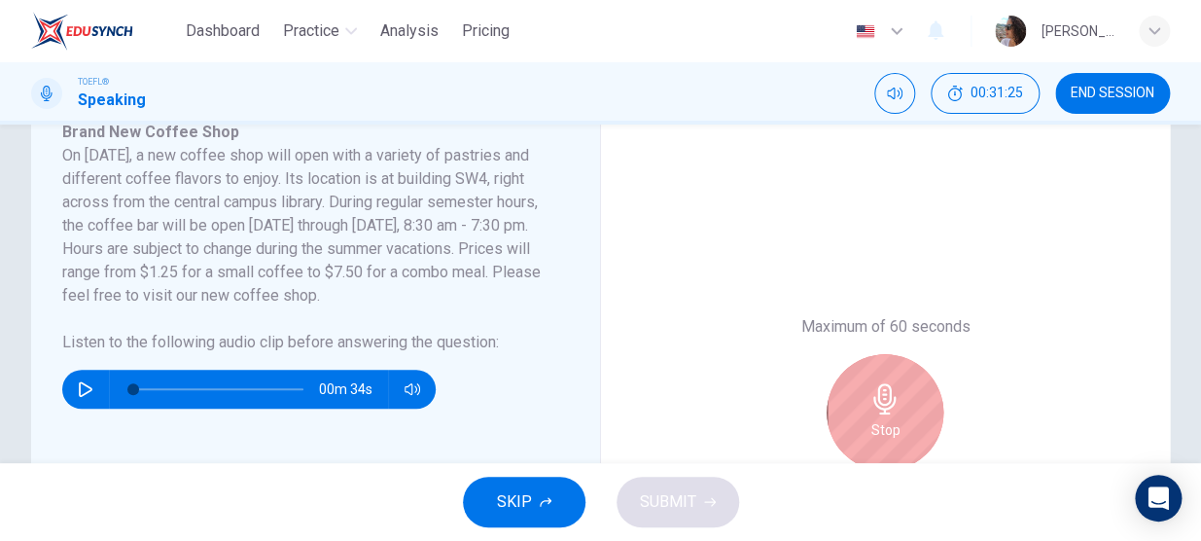
scroll to position [374, 0]
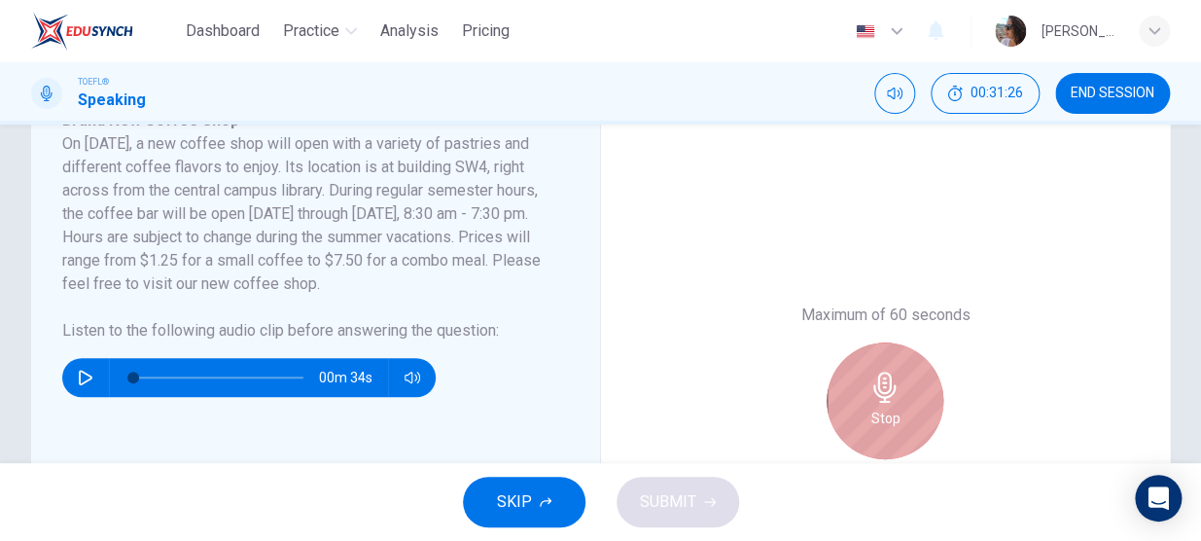
click at [851, 426] on div "Stop" at bounding box center [885, 400] width 117 height 117
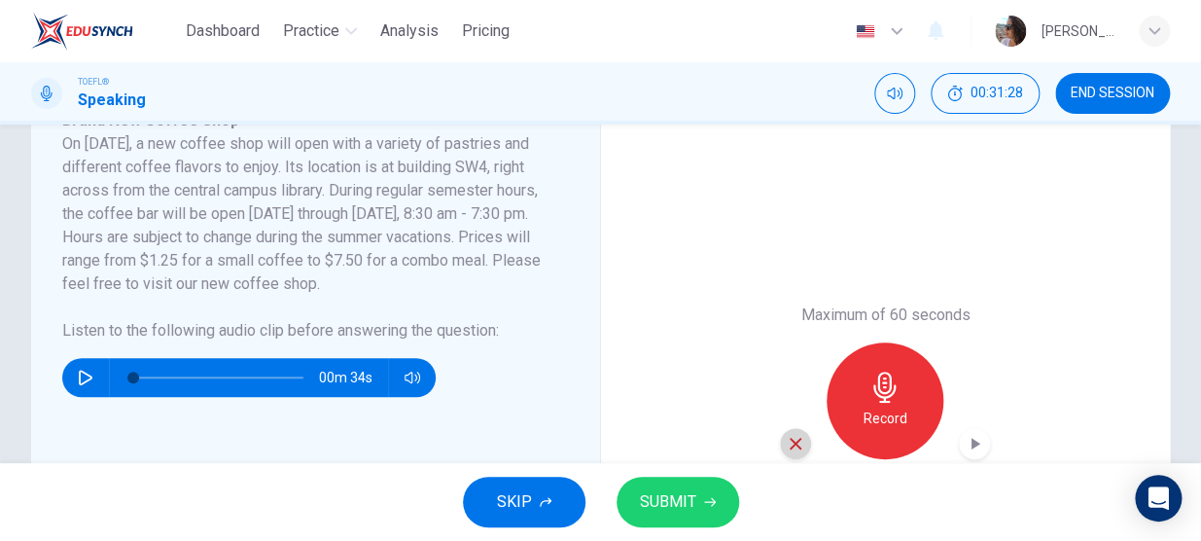
click at [790, 441] on icon "button" at bounding box center [796, 444] width 12 height 12
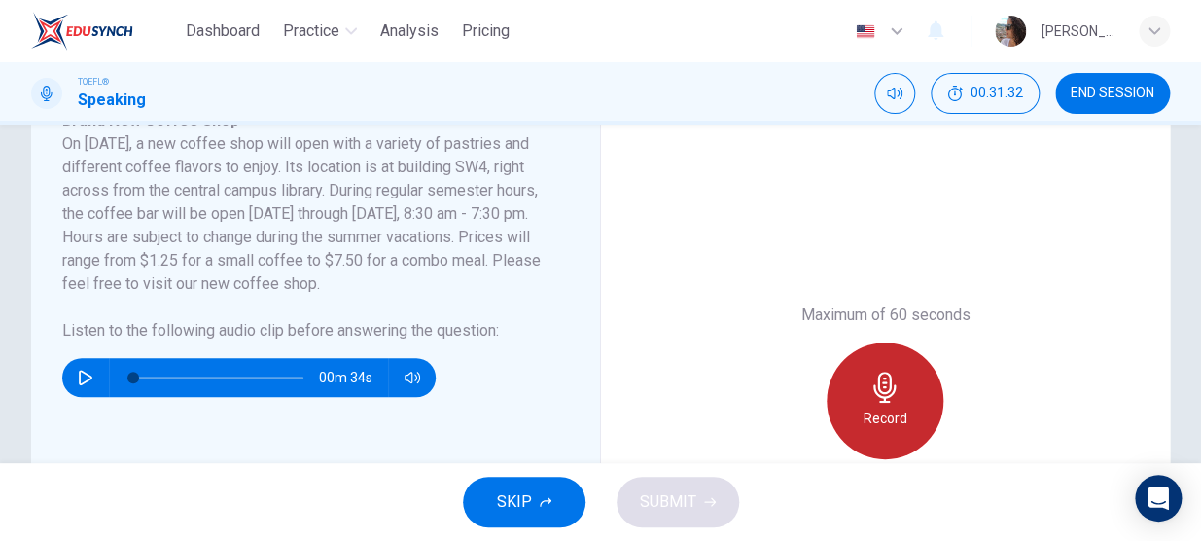
click at [883, 403] on div "Record" at bounding box center [885, 400] width 117 height 117
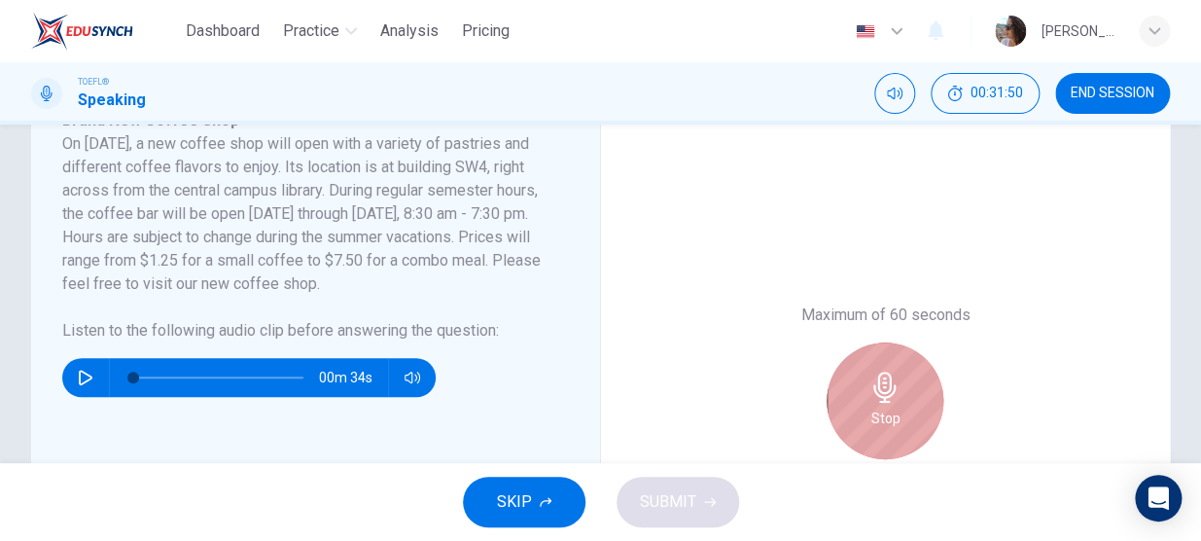
click at [883, 403] on div "Stop" at bounding box center [885, 400] width 117 height 117
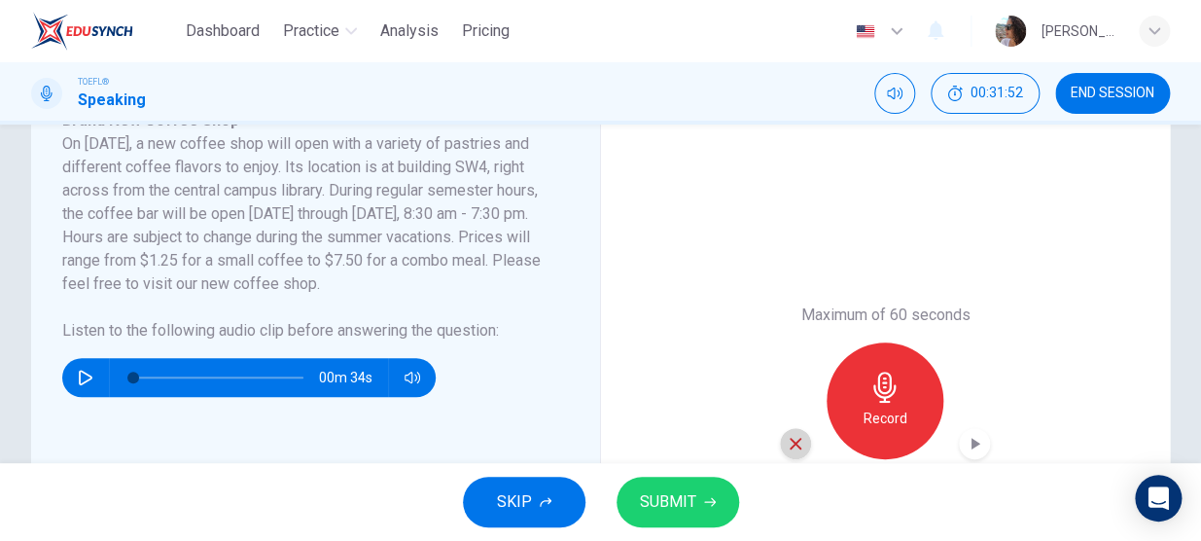
click at [787, 448] on icon "button" at bounding box center [796, 444] width 18 height 18
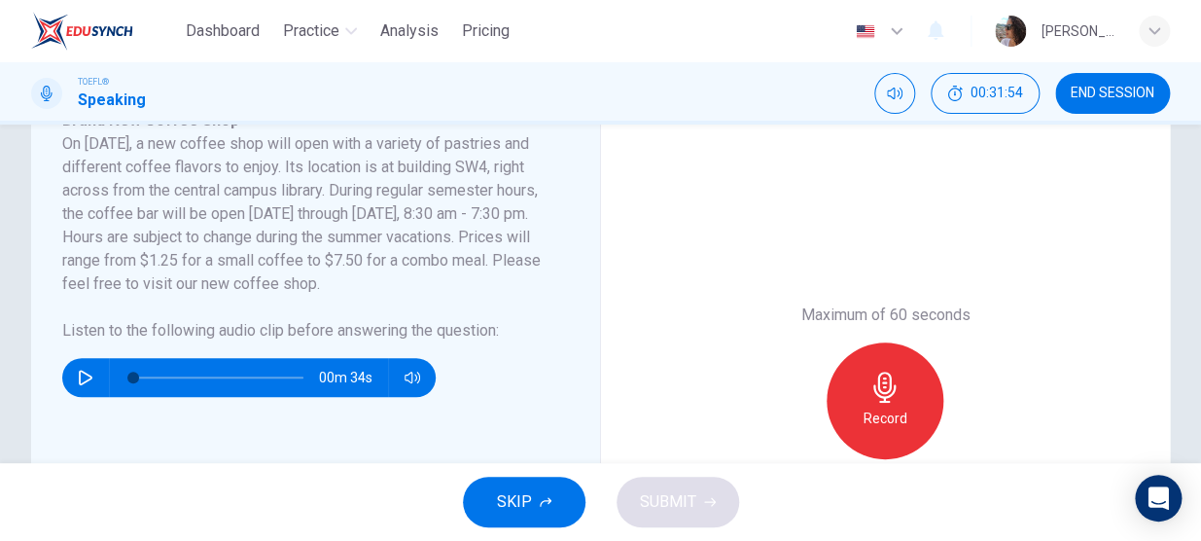
click at [864, 410] on h6 "Record" at bounding box center [886, 418] width 44 height 23
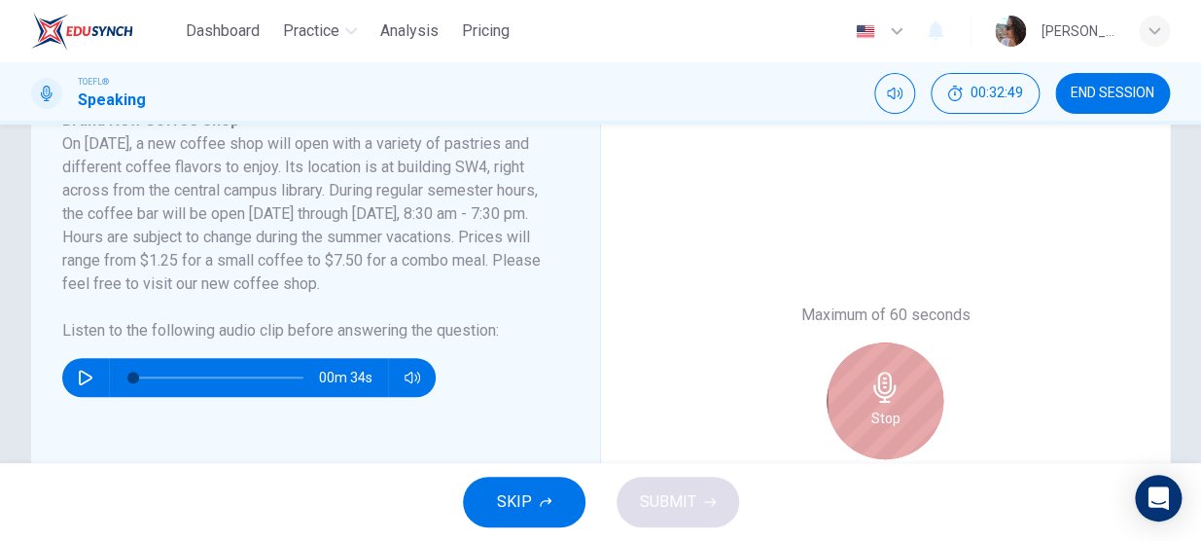
click at [859, 410] on div "Stop" at bounding box center [885, 400] width 117 height 117
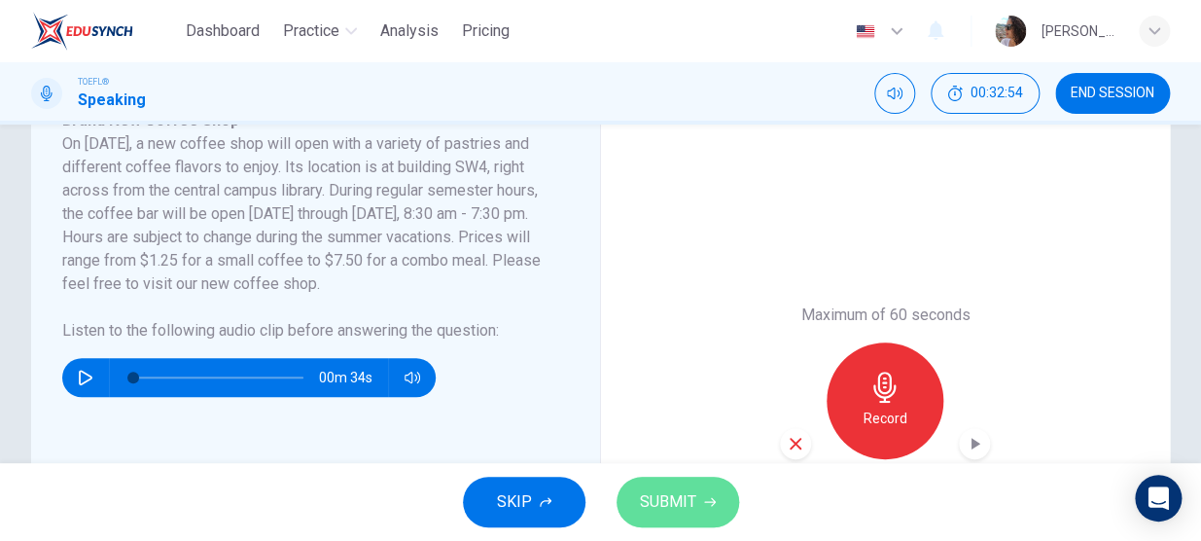
click at [700, 512] on button "SUBMIT" at bounding box center [678, 502] width 123 height 51
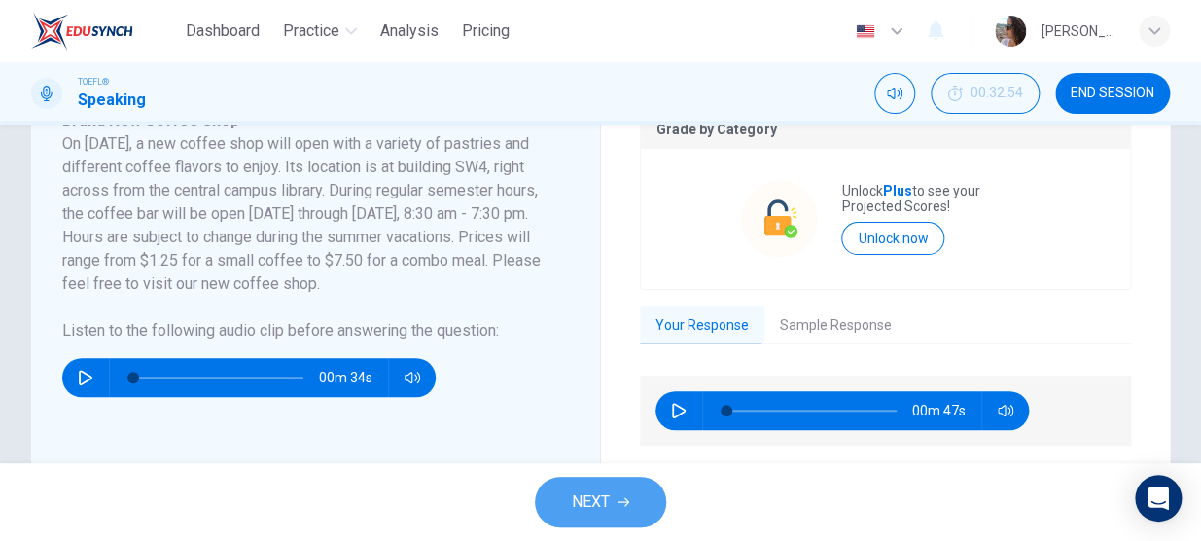
click at [626, 508] on button "NEXT" at bounding box center [600, 502] width 131 height 51
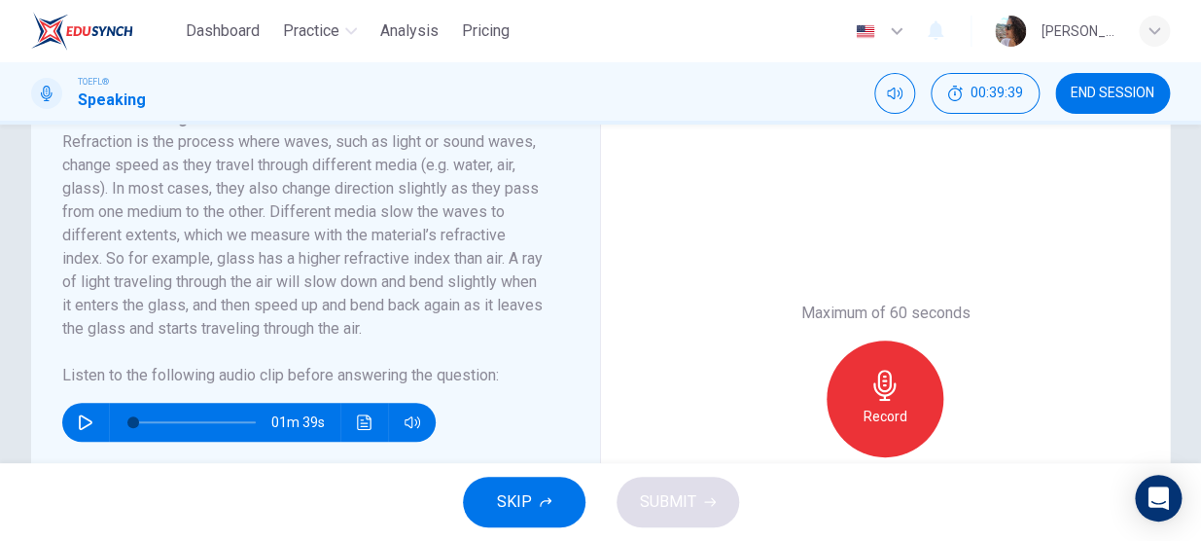
scroll to position [389, 0]
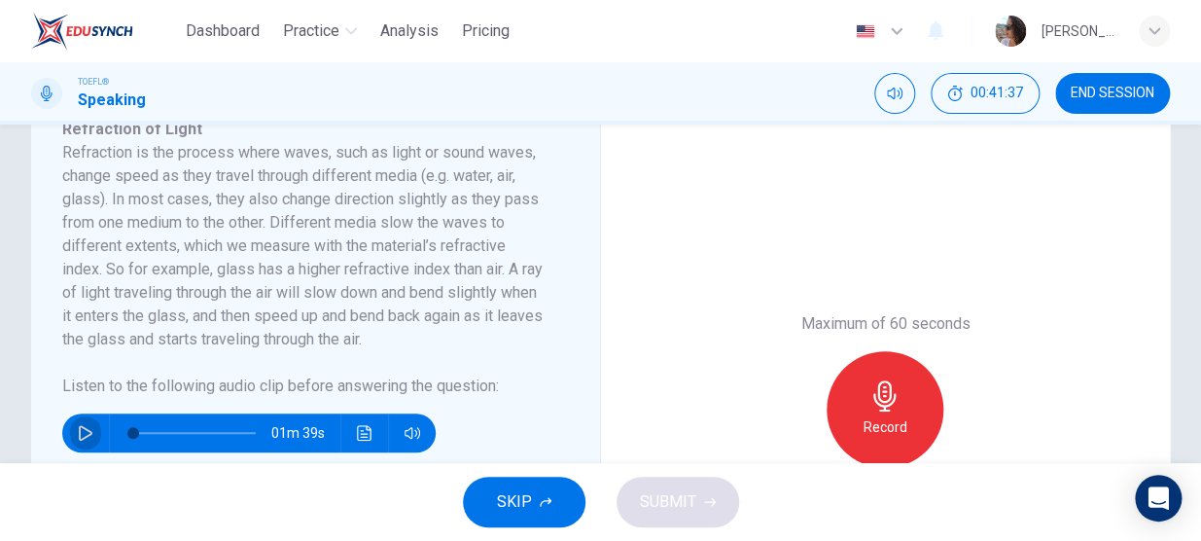
click at [98, 437] on button "button" at bounding box center [85, 432] width 31 height 39
type input "84"
type input "0"
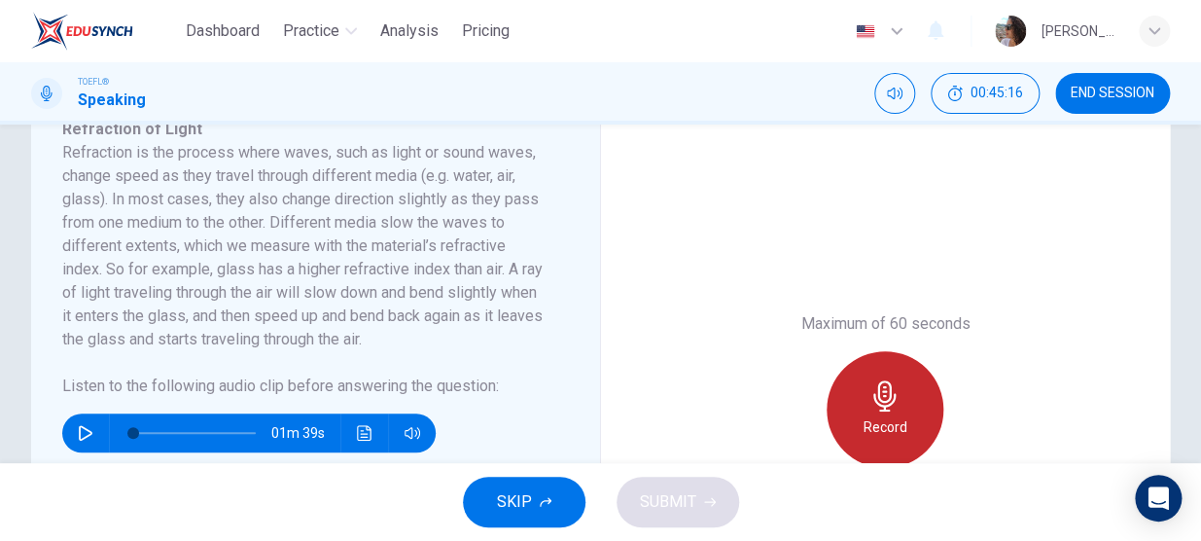
click at [860, 399] on div "Record" at bounding box center [885, 409] width 117 height 117
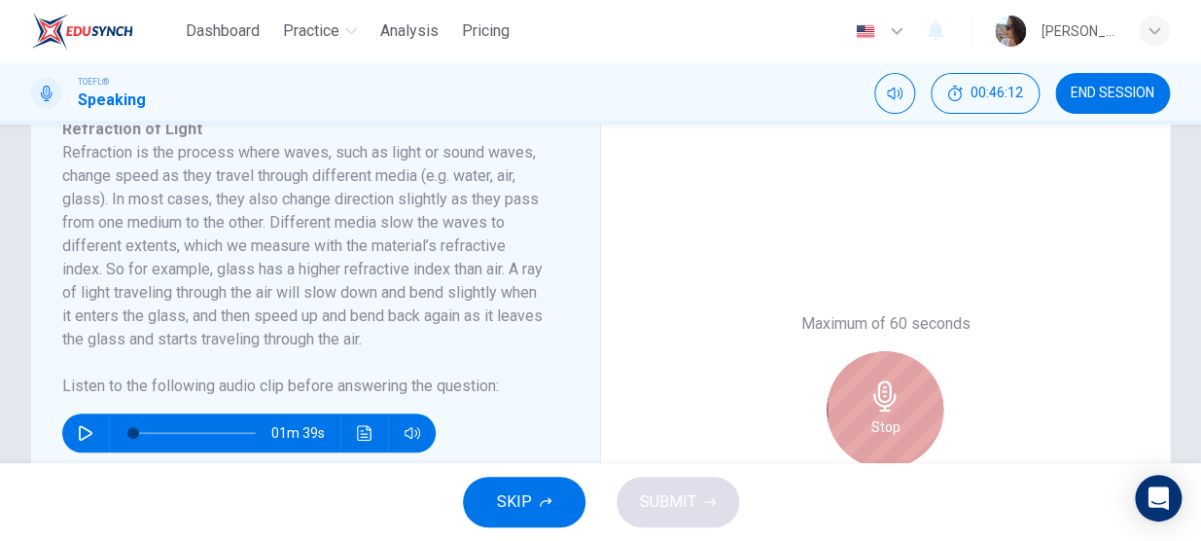
click at [860, 399] on div "Stop" at bounding box center [885, 409] width 117 height 117
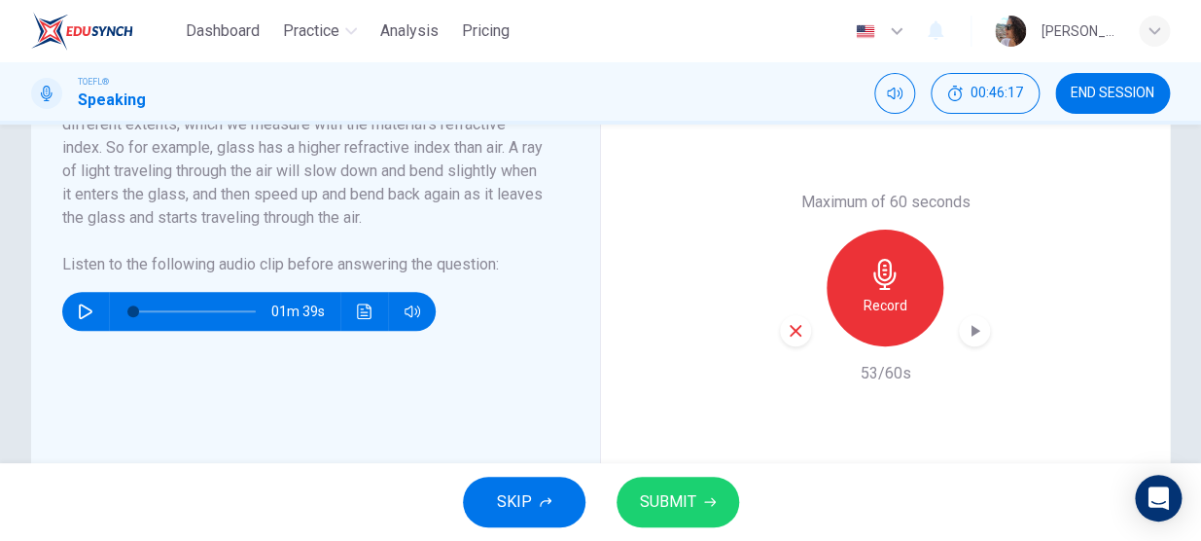
scroll to position [407, 0]
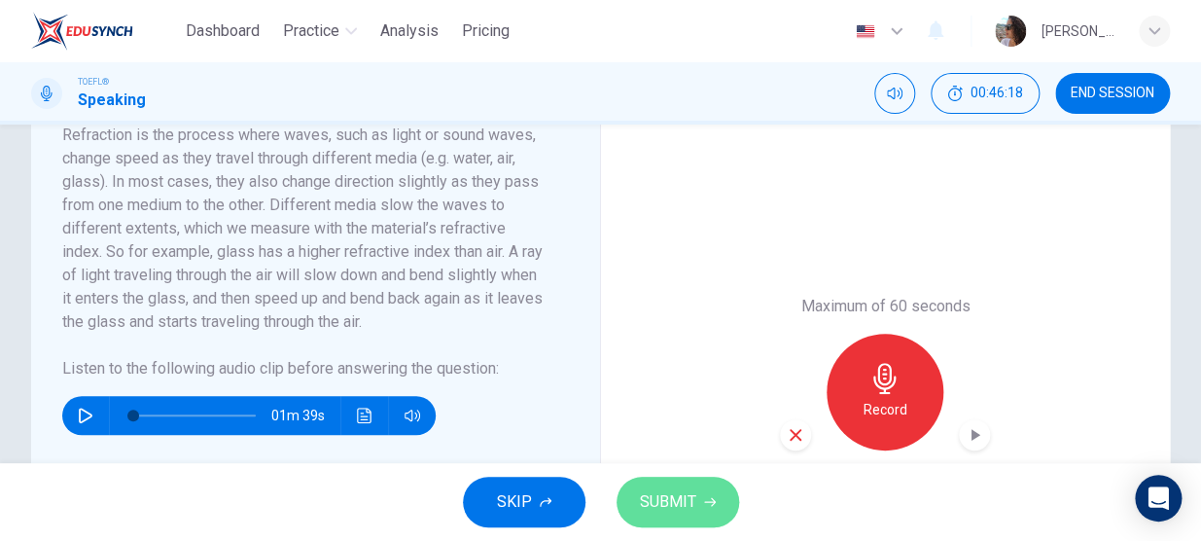
click at [632, 500] on button "SUBMIT" at bounding box center [678, 502] width 123 height 51
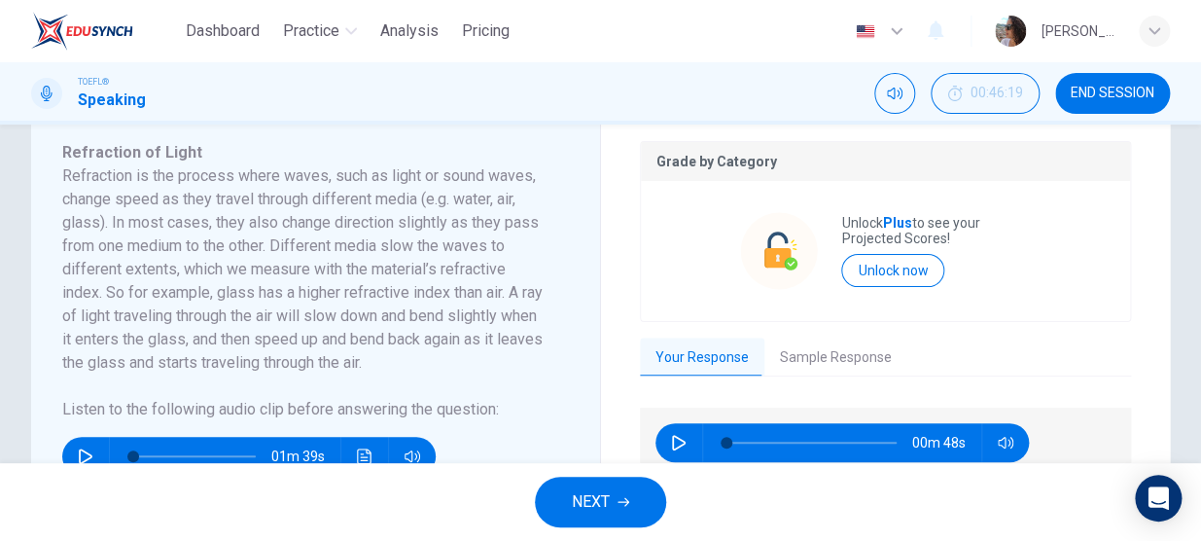
scroll to position [398, 0]
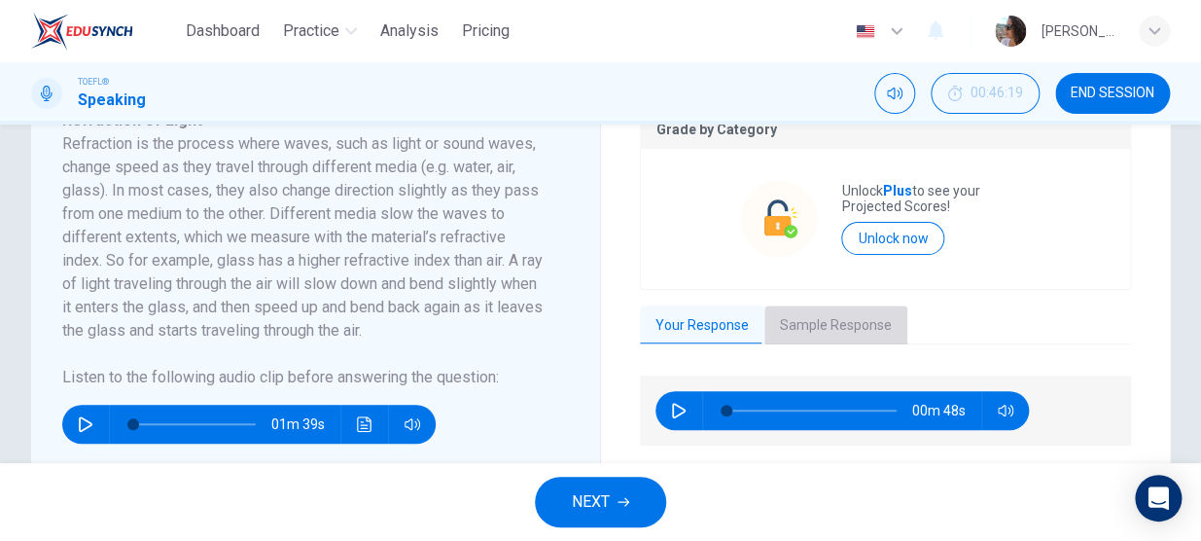
click at [828, 331] on button "Sample Response" at bounding box center [836, 325] width 143 height 41
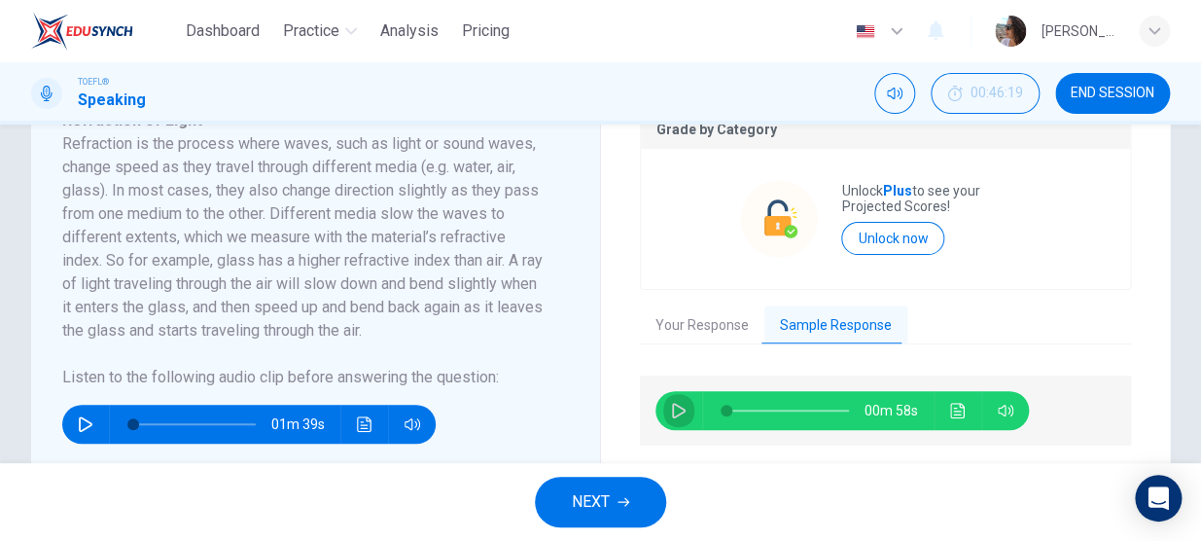
click at [663, 412] on button "button" at bounding box center [678, 410] width 31 height 39
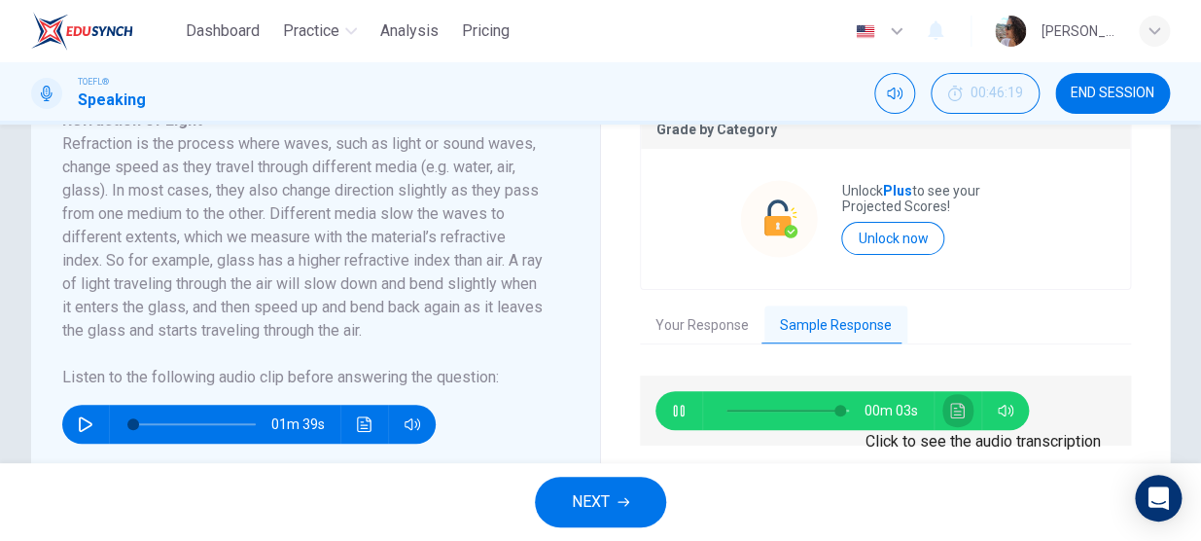
click at [955, 413] on icon "Click to see the audio transcription" at bounding box center [957, 411] width 15 height 16
type input "0"
click at [577, 510] on span "NEXT" at bounding box center [591, 501] width 38 height 27
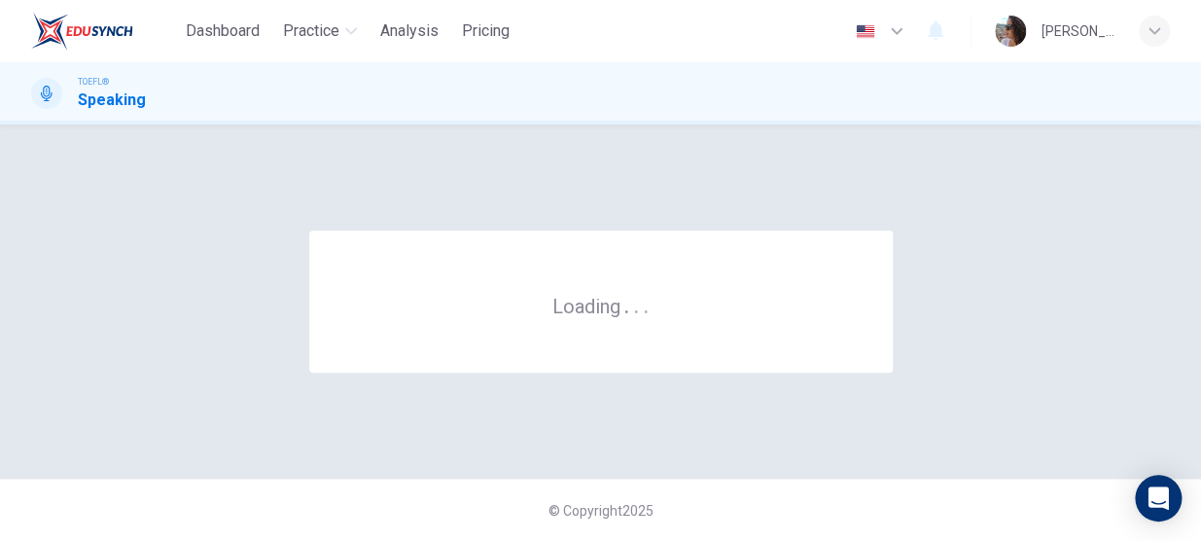
scroll to position [0, 0]
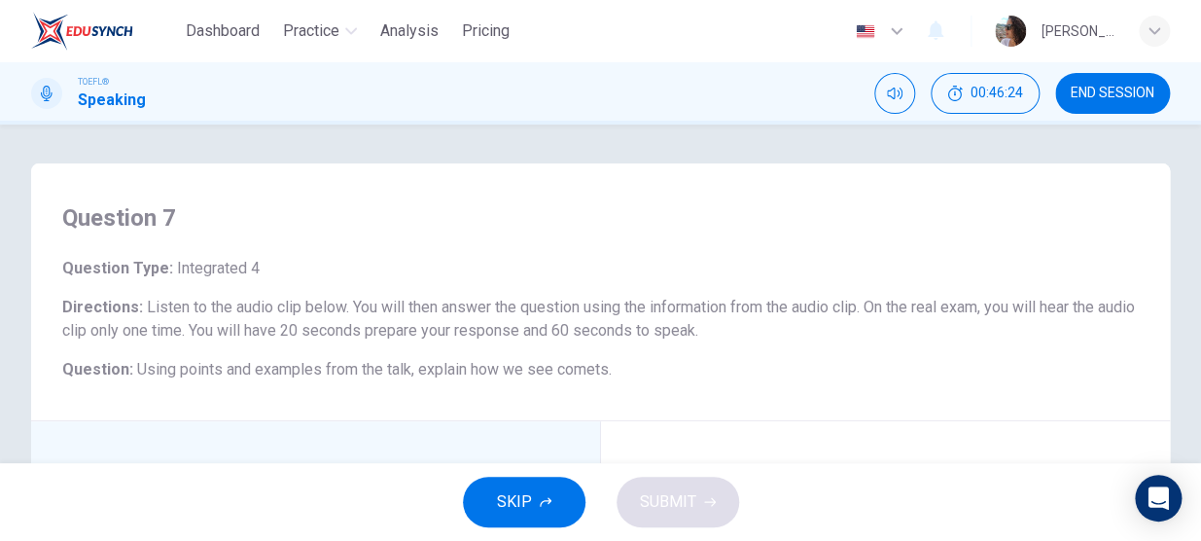
click at [0, 313] on html "Dashboard Practice Analysis Pricing English en ​ [PERSON_NAME] TOEFL® Speaking …" at bounding box center [600, 270] width 1201 height 541
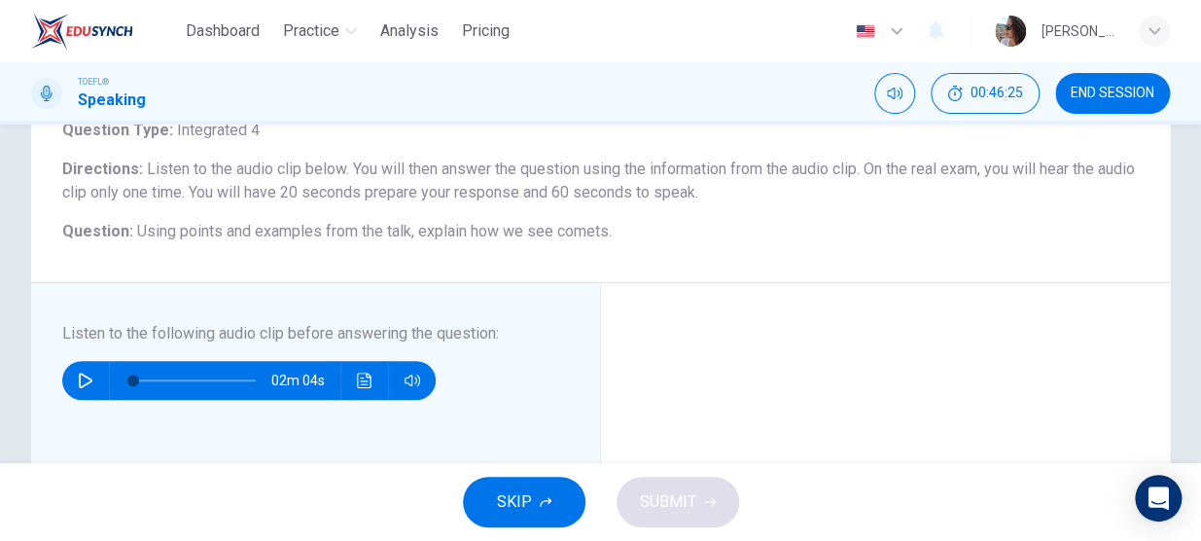
scroll to position [141, 0]
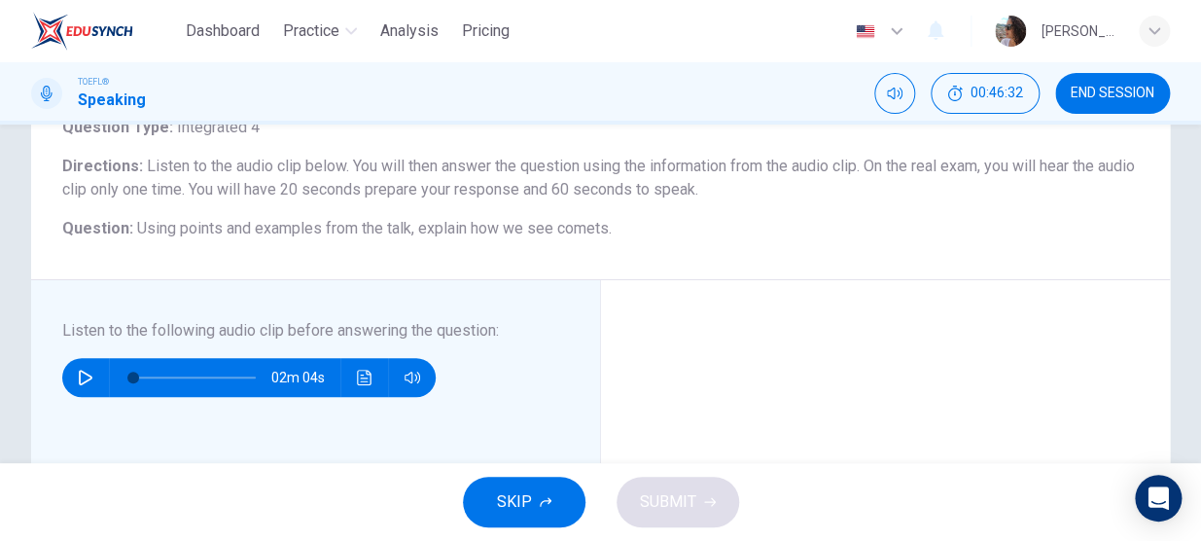
click at [84, 378] on icon "button" at bounding box center [86, 378] width 16 height 16
type input "0"
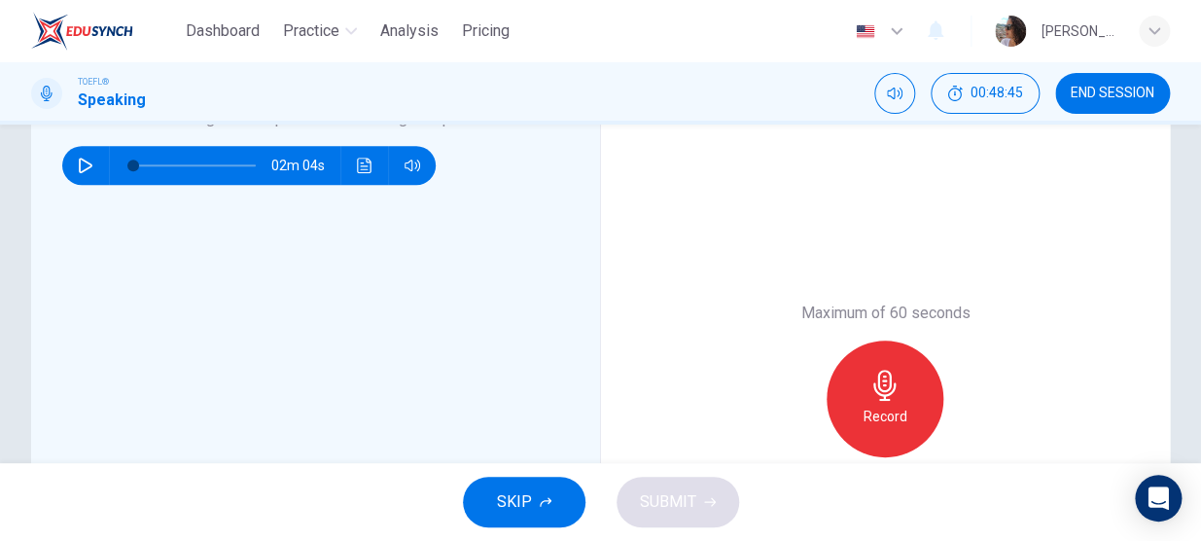
scroll to position [389, 0]
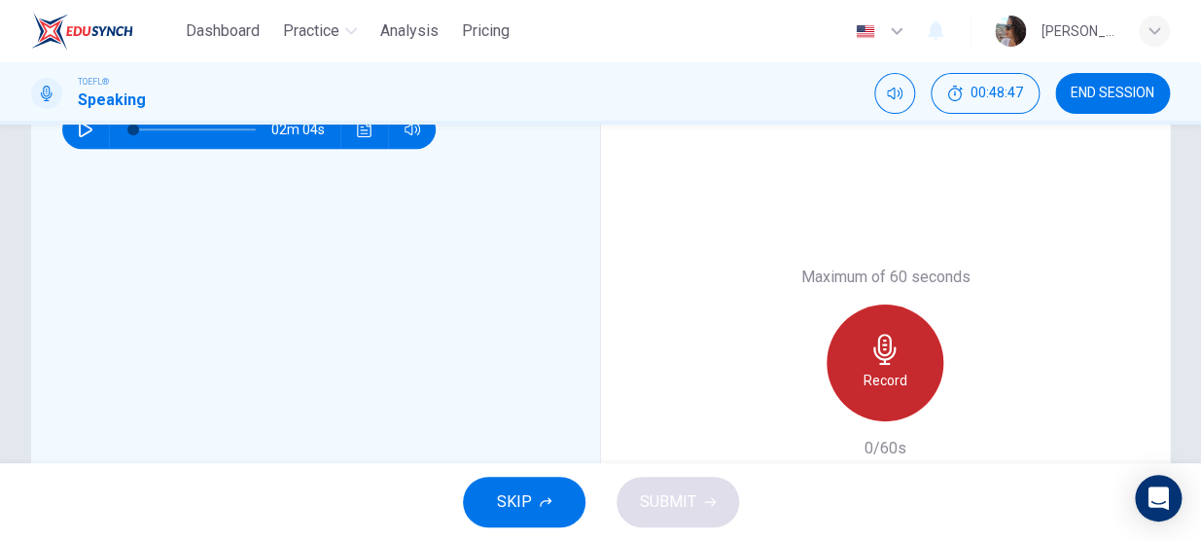
click at [870, 342] on icon "button" at bounding box center [885, 349] width 31 height 31
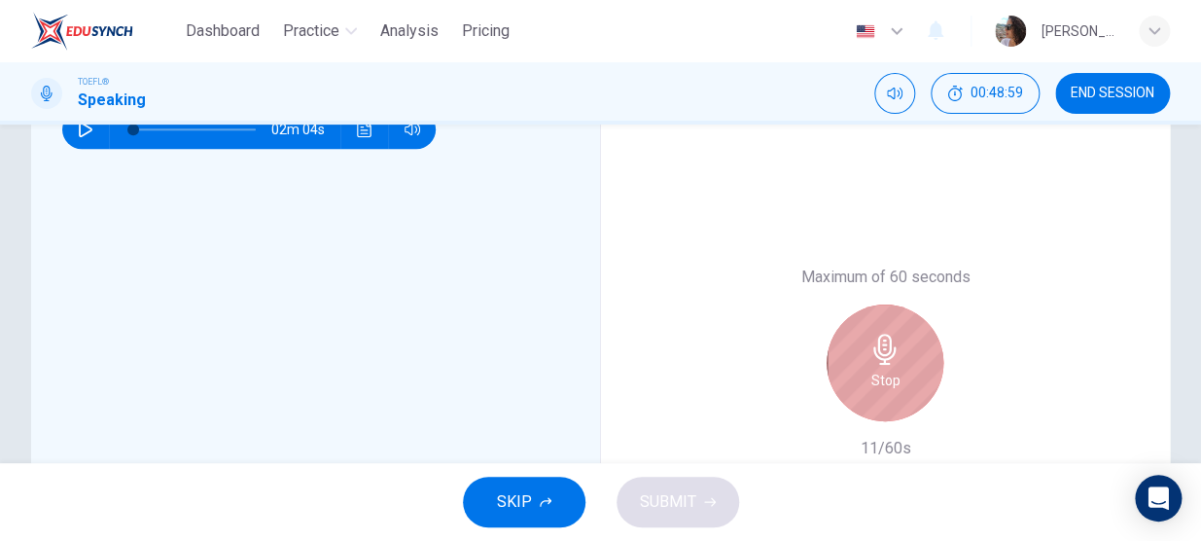
click at [870, 342] on icon "button" at bounding box center [885, 349] width 31 height 31
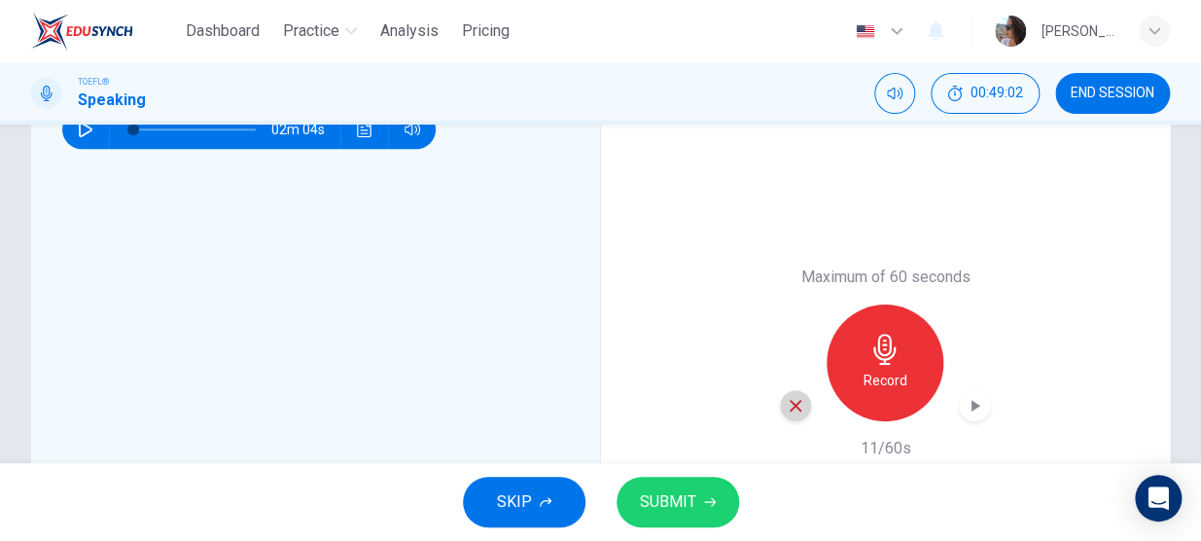
click at [791, 408] on icon "button" at bounding box center [796, 406] width 12 height 12
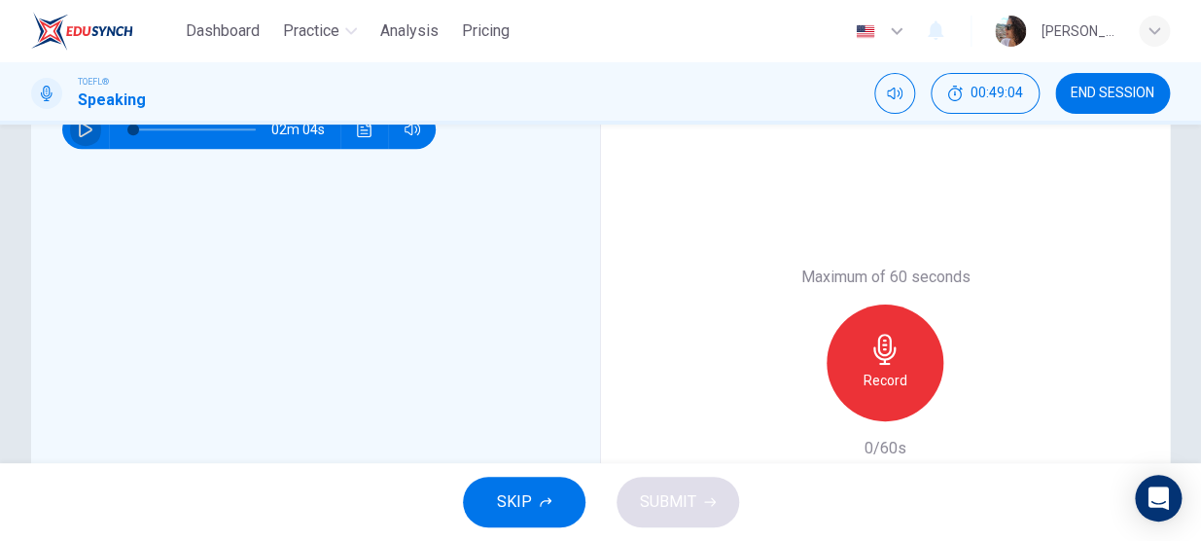
click at [76, 137] on button "button" at bounding box center [85, 129] width 31 height 39
type input "0"
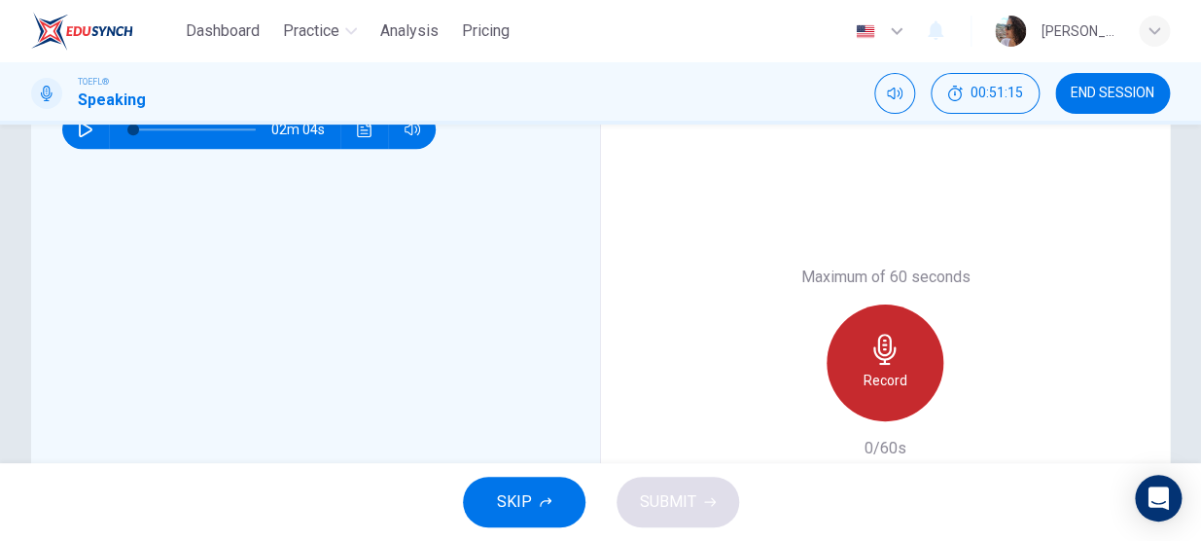
click at [864, 381] on h6 "Record" at bounding box center [886, 380] width 44 height 23
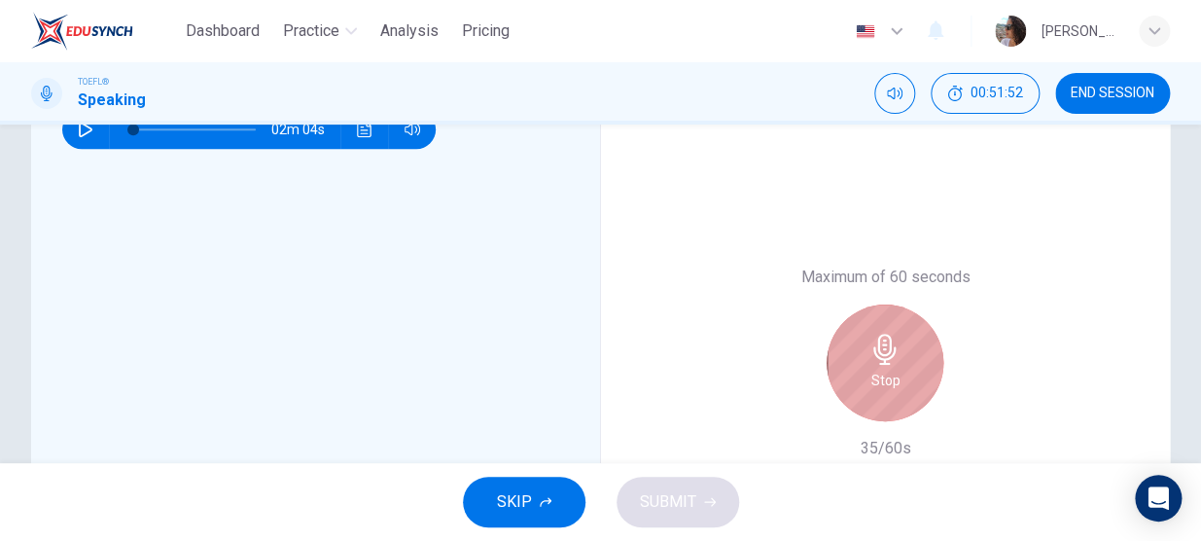
click at [857, 381] on div "Stop" at bounding box center [885, 362] width 117 height 117
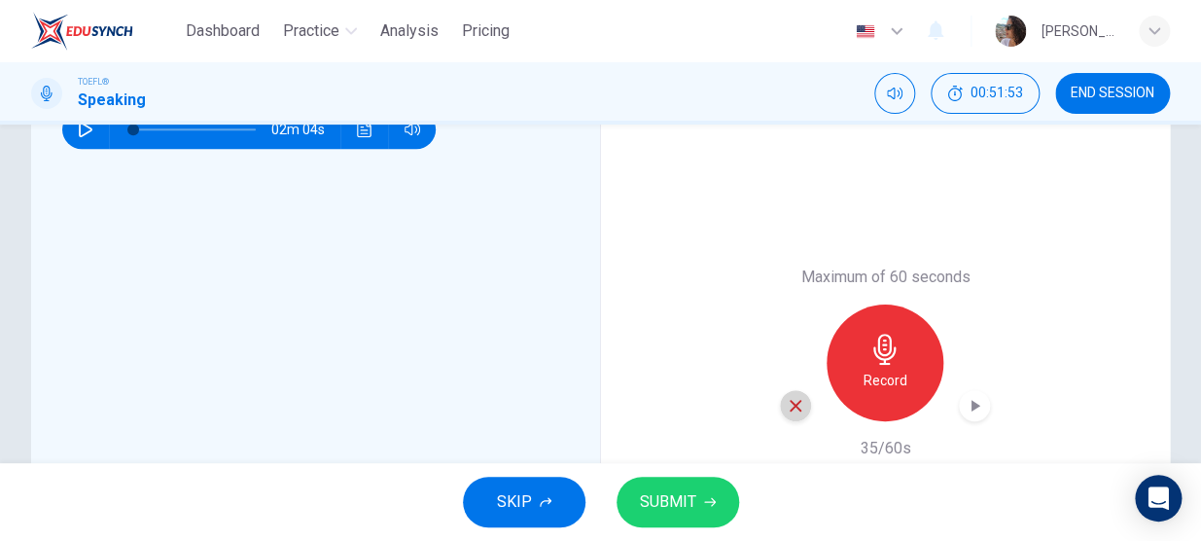
click at [789, 409] on icon "button" at bounding box center [796, 406] width 18 height 18
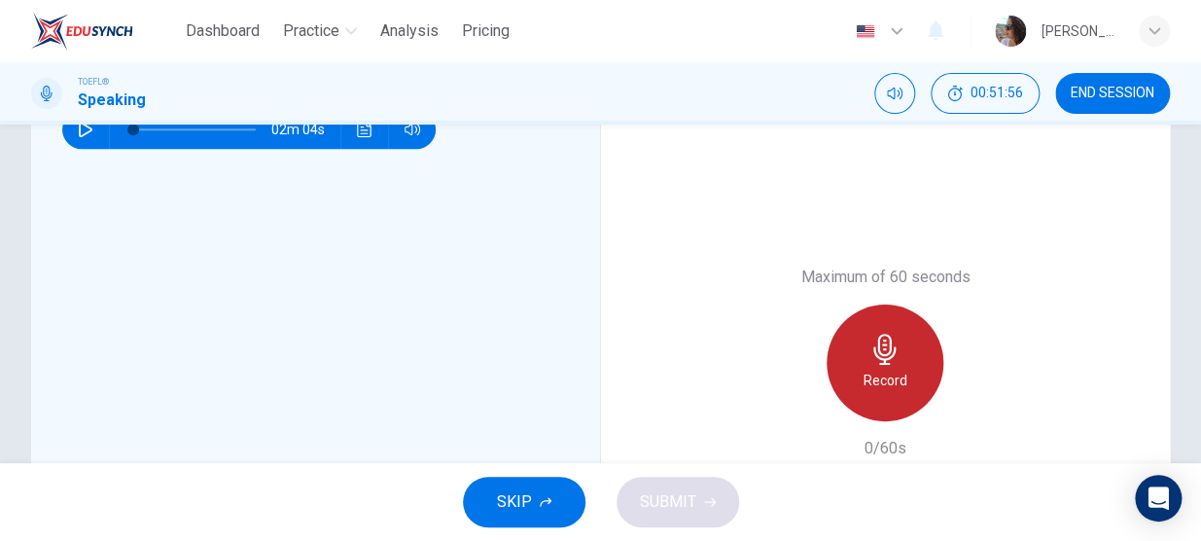
click at [873, 342] on icon "button" at bounding box center [884, 349] width 22 height 31
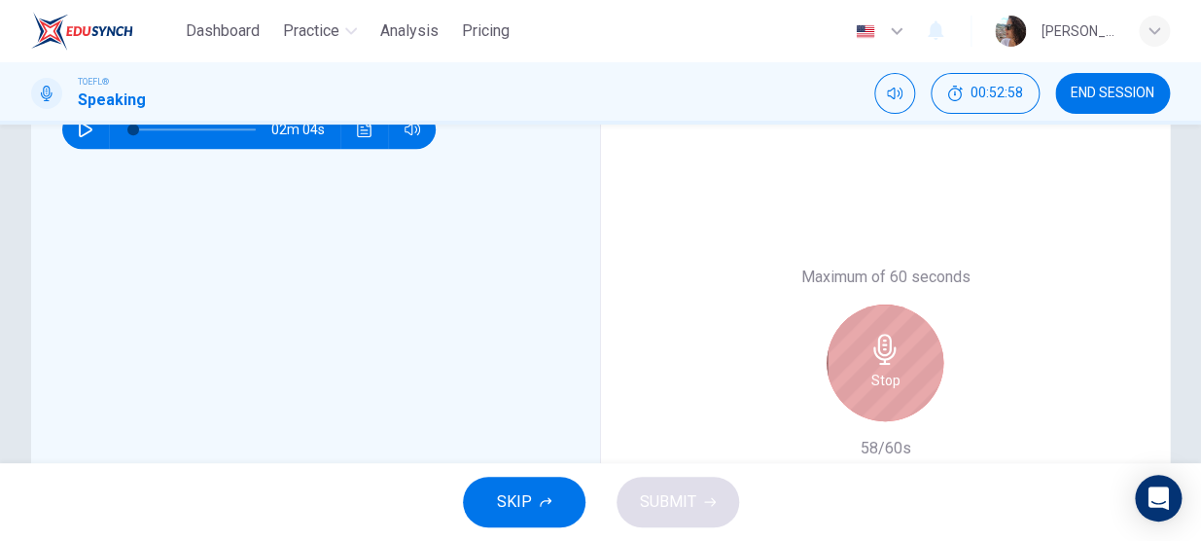
click at [873, 342] on icon "button" at bounding box center [884, 349] width 22 height 31
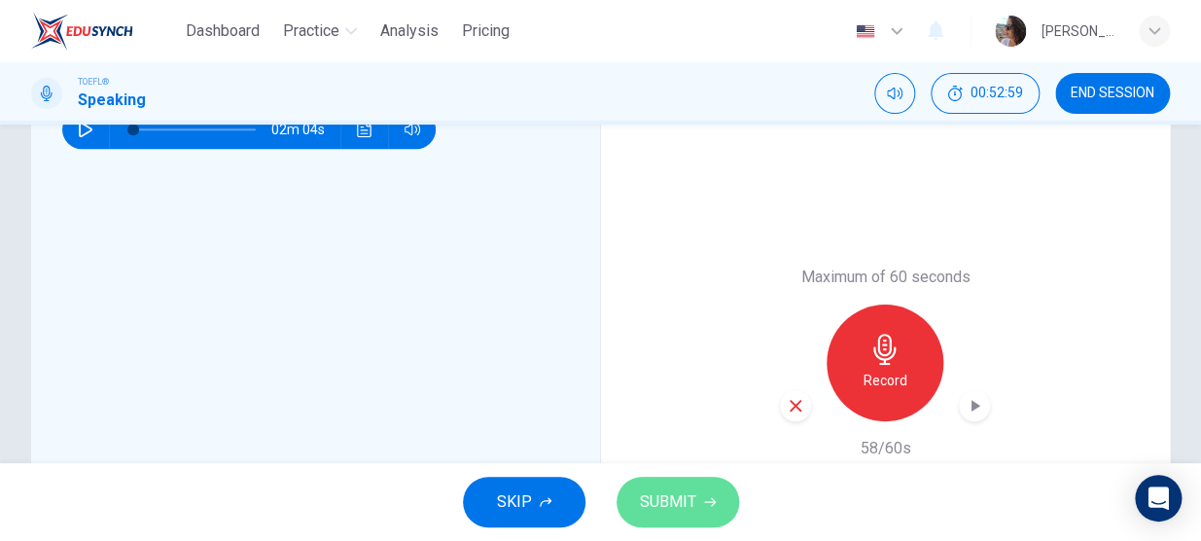
click at [699, 498] on button "SUBMIT" at bounding box center [678, 502] width 123 height 51
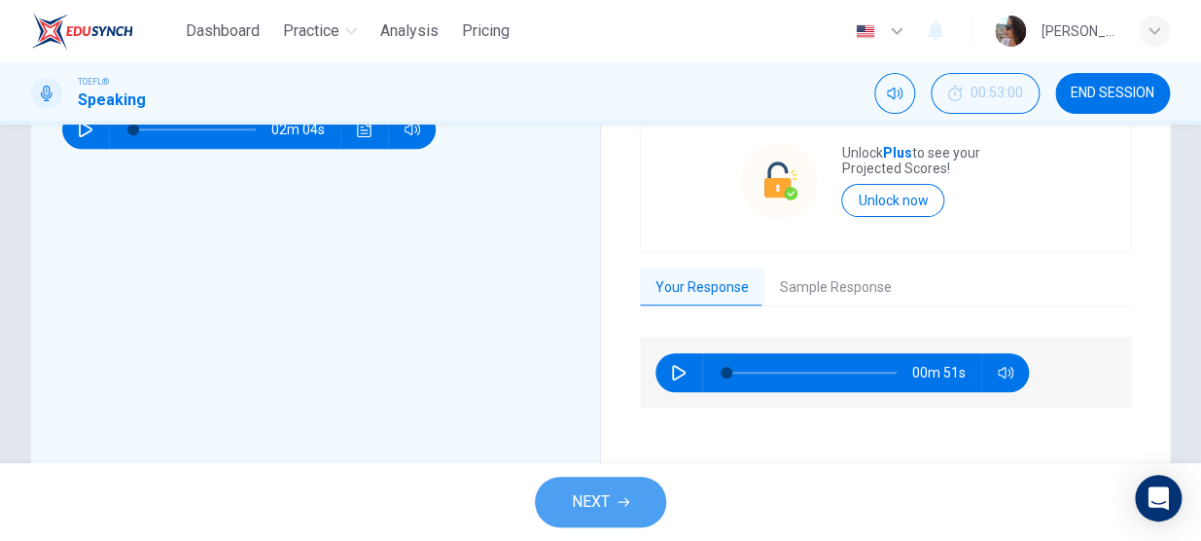
click at [604, 498] on span "NEXT" at bounding box center [591, 501] width 38 height 27
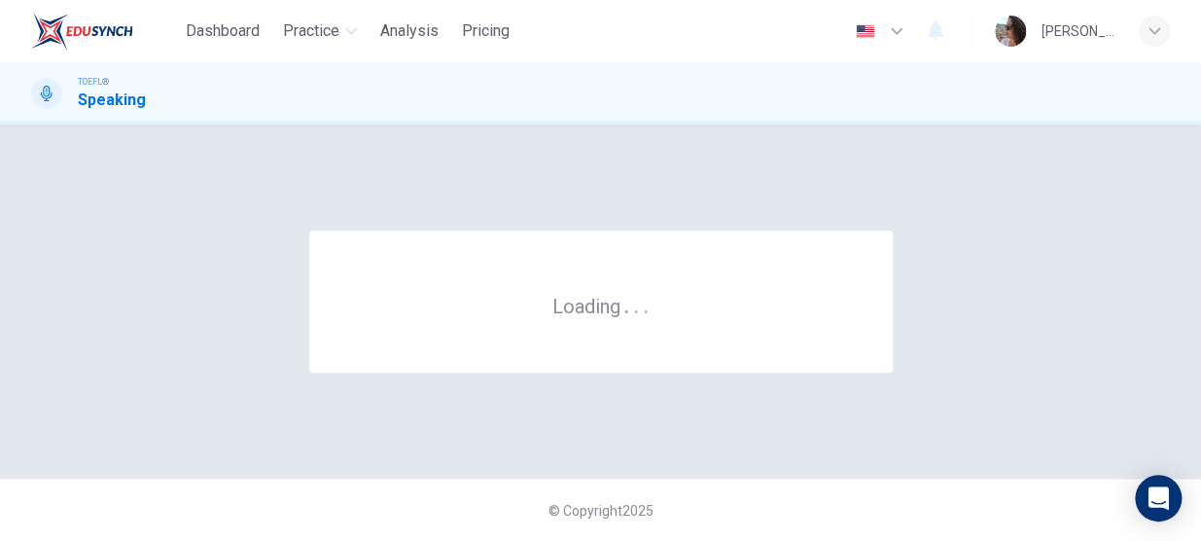
scroll to position [0, 0]
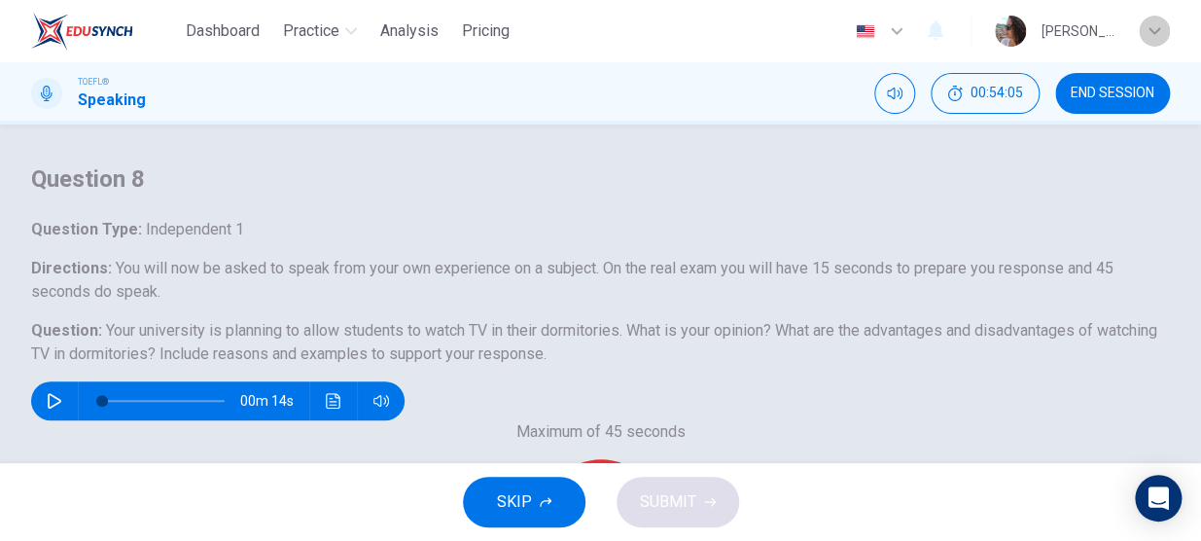
click at [1153, 33] on icon "button" at bounding box center [1155, 30] width 12 height 7
